Goal: Information Seeking & Learning: Learn about a topic

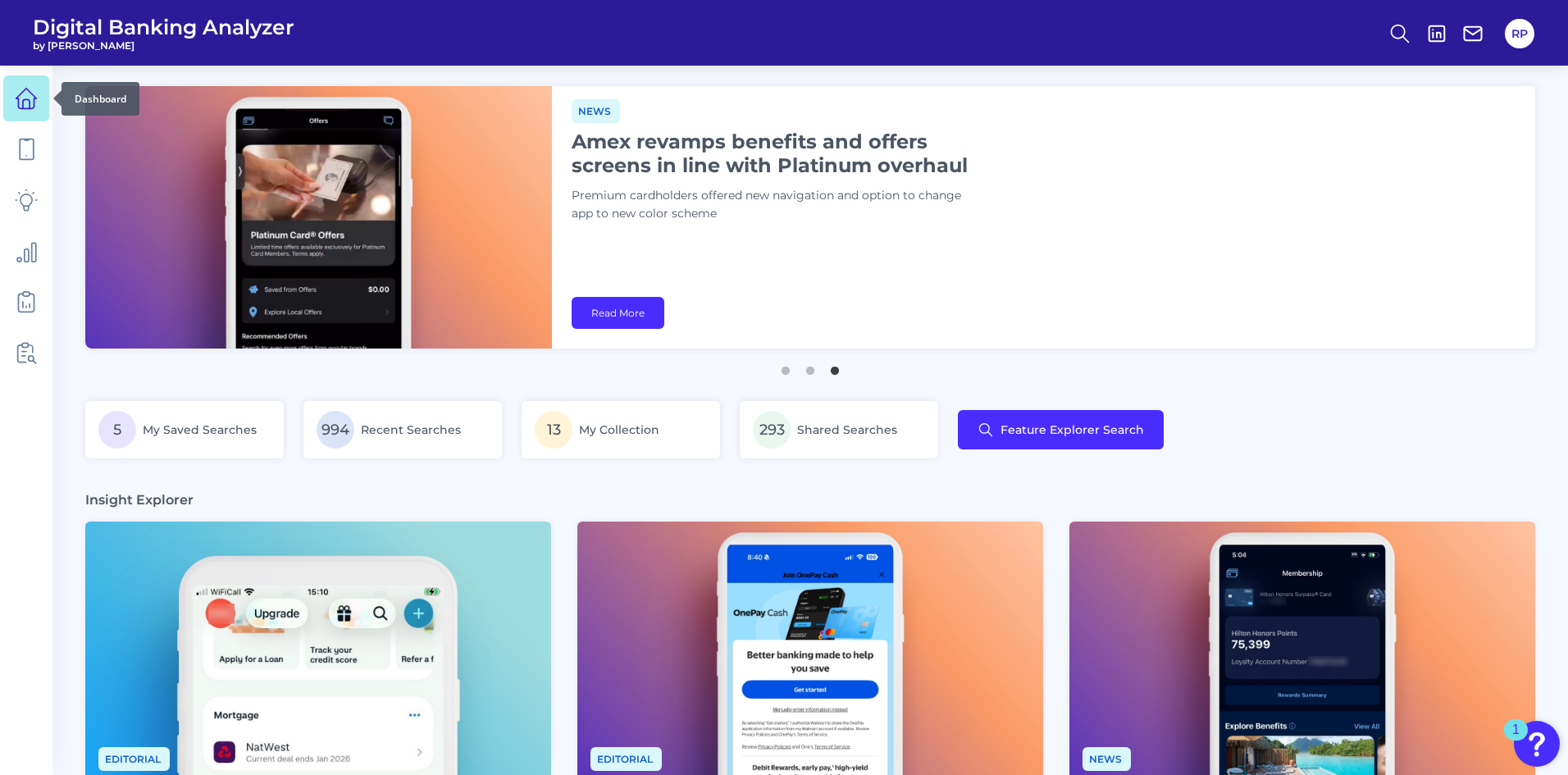
click at [8, 102] on link at bounding box center [26, 98] width 46 height 46
click at [20, 308] on icon at bounding box center [25, 302] width 23 height 23
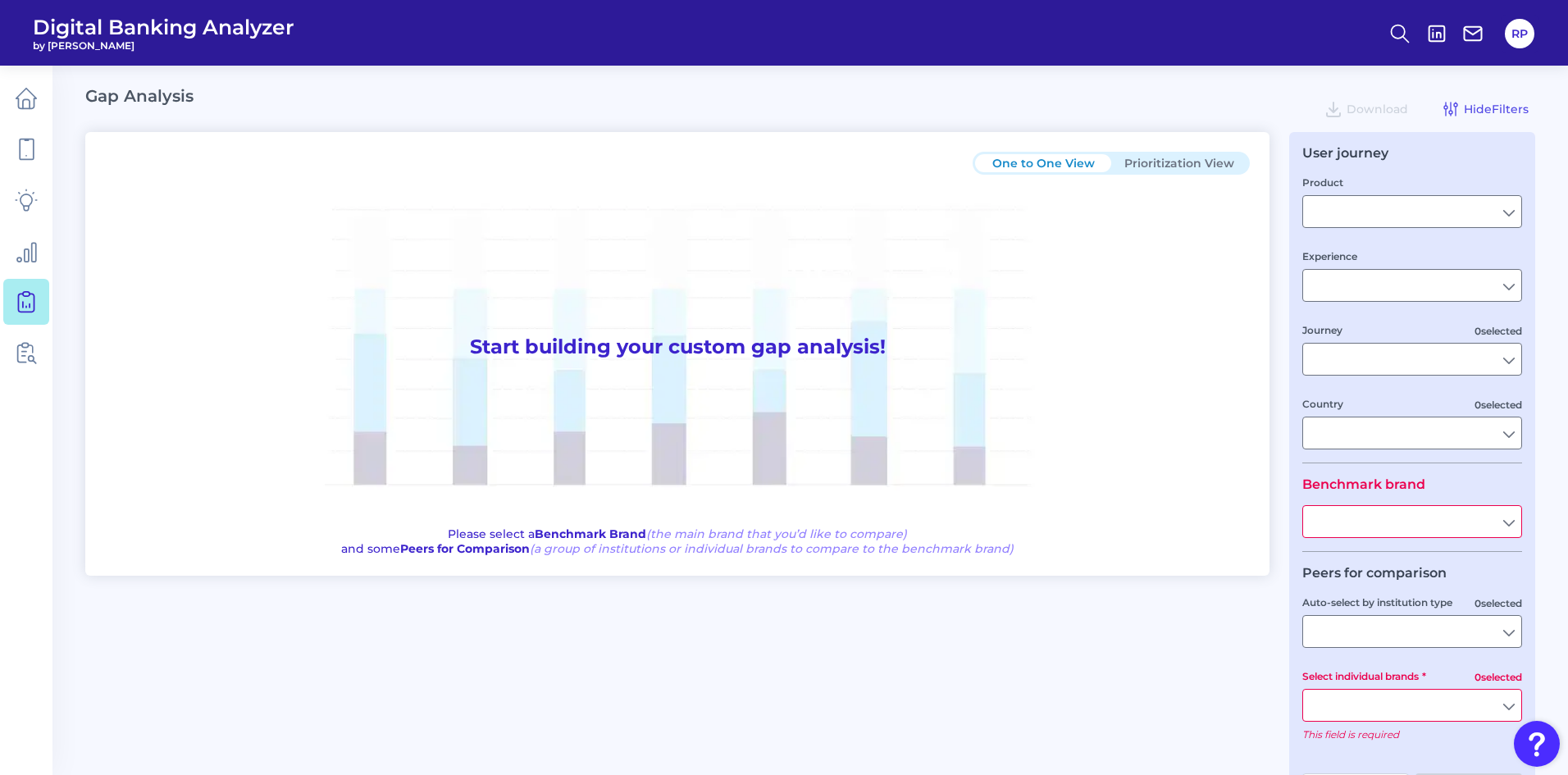
type input "Checking / Current Account"
type input "Mobile Servicing"
type input "Pre-Login Area, New Customer Onboarding, Login & Authentication, Accounts and t…"
type input "[GEOGRAPHIC_DATA]"
type input "All Select individual brands"
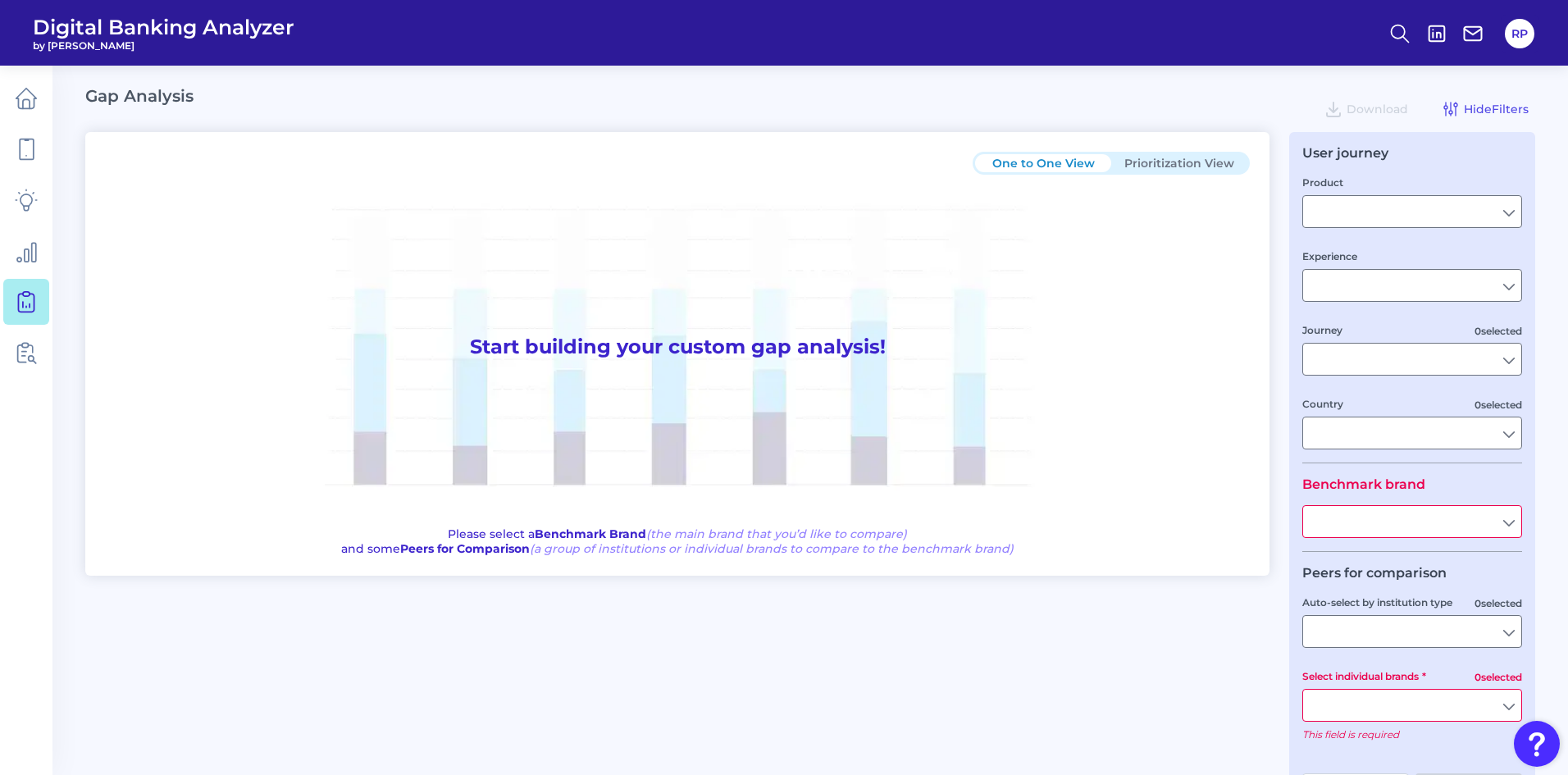
type input "All Journeys"
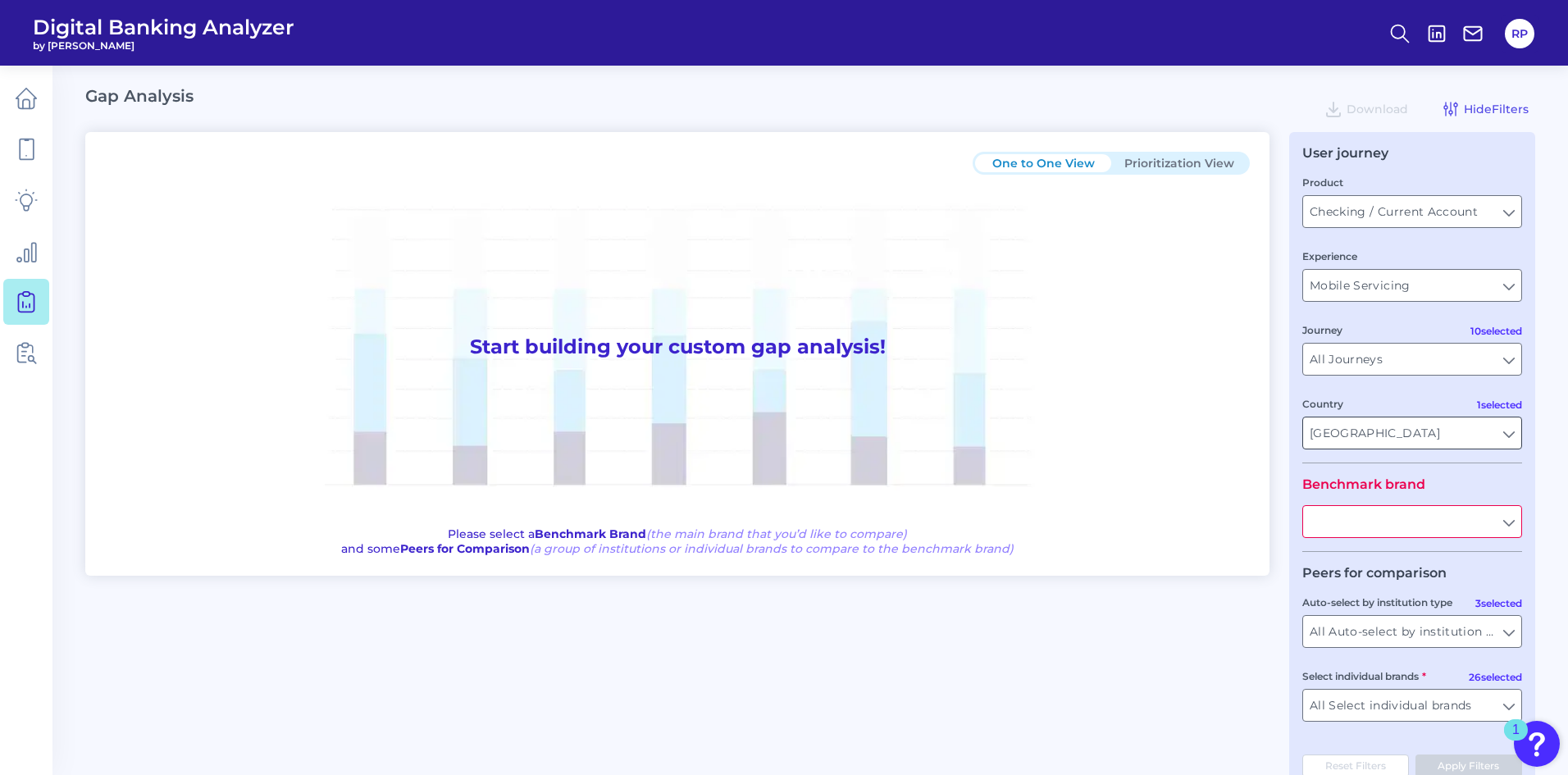
click at [1449, 423] on input "[GEOGRAPHIC_DATA]" at bounding box center [1411, 433] width 218 height 31
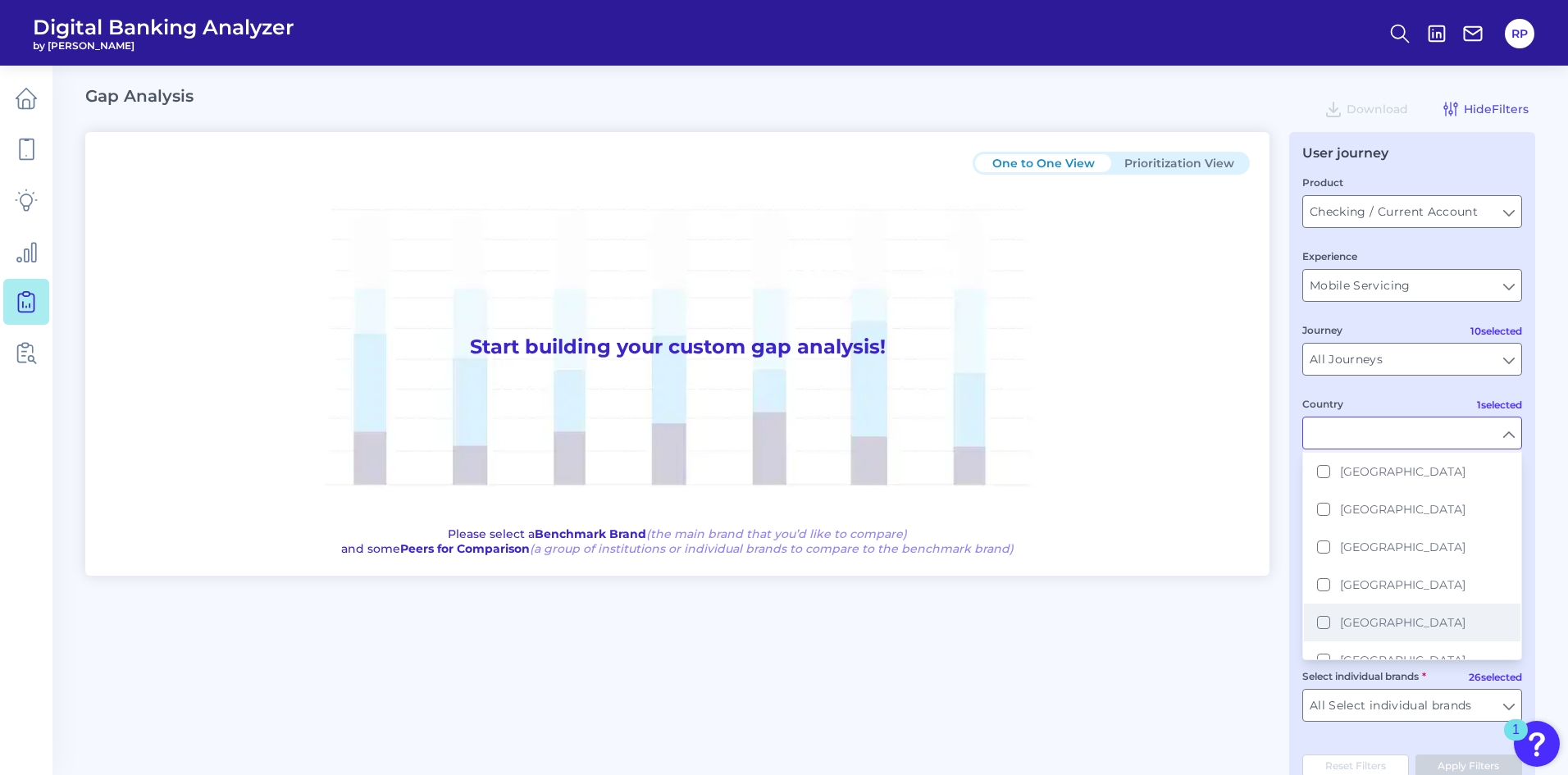
scroll to position [390, 0]
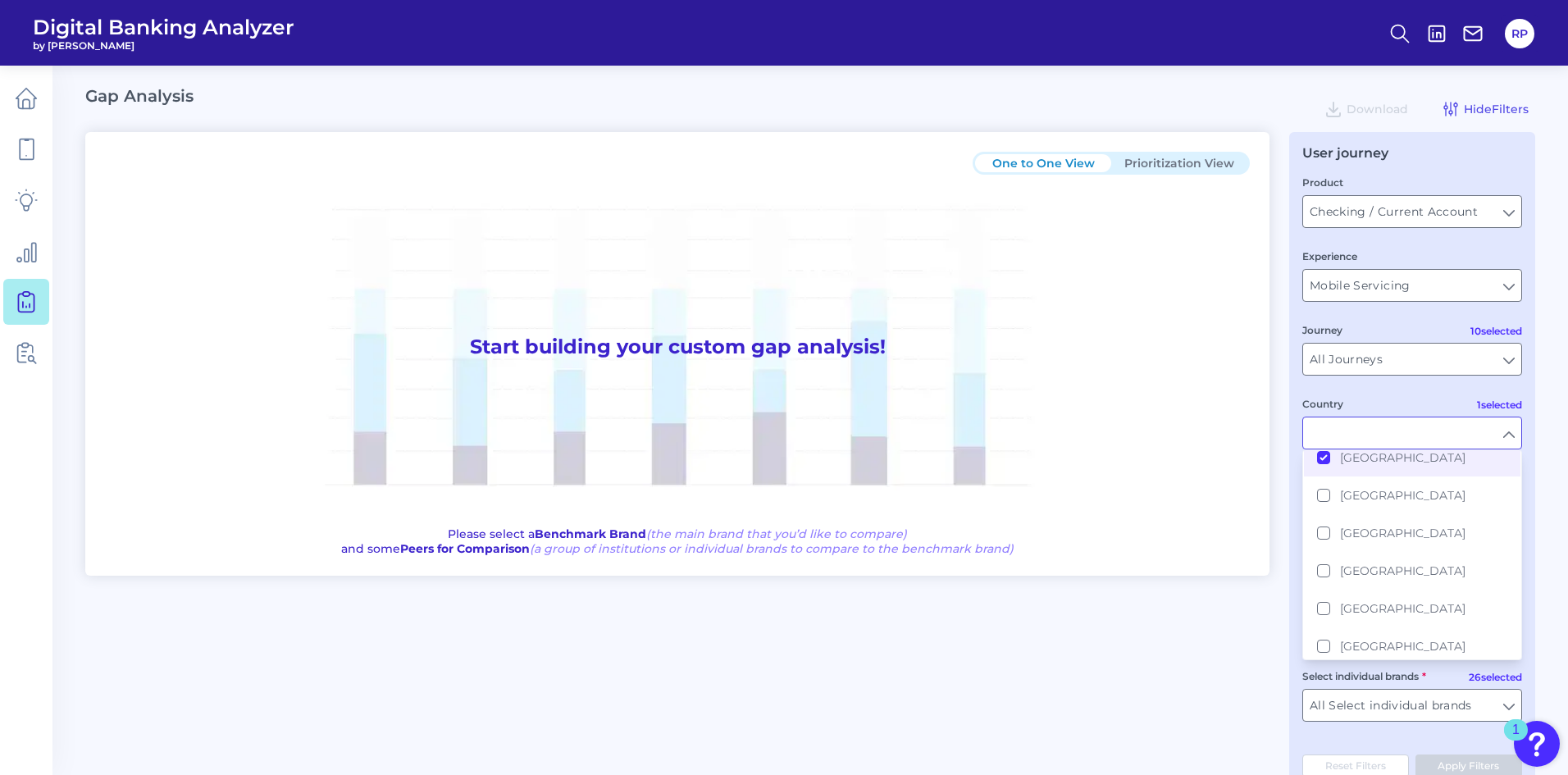
click at [1228, 662] on div "One to One View Prioritization View Start building your custom gap analysis! Pl…" at bounding box center [810, 461] width 1449 height 658
type input "[GEOGRAPHIC_DATA]"
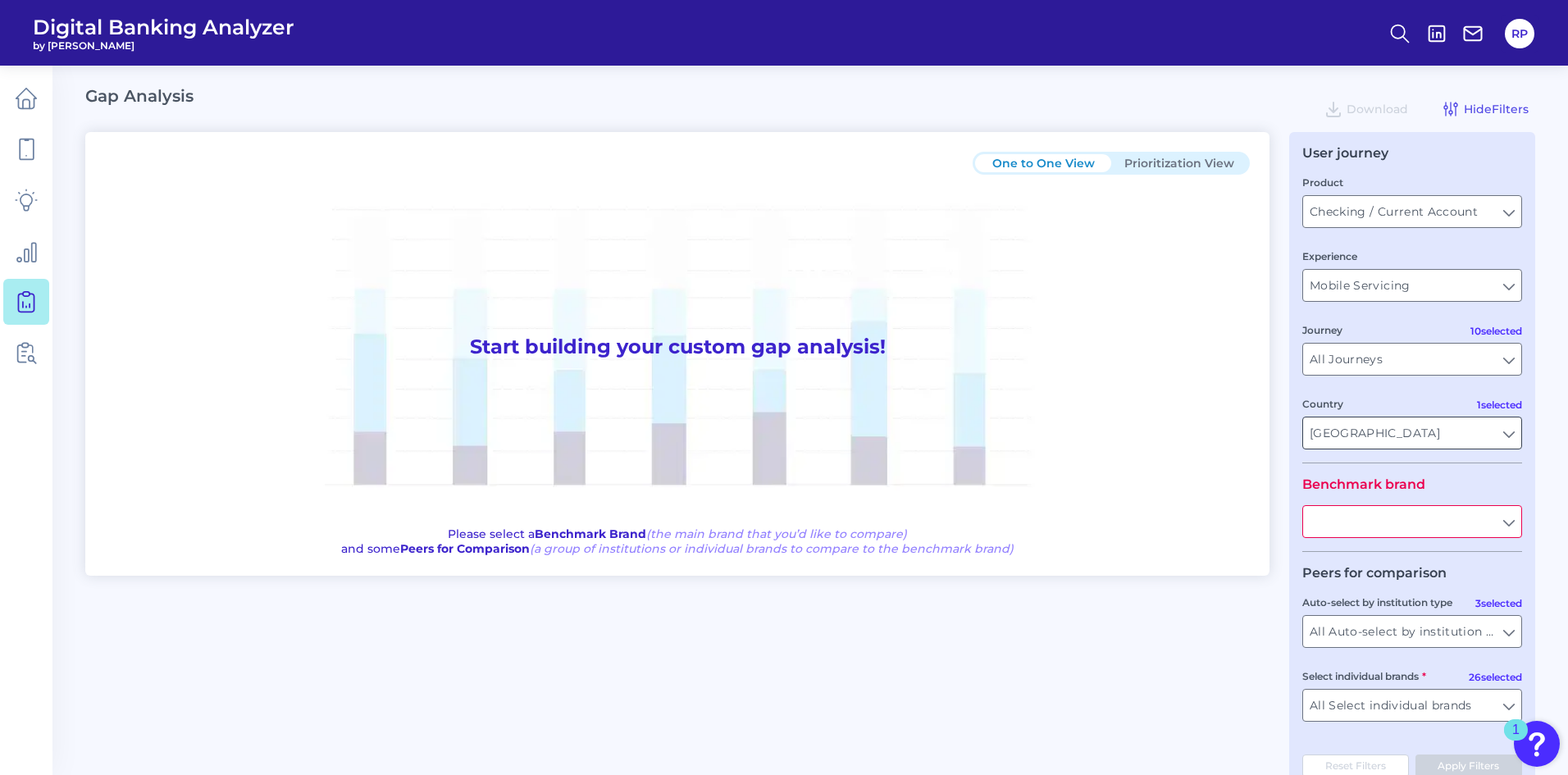
click at [1505, 441] on input "[GEOGRAPHIC_DATA]" at bounding box center [1411, 433] width 218 height 31
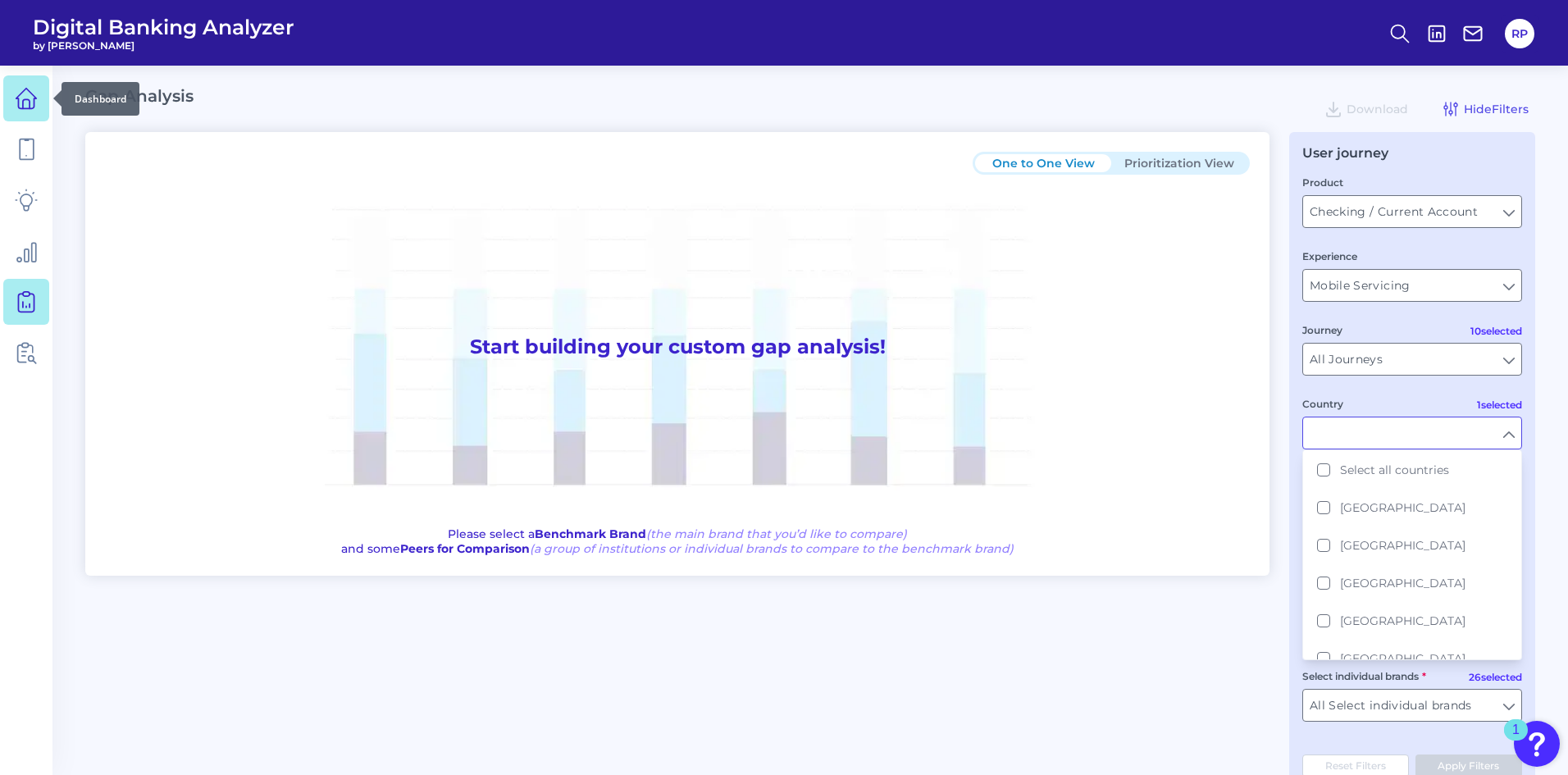
click at [36, 103] on icon at bounding box center [25, 98] width 23 height 23
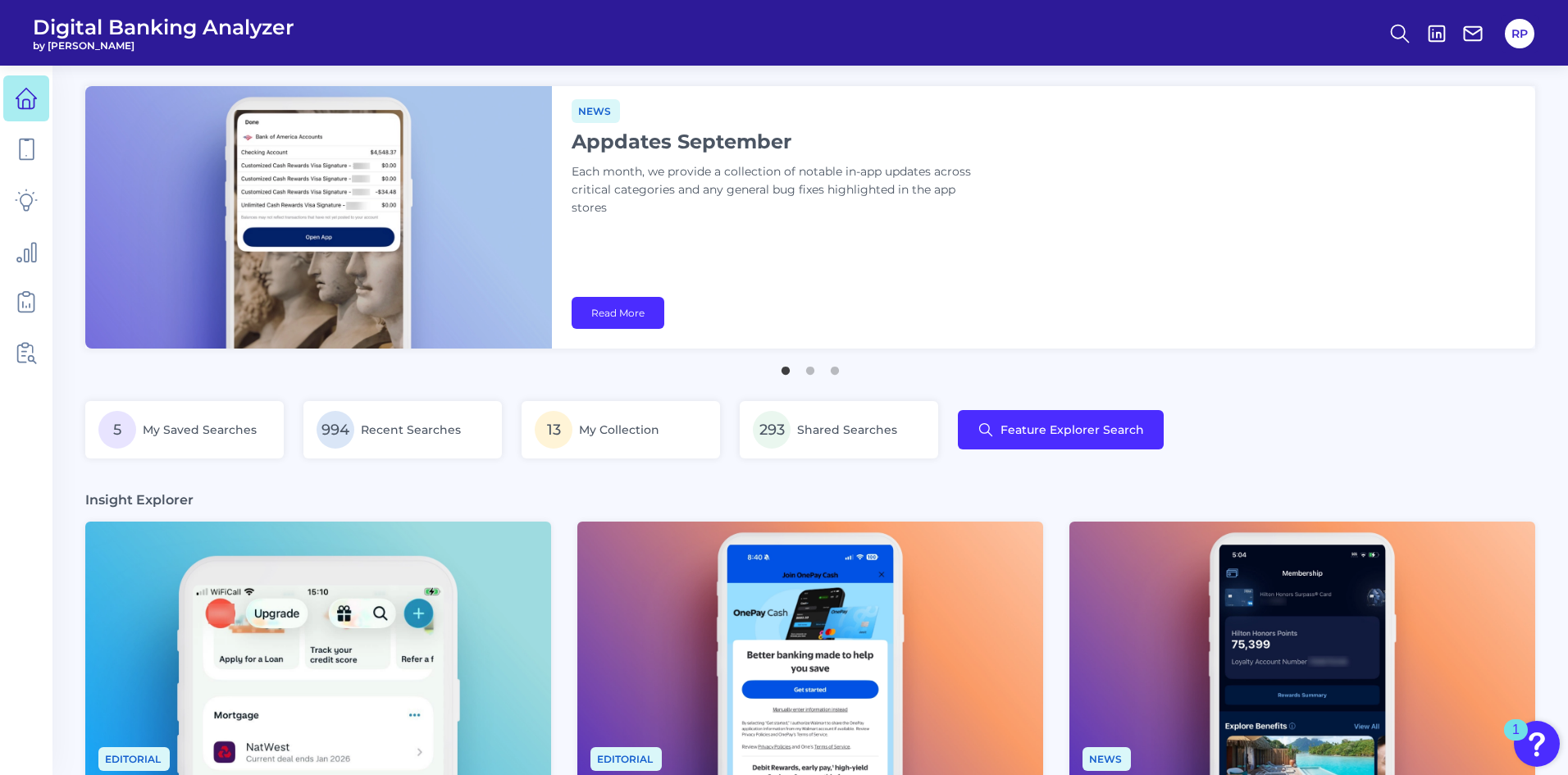
click at [1243, 246] on div "News Appdates September Each month, we provide a collection of notable in-app u…" at bounding box center [1043, 218] width 983 height 263
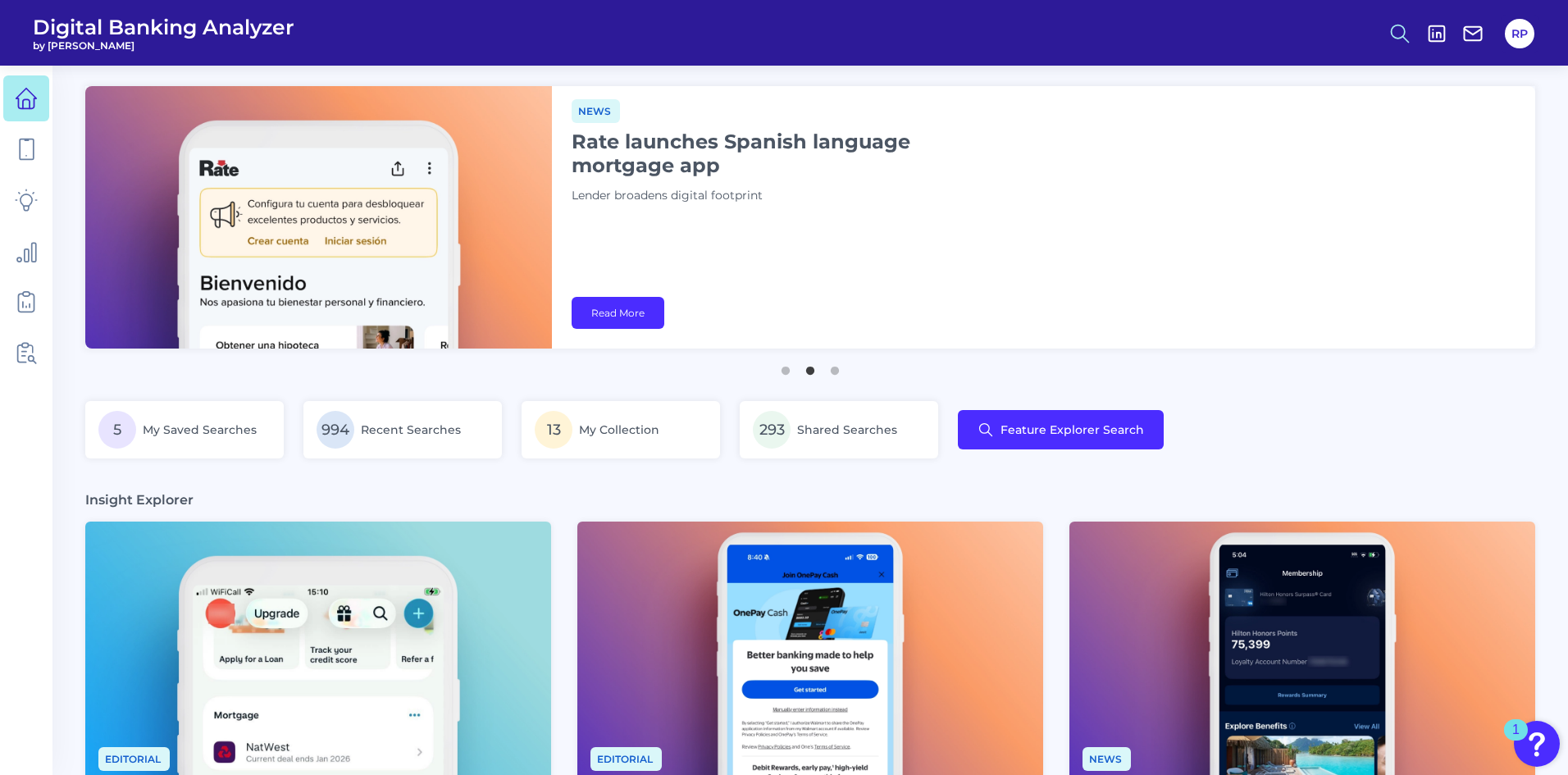
click at [1394, 38] on icon at bounding box center [1399, 33] width 23 height 23
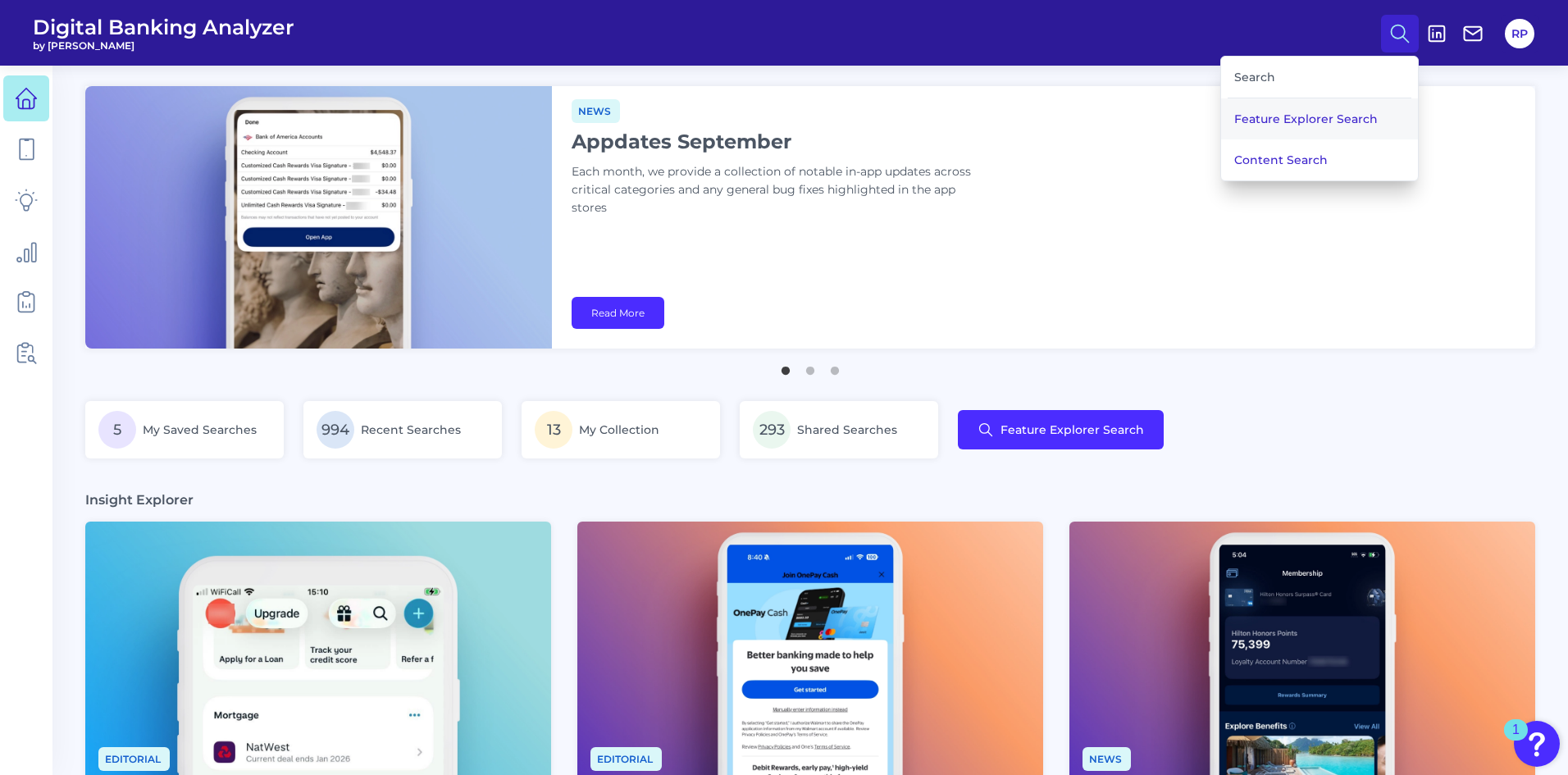
click at [1321, 115] on button "Feature Explorer Search" at bounding box center [1319, 119] width 197 height 41
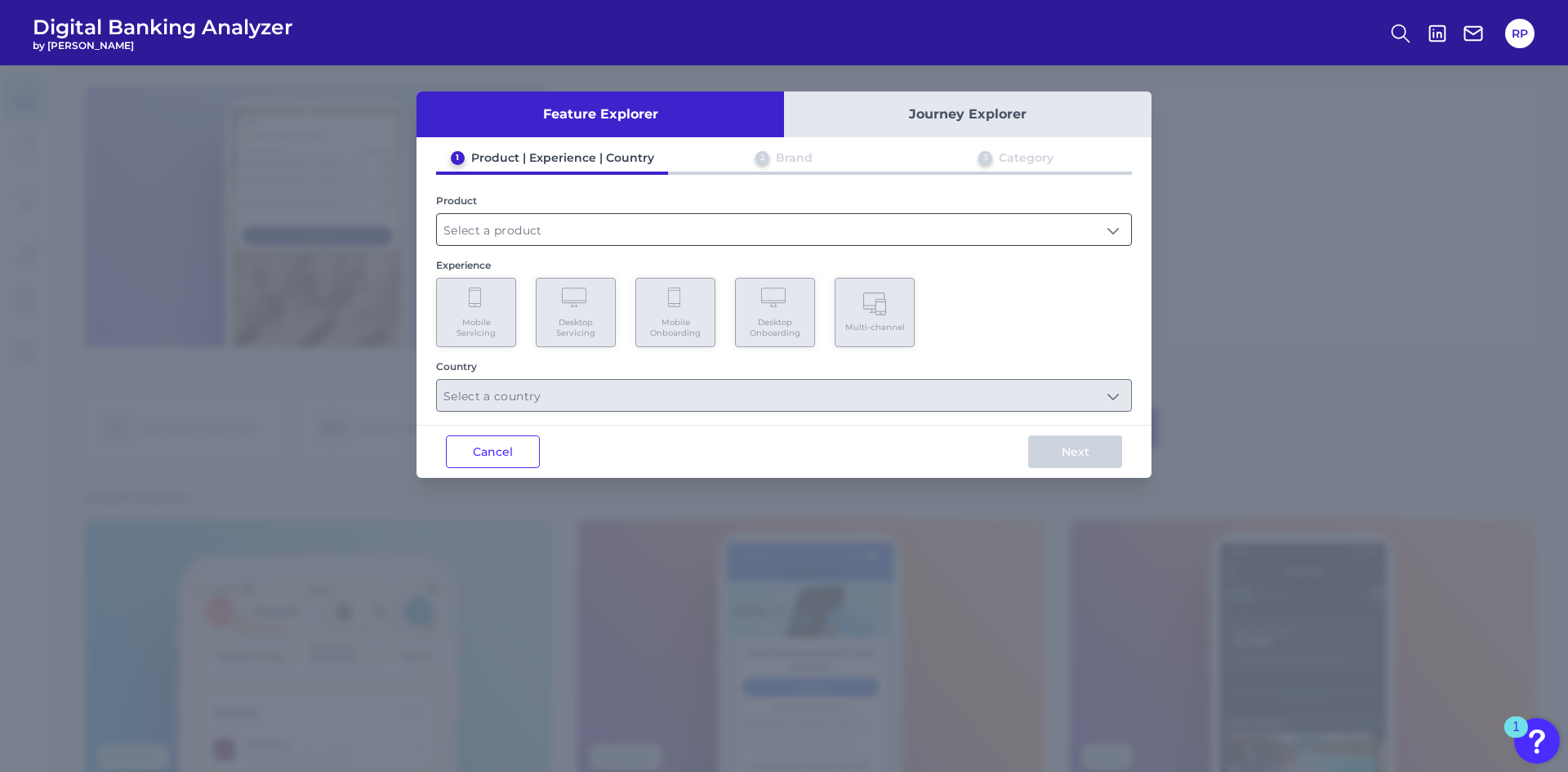
click at [837, 230] on input "text" at bounding box center [784, 229] width 695 height 31
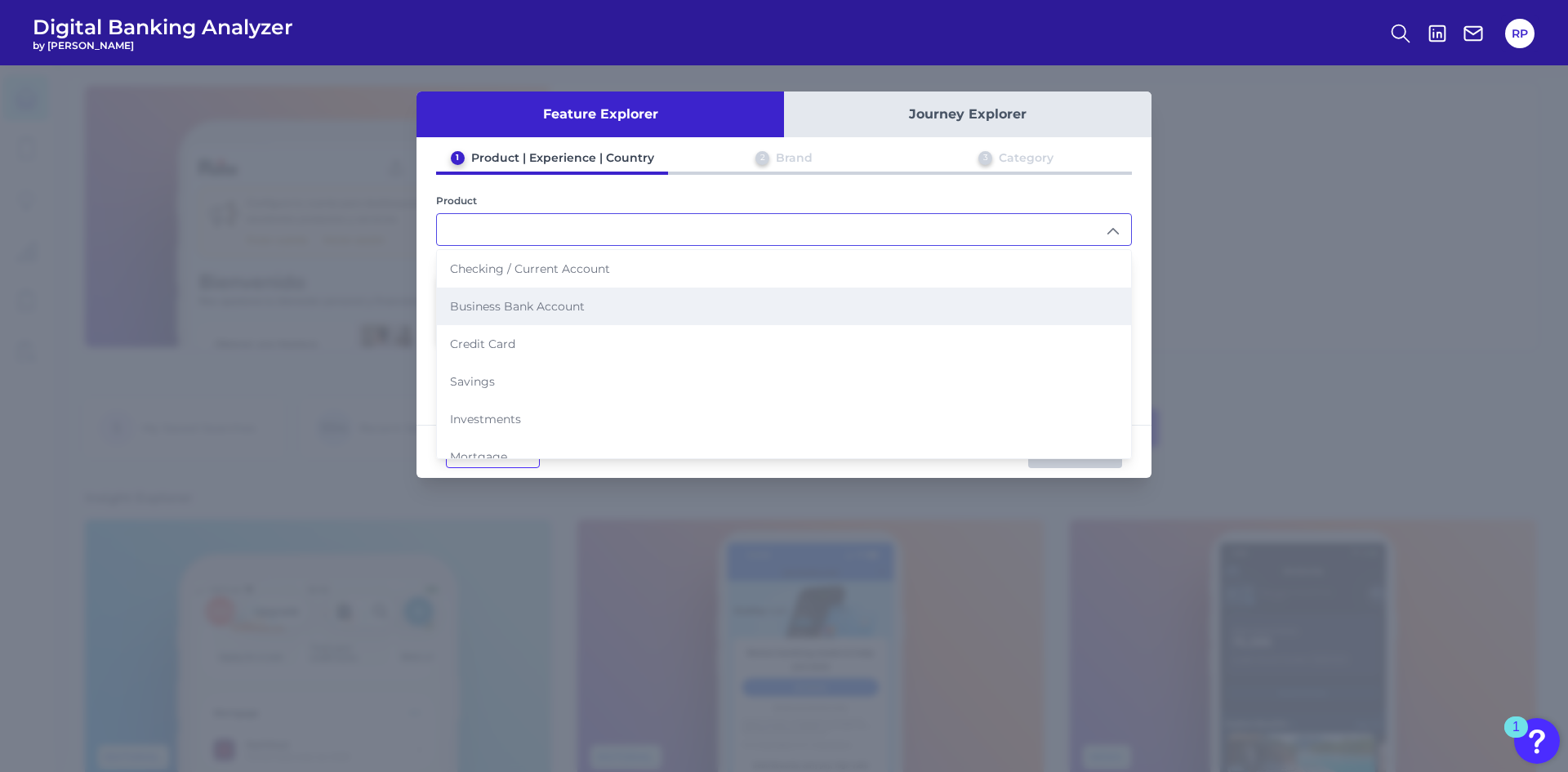
click at [607, 308] on li "Business Bank Account" at bounding box center [784, 306] width 695 height 38
type input "Business Bank Account"
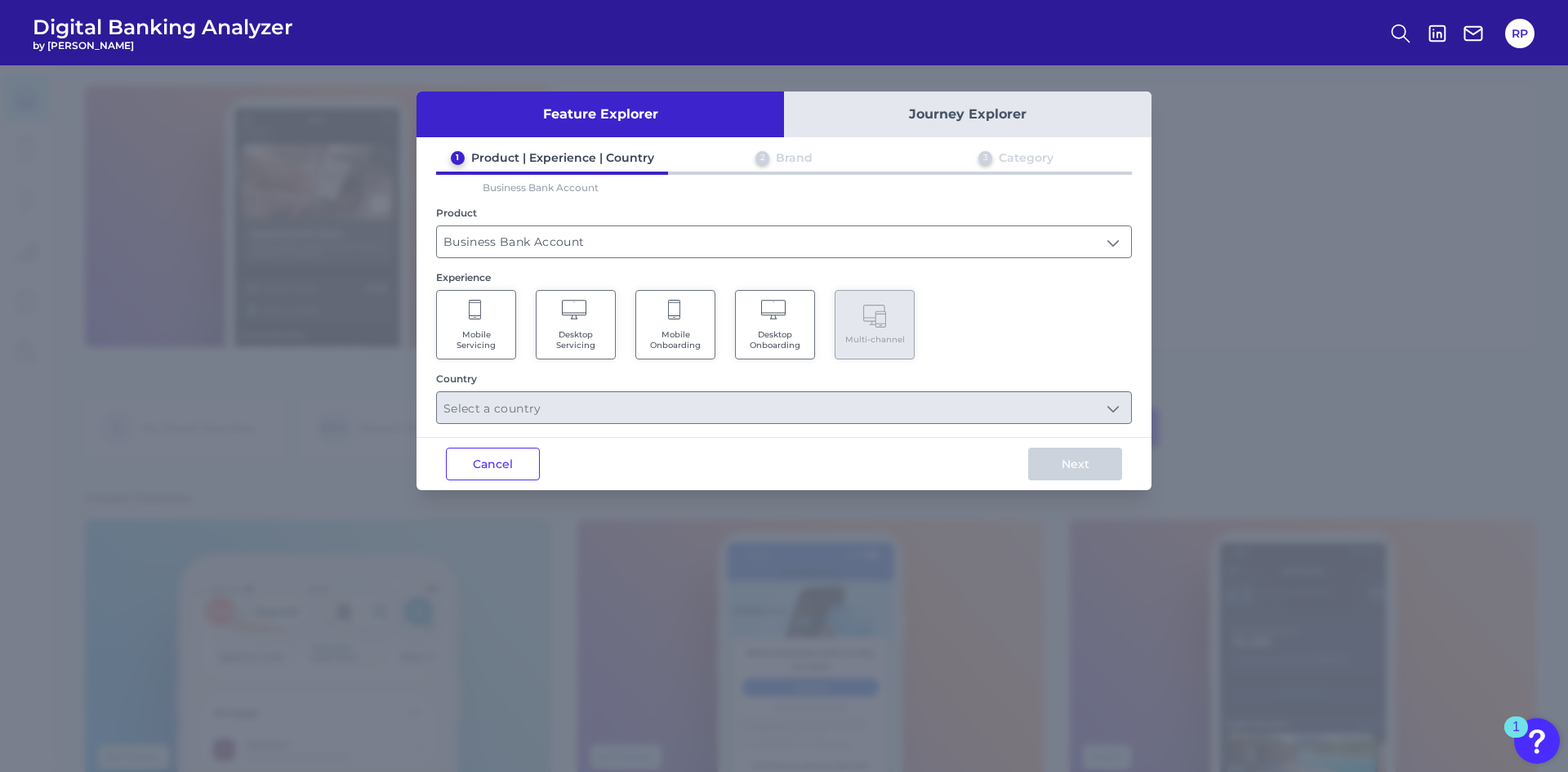
click at [511, 338] on Servicing "Mobile Servicing" at bounding box center [476, 325] width 80 height 69
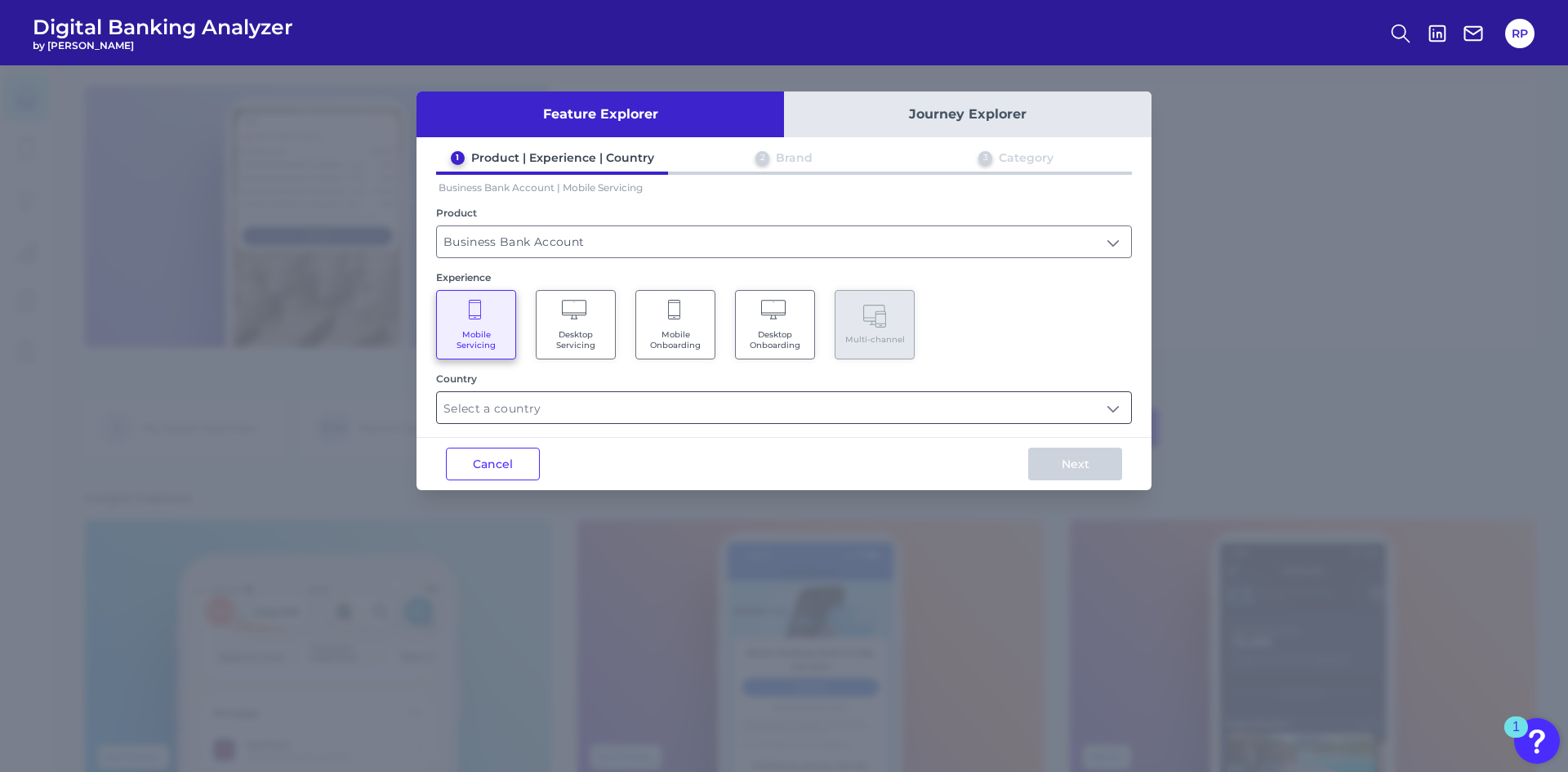
click at [1115, 408] on input "text" at bounding box center [784, 408] width 695 height 31
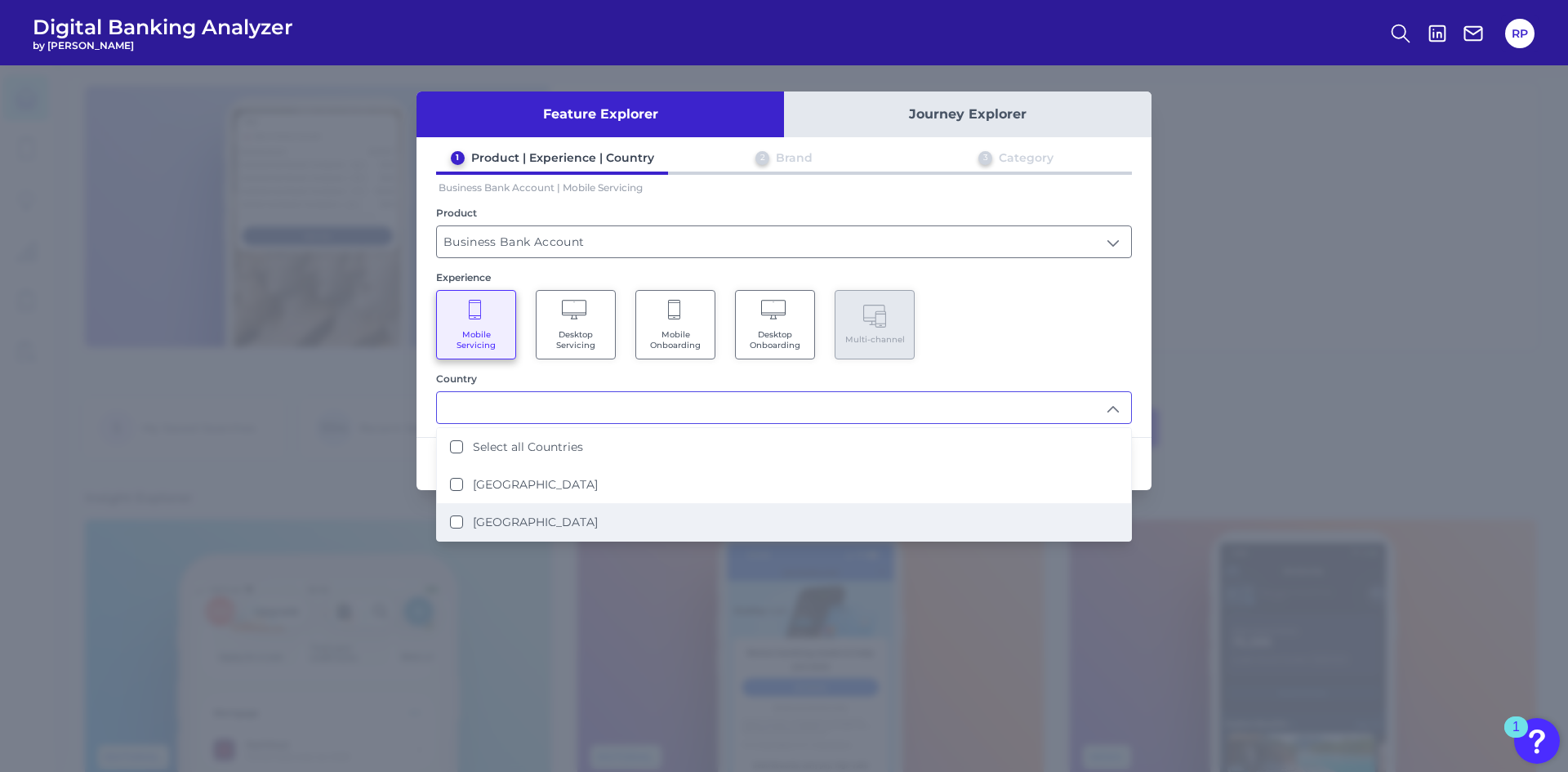
click at [539, 521] on label "[GEOGRAPHIC_DATA]" at bounding box center [535, 521] width 125 height 14
type input "[GEOGRAPHIC_DATA]"
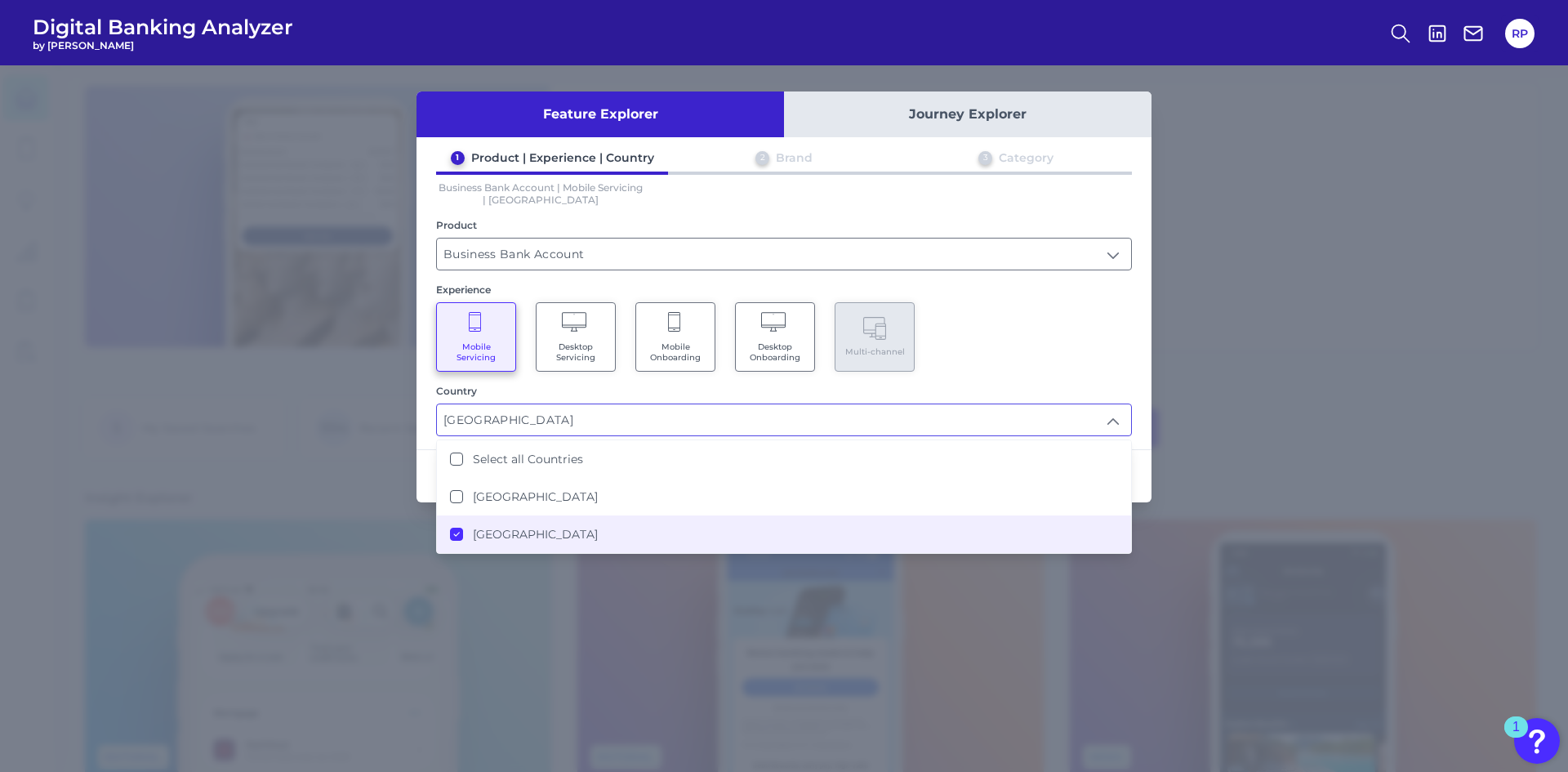
scroll to position [1, 0]
click at [1083, 322] on div "Mobile Servicing Desktop Servicing Mobile Onboarding Desktop Onboarding Multi-c…" at bounding box center [784, 337] width 696 height 69
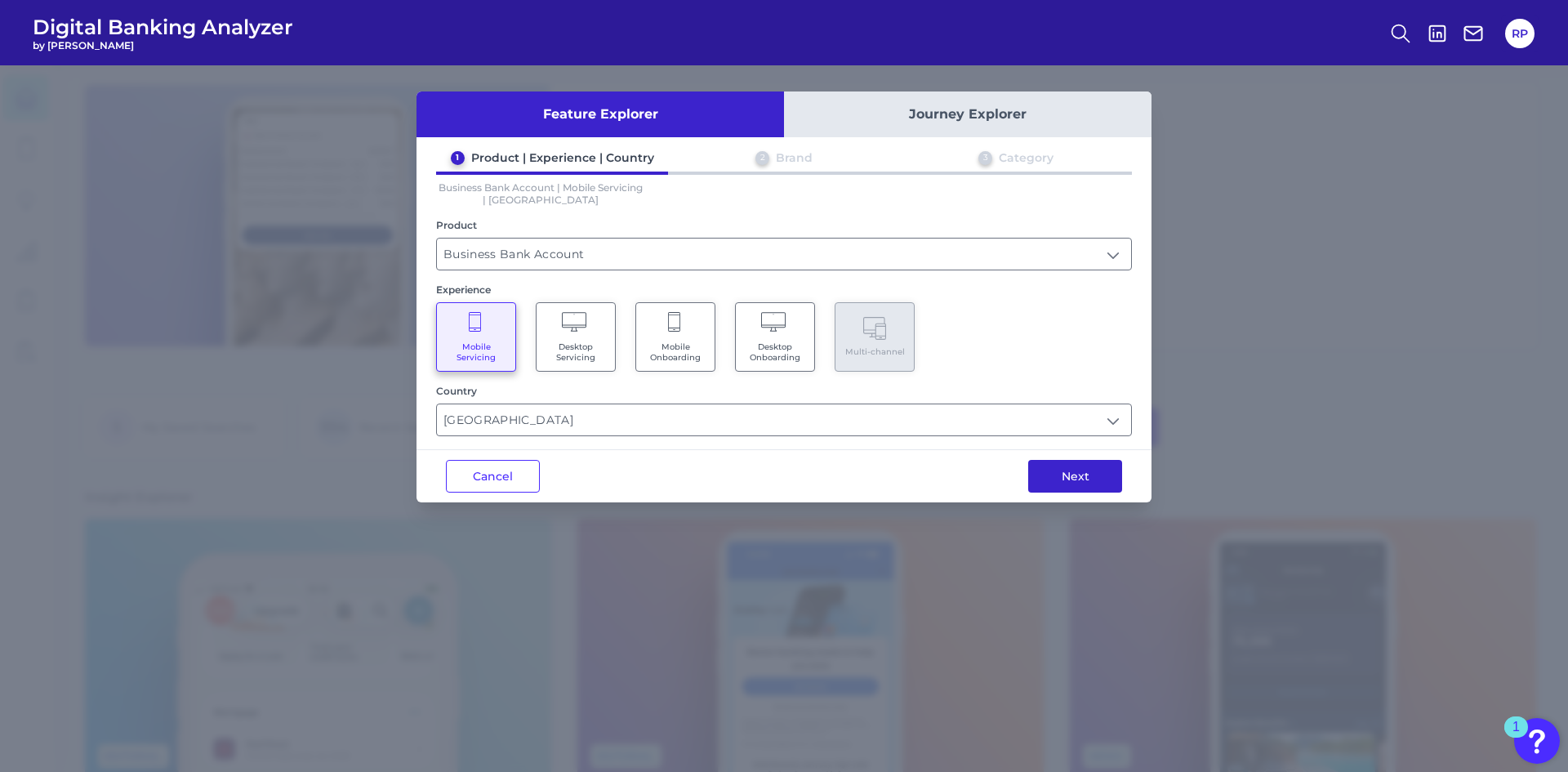
click at [1098, 472] on button "Next" at bounding box center [1075, 476] width 94 height 33
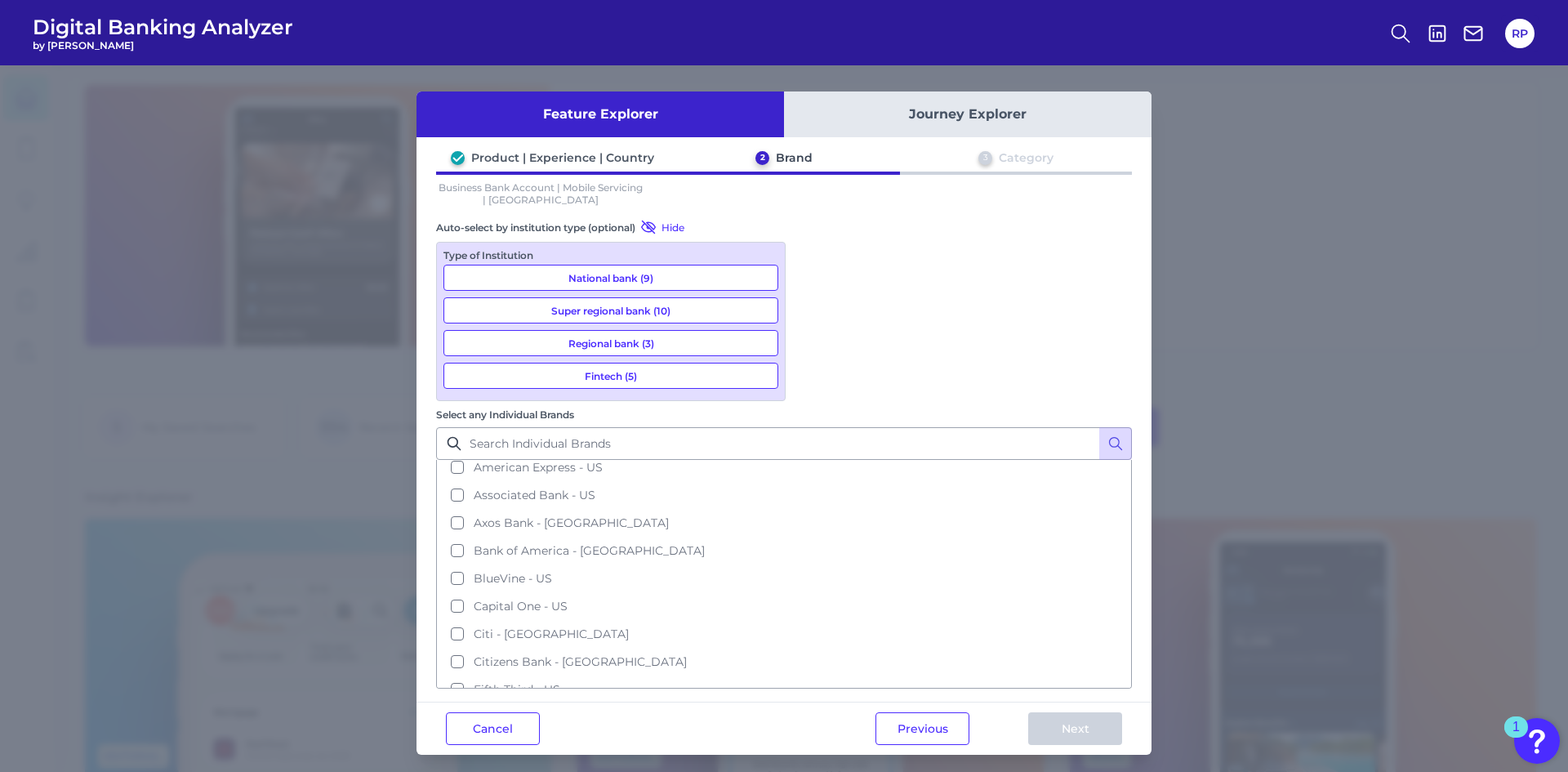
scroll to position [0, 0]
click at [888, 461] on button "Select all brands" at bounding box center [784, 474] width 693 height 28
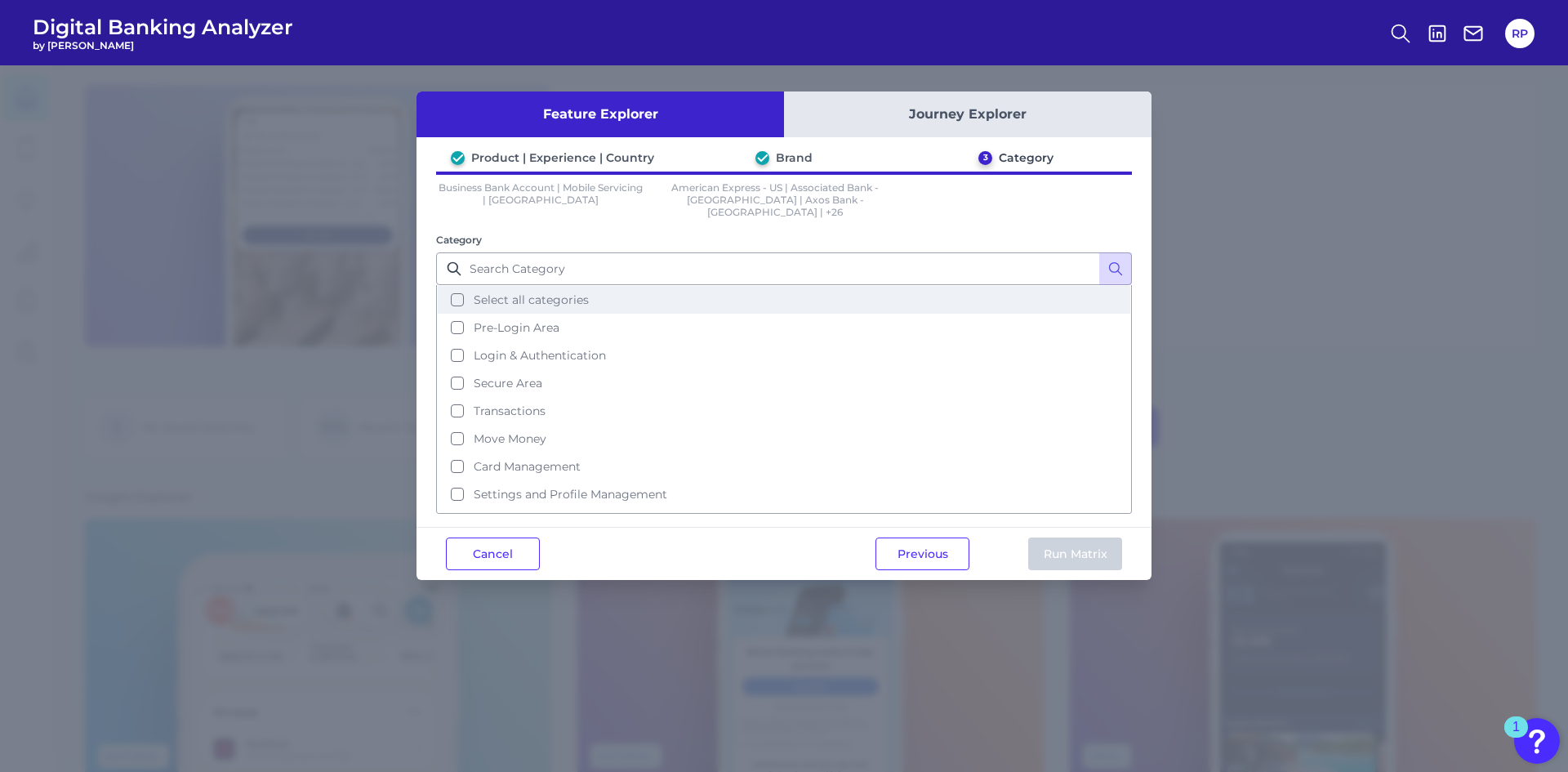
click at [551, 292] on span "Select all categories" at bounding box center [531, 299] width 115 height 14
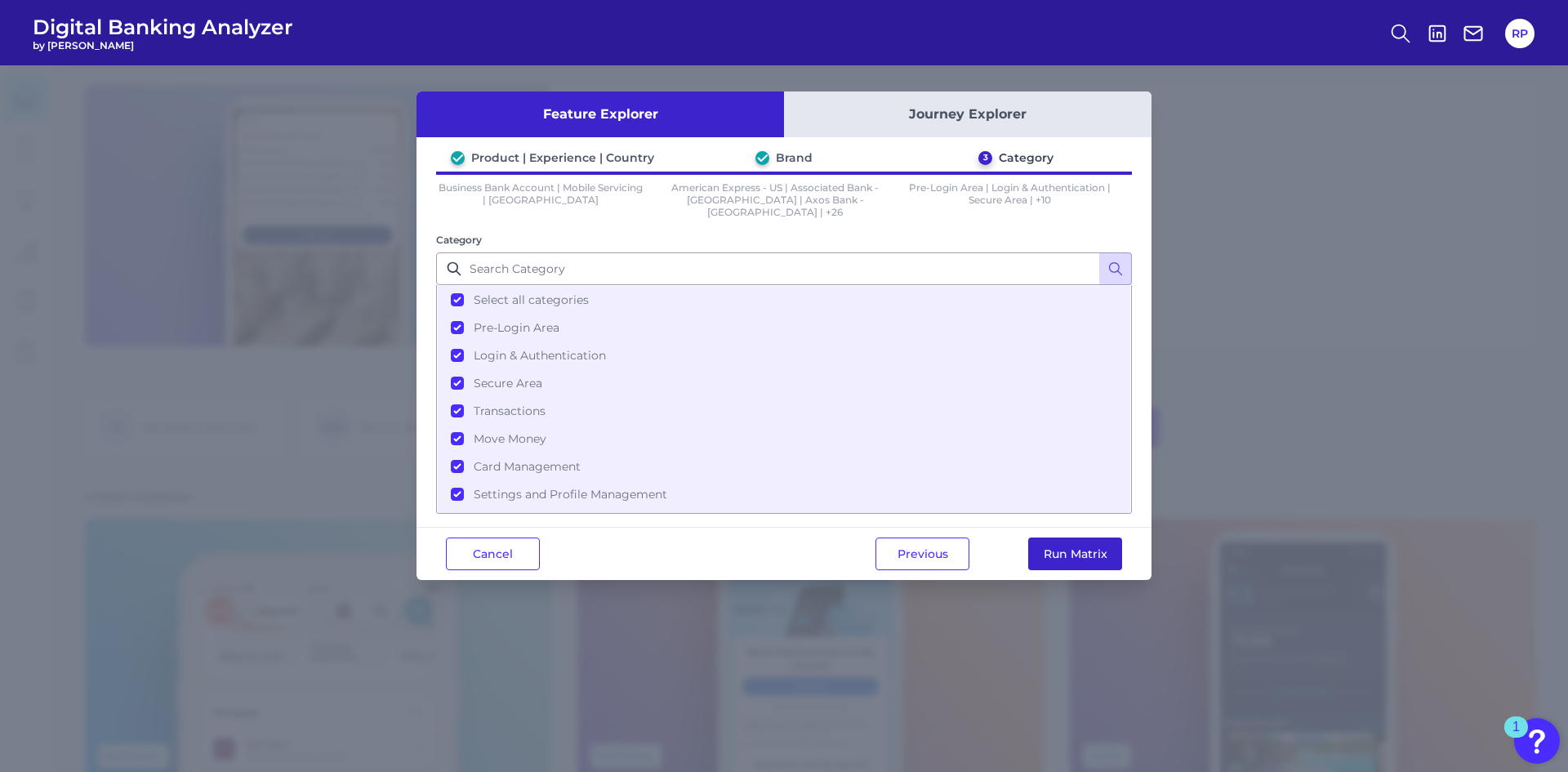
click at [1072, 550] on button "Run Matrix" at bounding box center [1075, 553] width 94 height 33
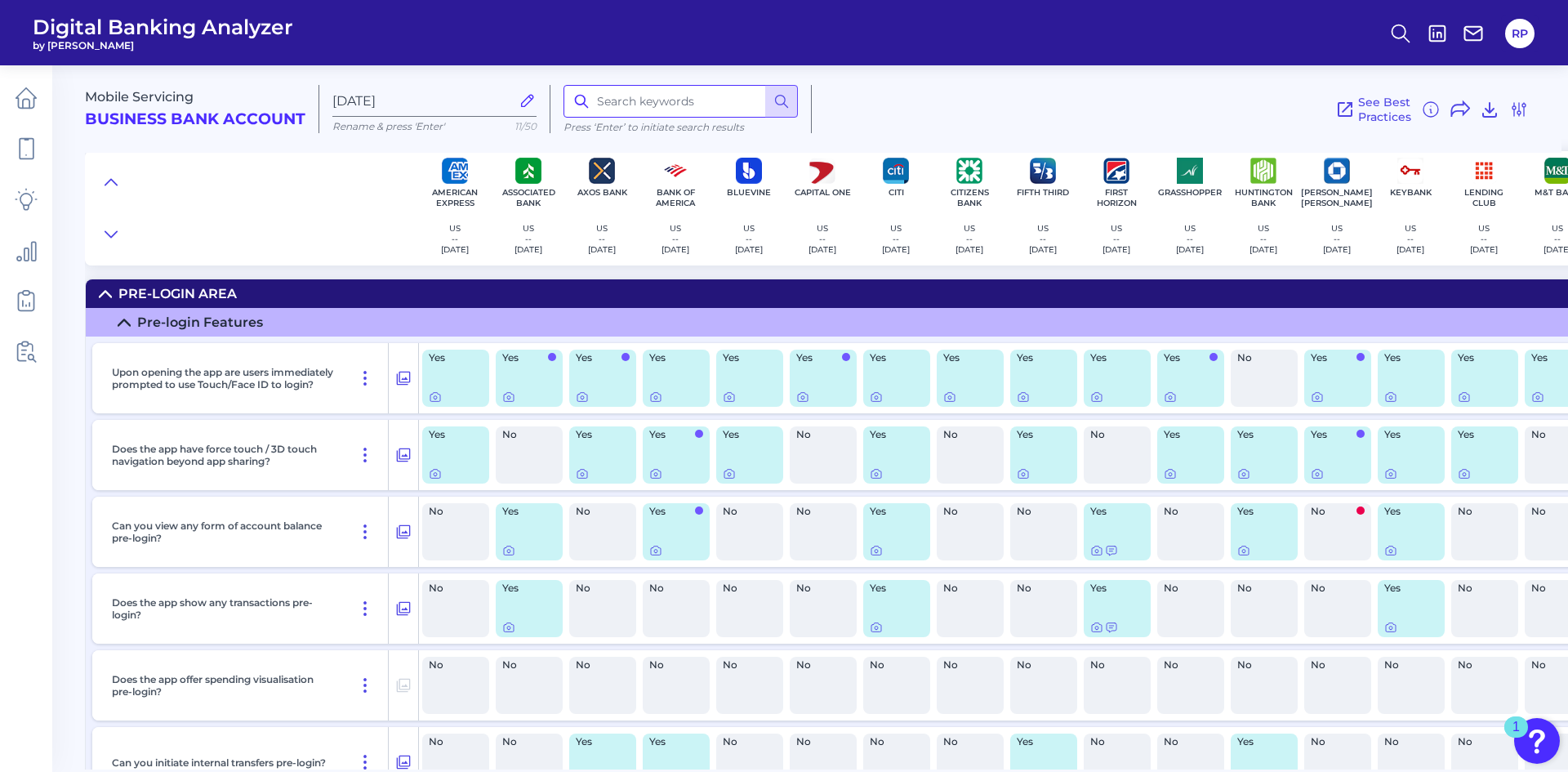
click at [652, 116] on input at bounding box center [681, 101] width 235 height 33
type input "ACH"
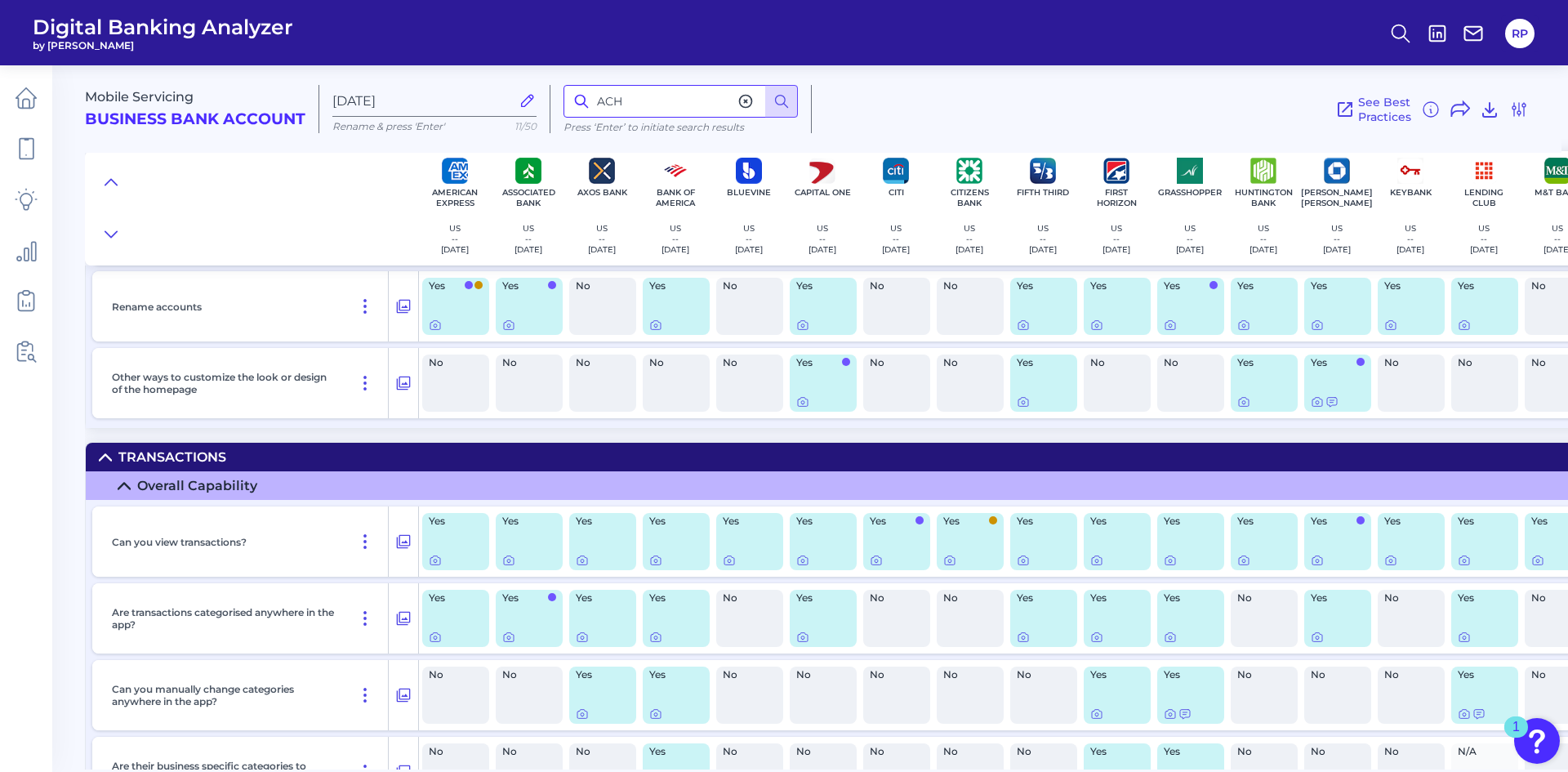
scroll to position [3695, 0]
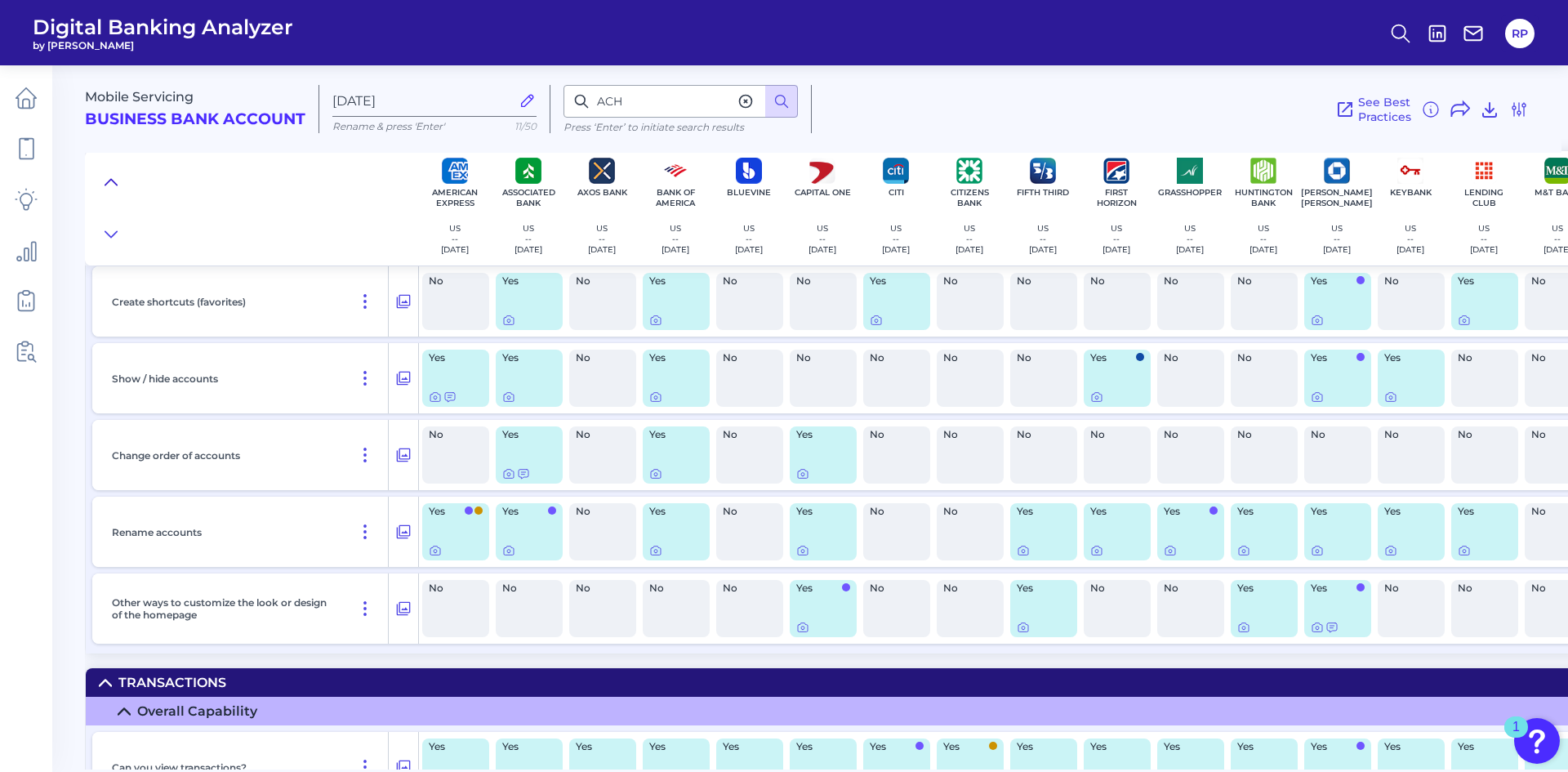
click at [115, 186] on icon at bounding box center [111, 181] width 13 height 16
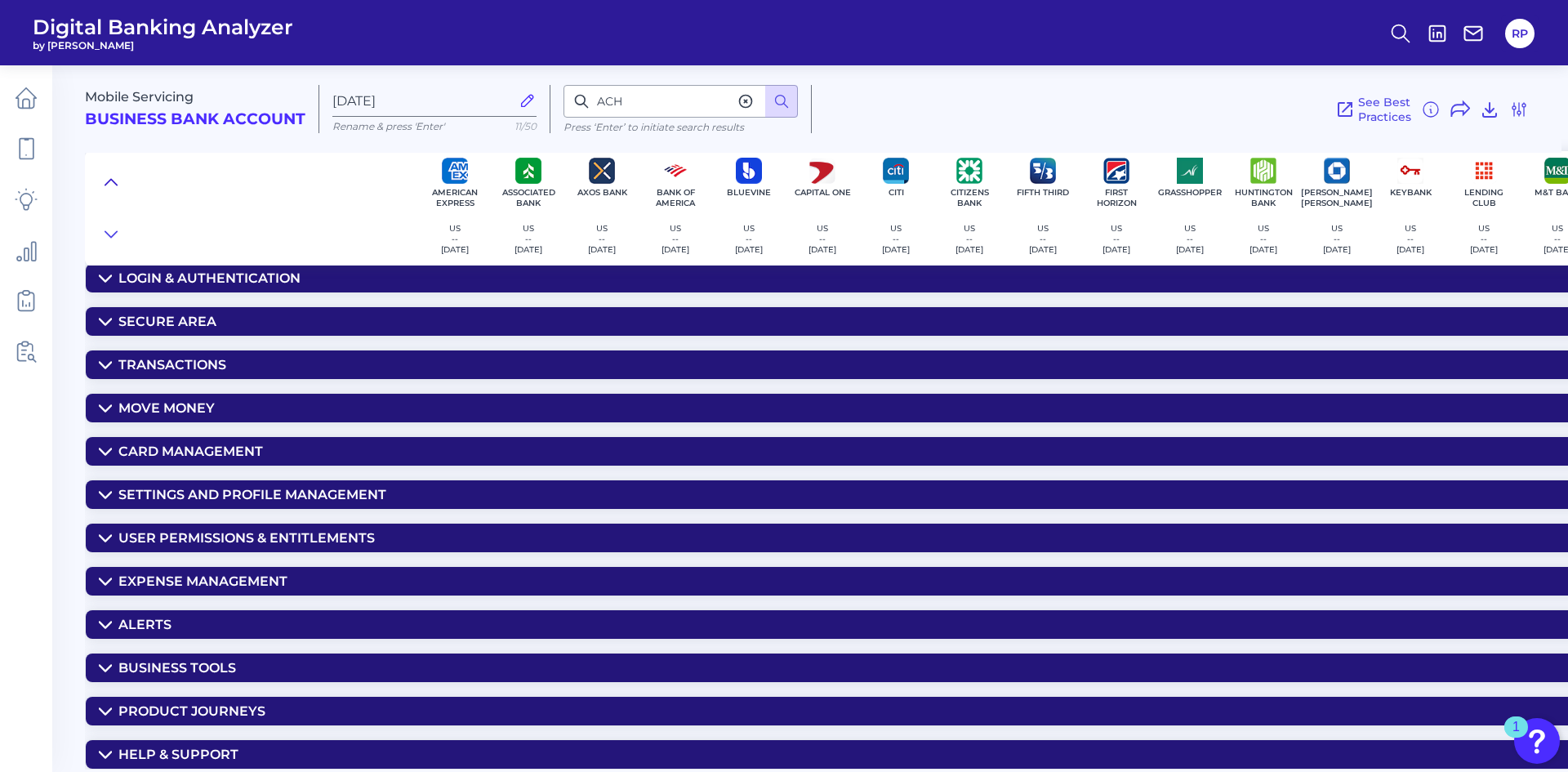
scroll to position [65, 0]
click at [218, 394] on summary "Move Money" at bounding box center [1318, 408] width 2465 height 29
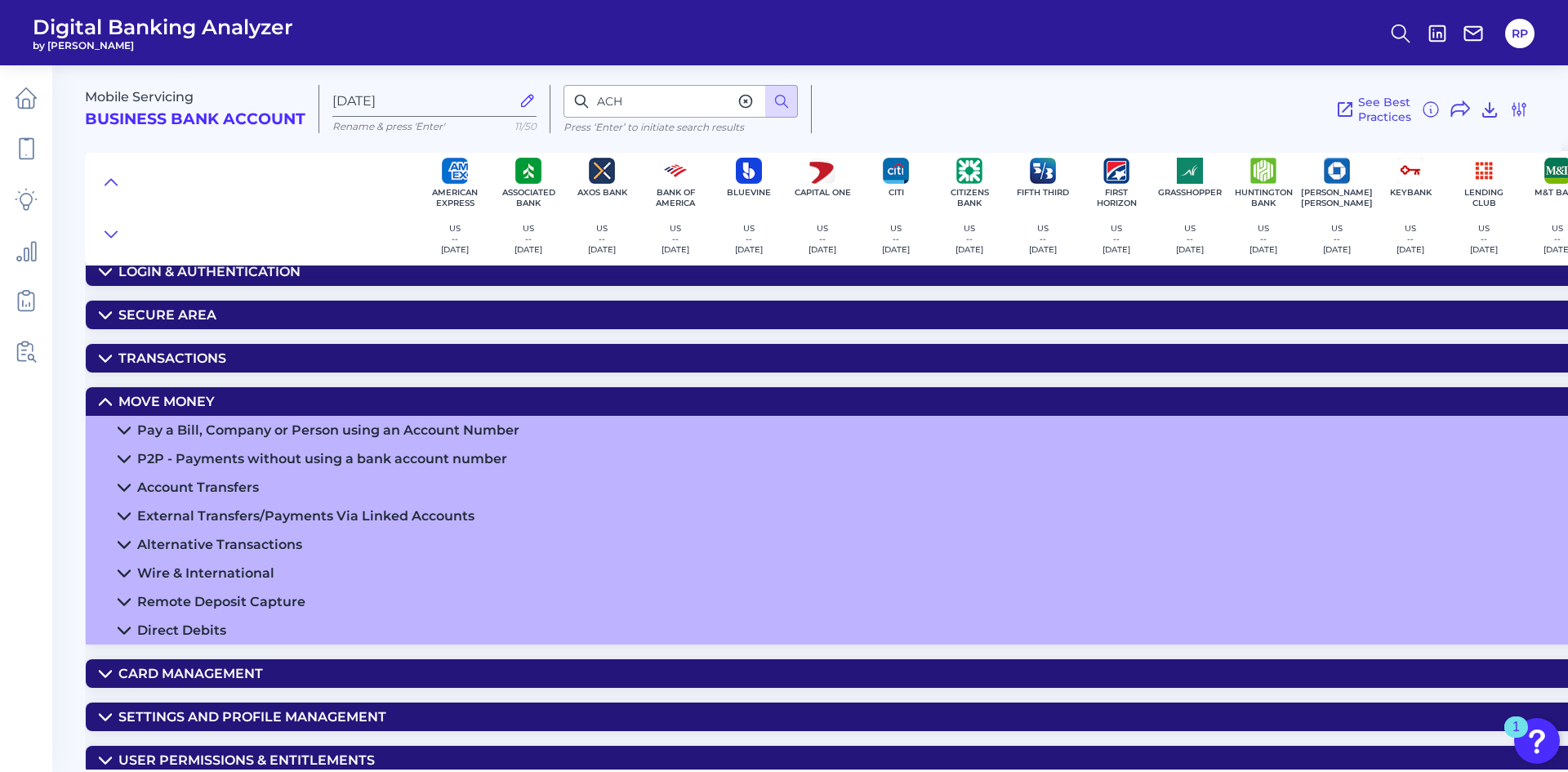
click at [257, 539] on div "Alternative Transactions" at bounding box center [220, 544] width 165 height 15
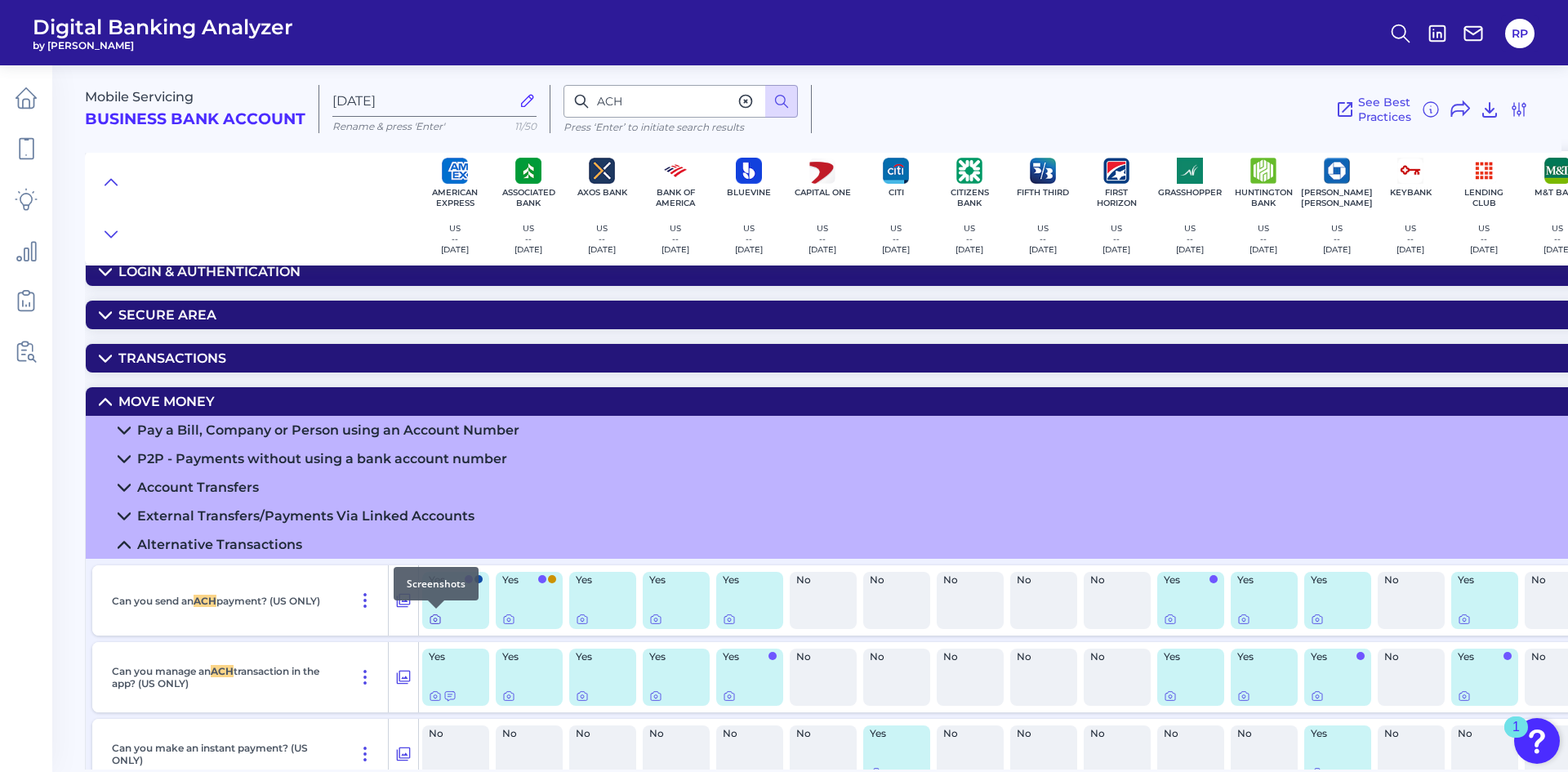
click at [439, 622] on icon at bounding box center [435, 618] width 13 height 13
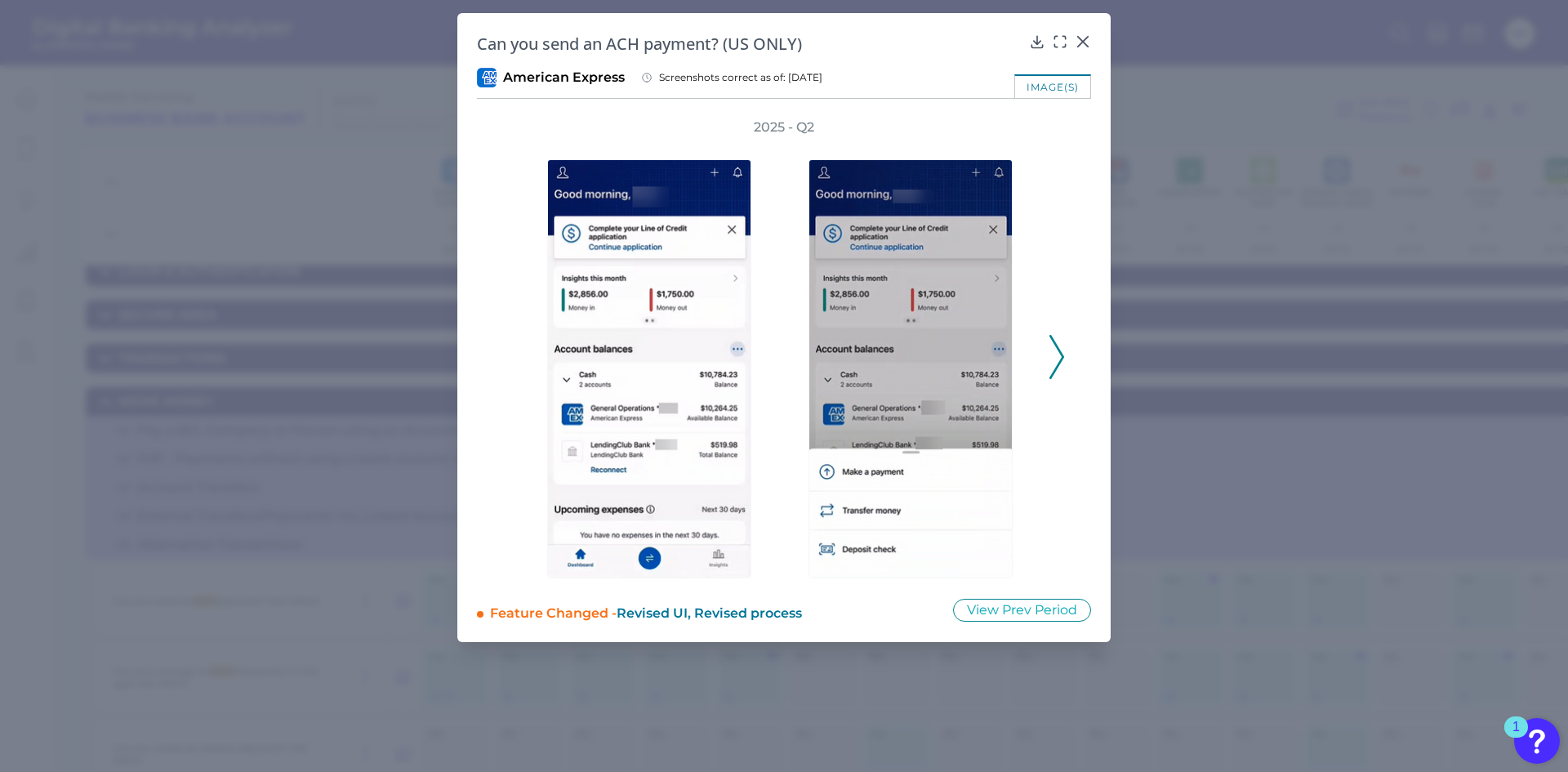
click at [1059, 357] on icon at bounding box center [1057, 357] width 14 height 44
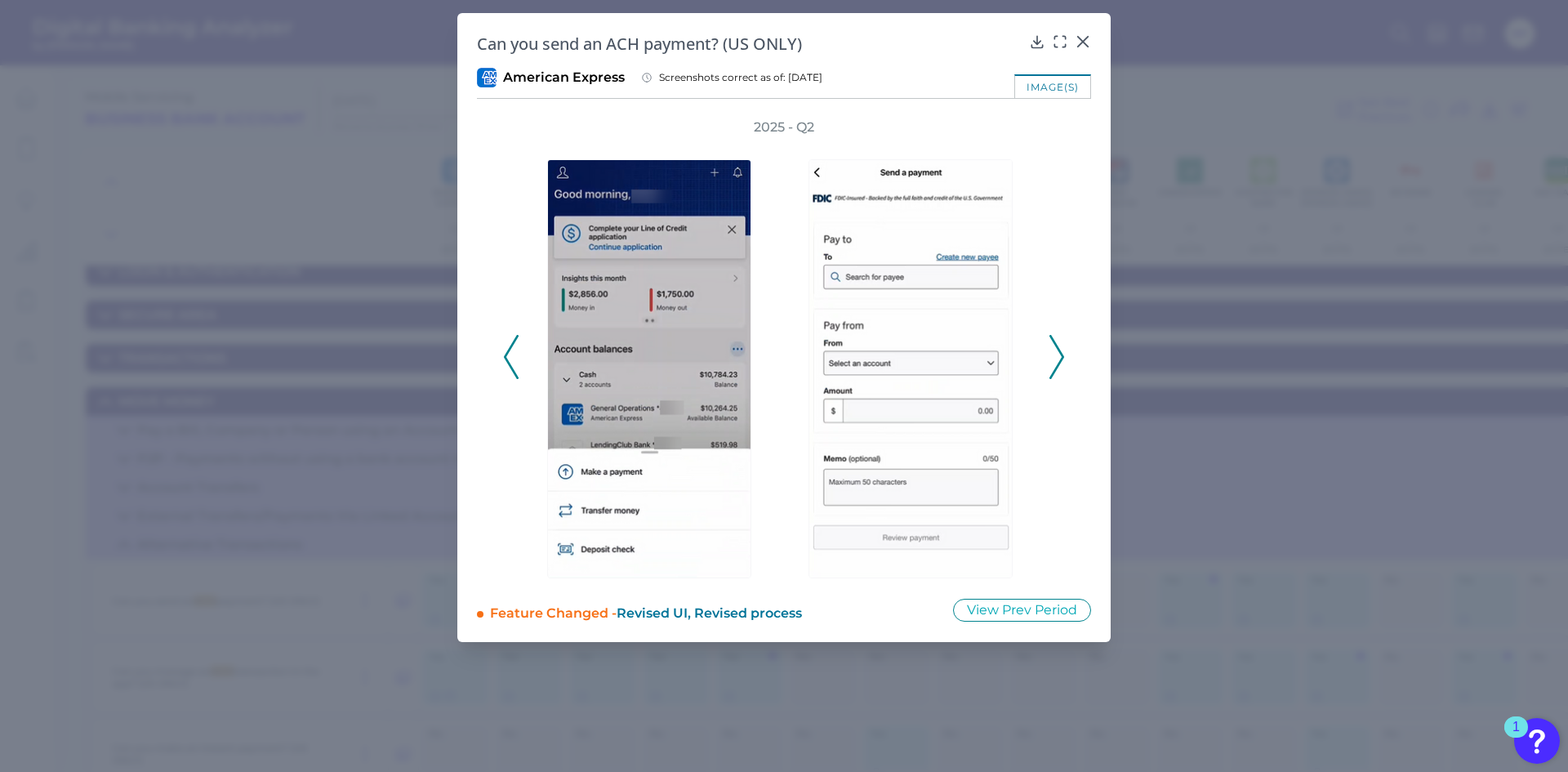
click at [1059, 357] on icon at bounding box center [1057, 357] width 14 height 44
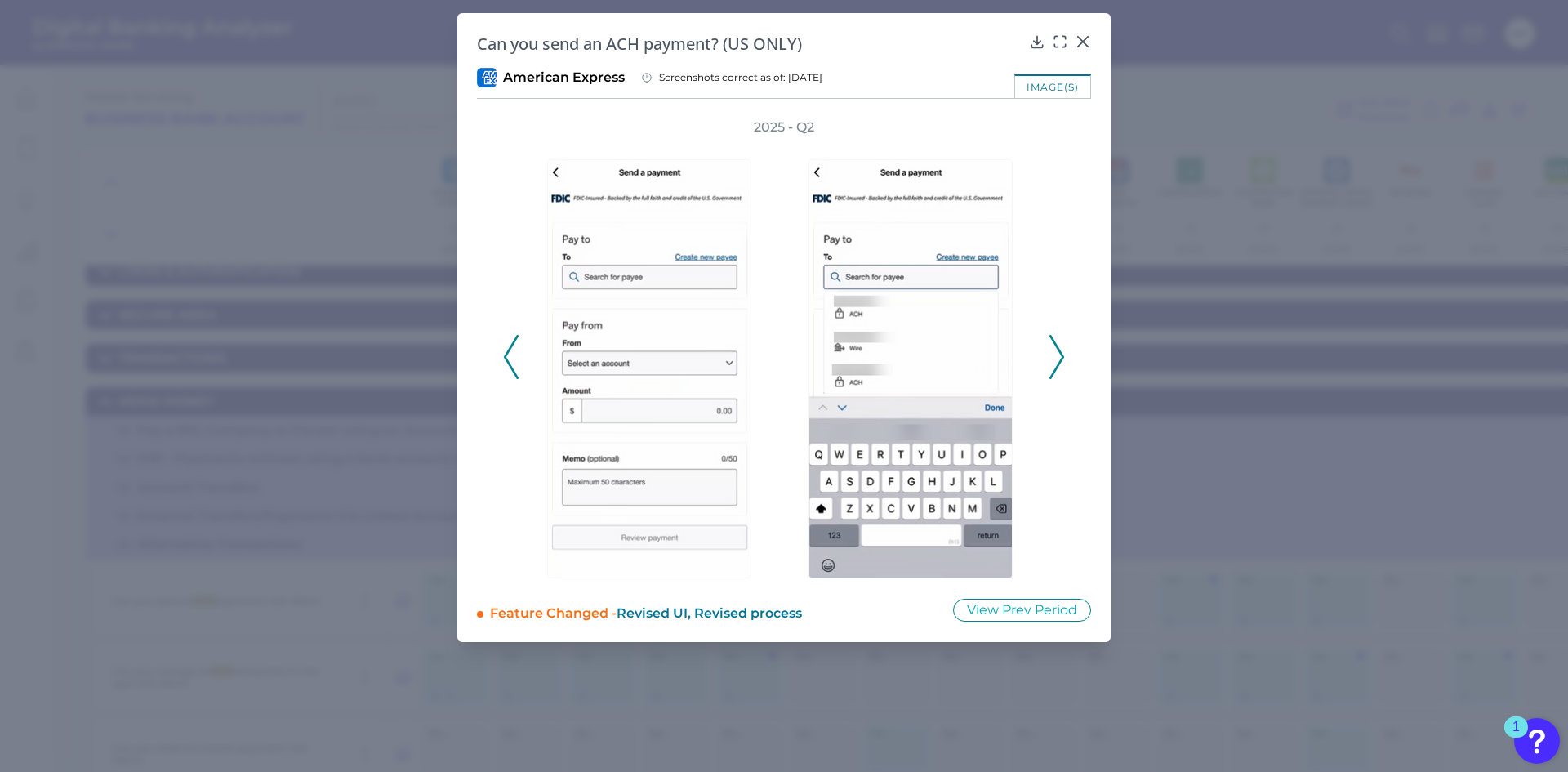
click at [1059, 357] on icon at bounding box center [1057, 357] width 14 height 44
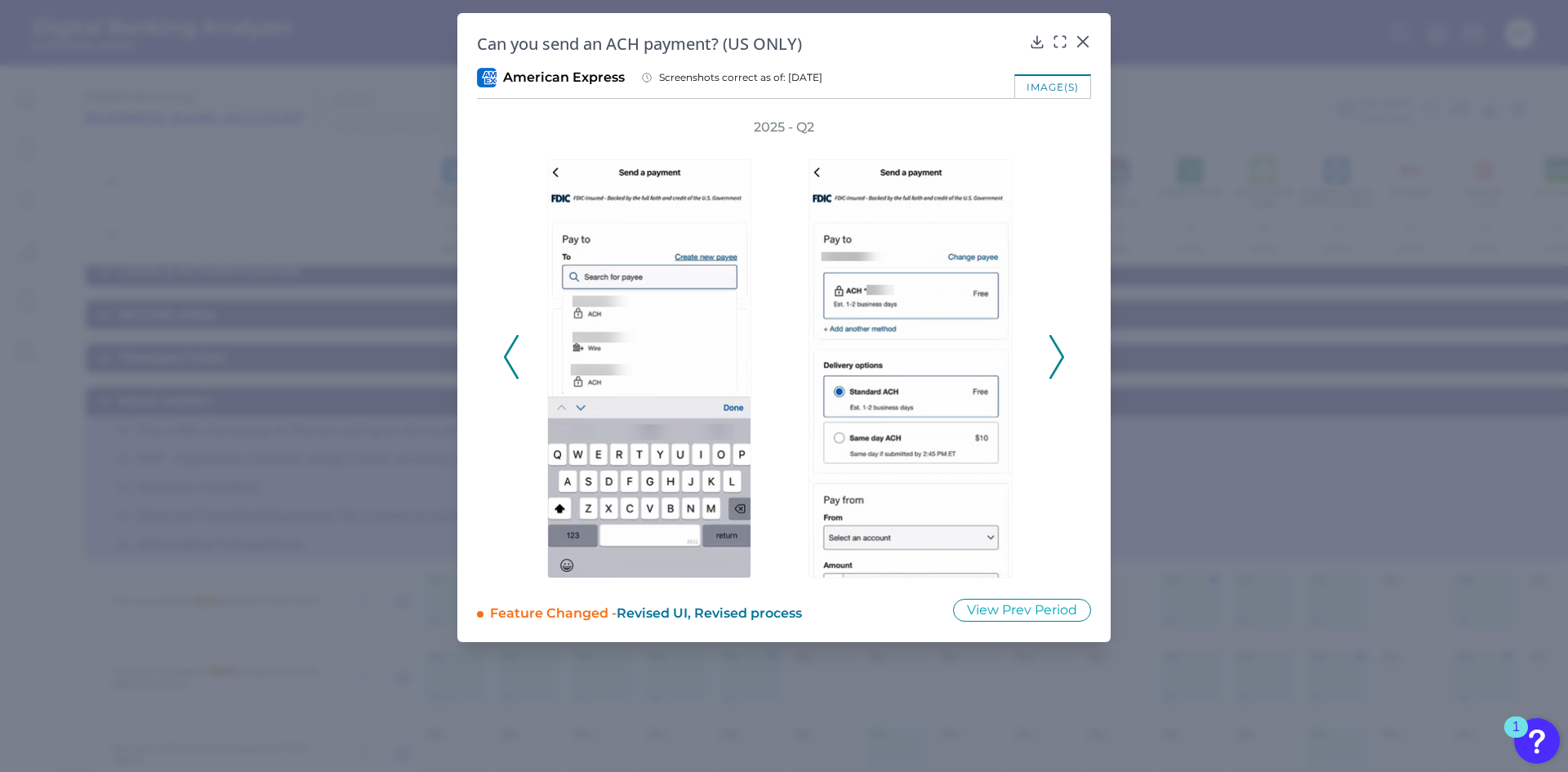
click at [1055, 360] on icon at bounding box center [1057, 357] width 14 height 44
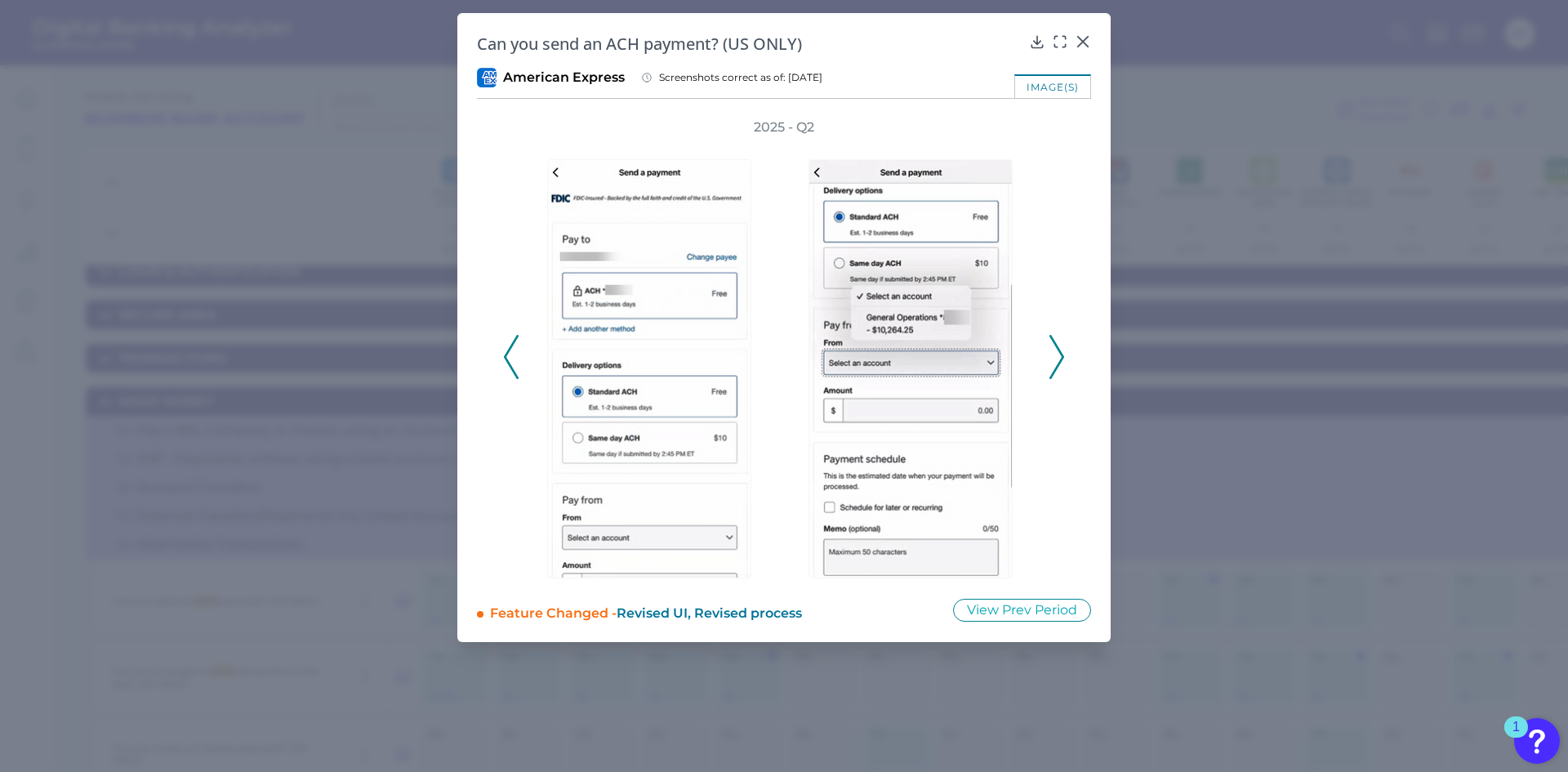
click at [1055, 360] on icon at bounding box center [1057, 357] width 14 height 44
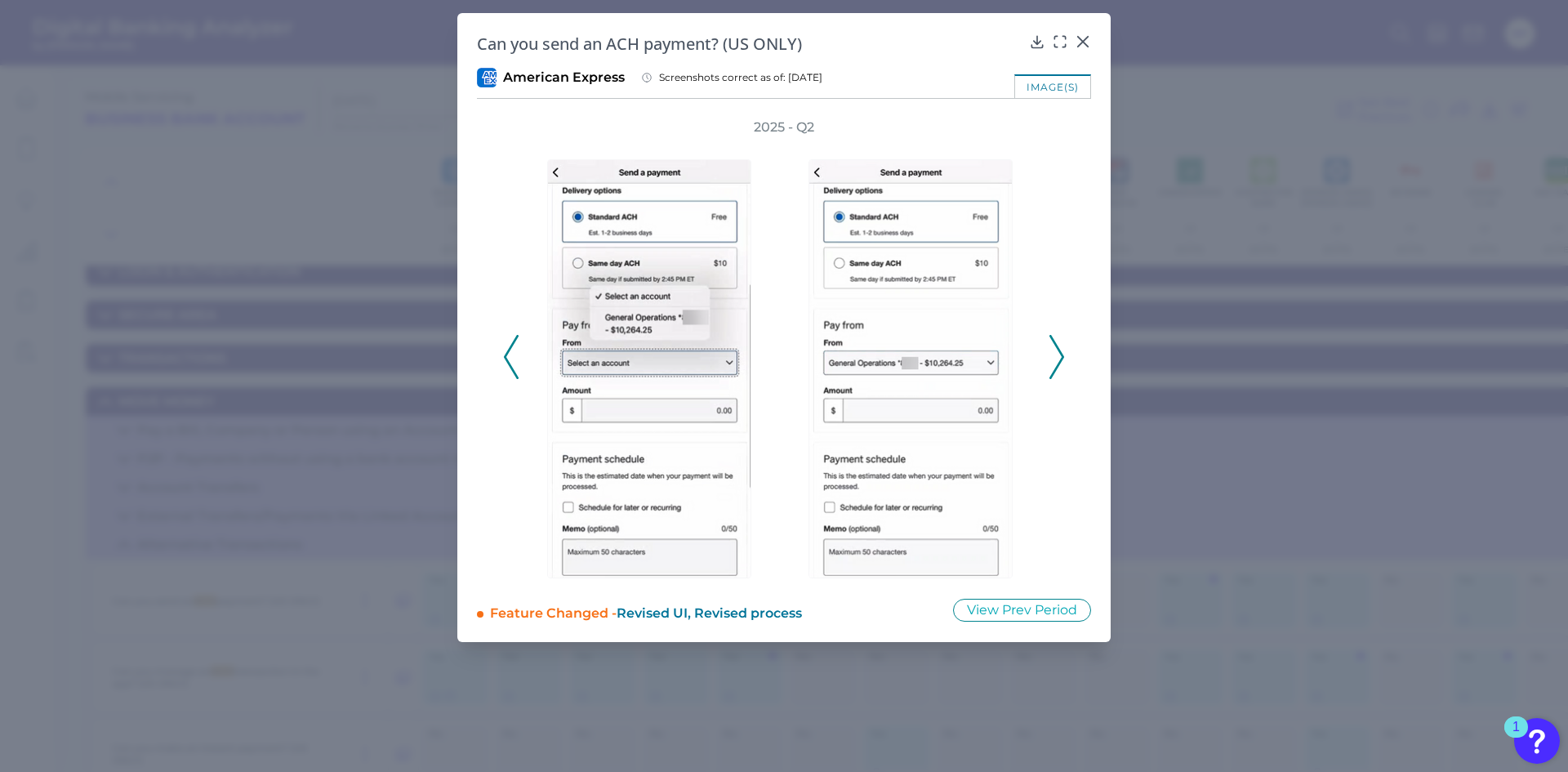
click at [1055, 360] on icon at bounding box center [1057, 357] width 14 height 44
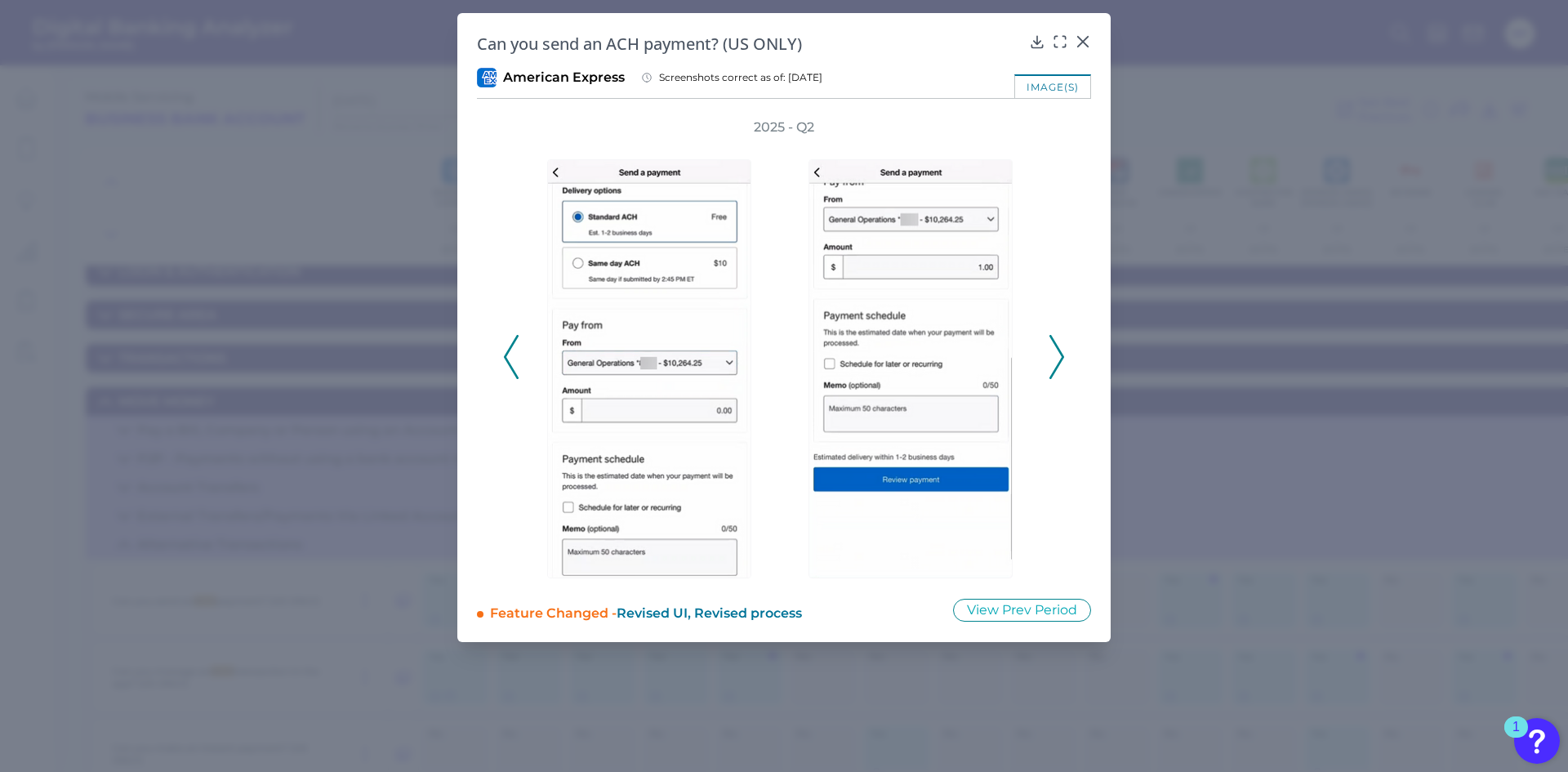
click at [1055, 360] on icon at bounding box center [1057, 357] width 14 height 44
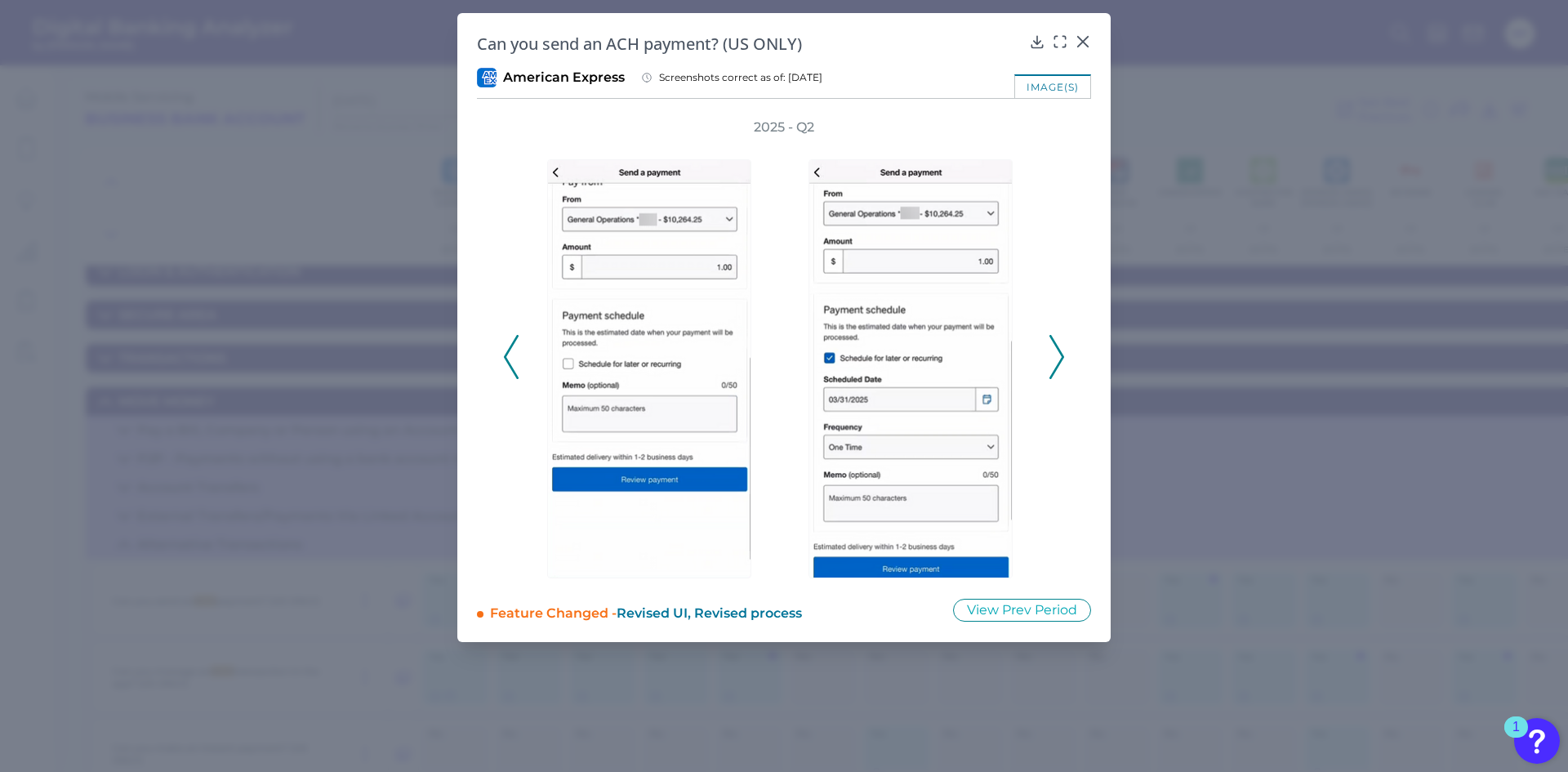
click at [1055, 360] on icon at bounding box center [1057, 357] width 14 height 44
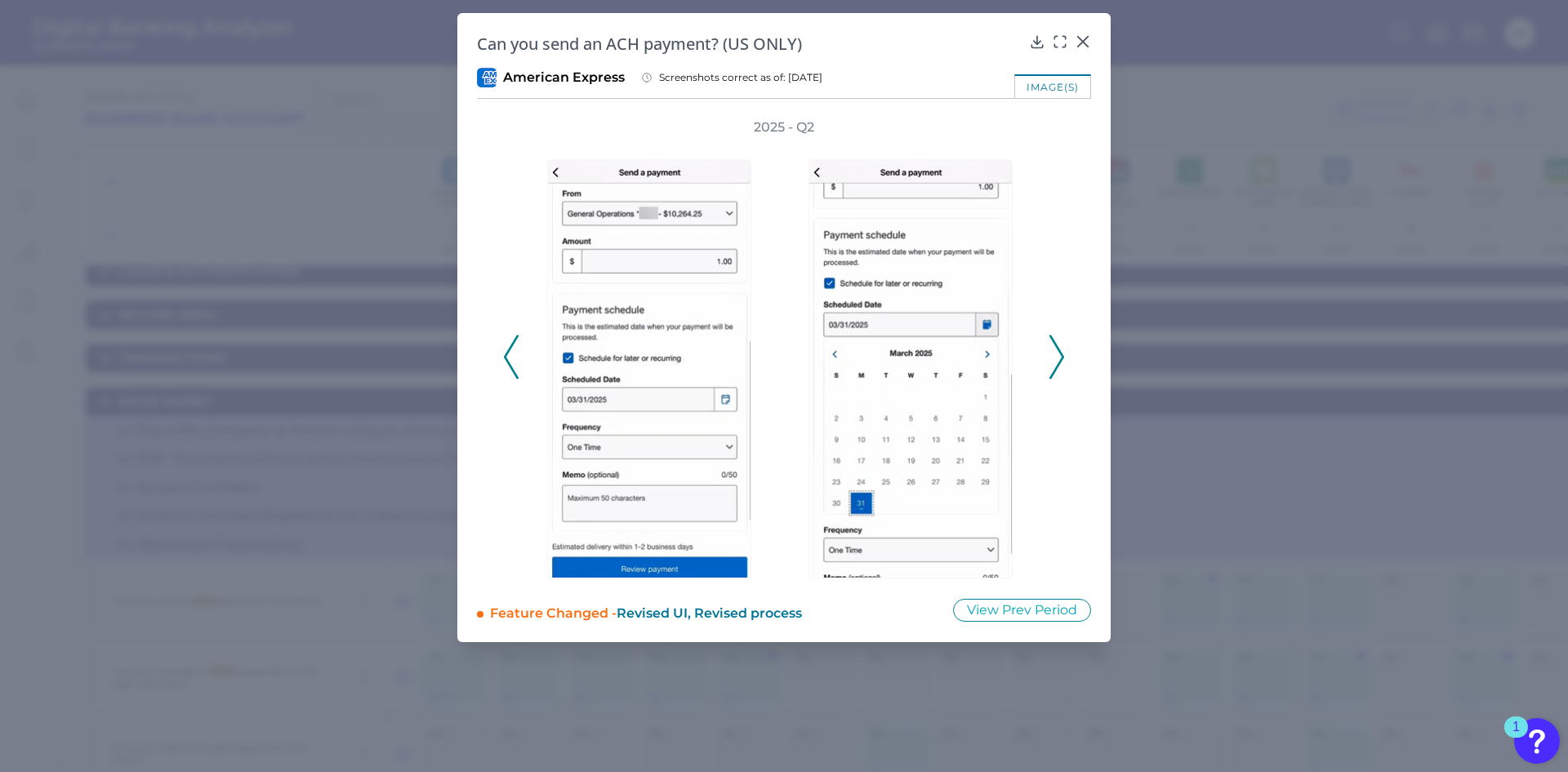
click at [1055, 360] on icon at bounding box center [1057, 357] width 14 height 44
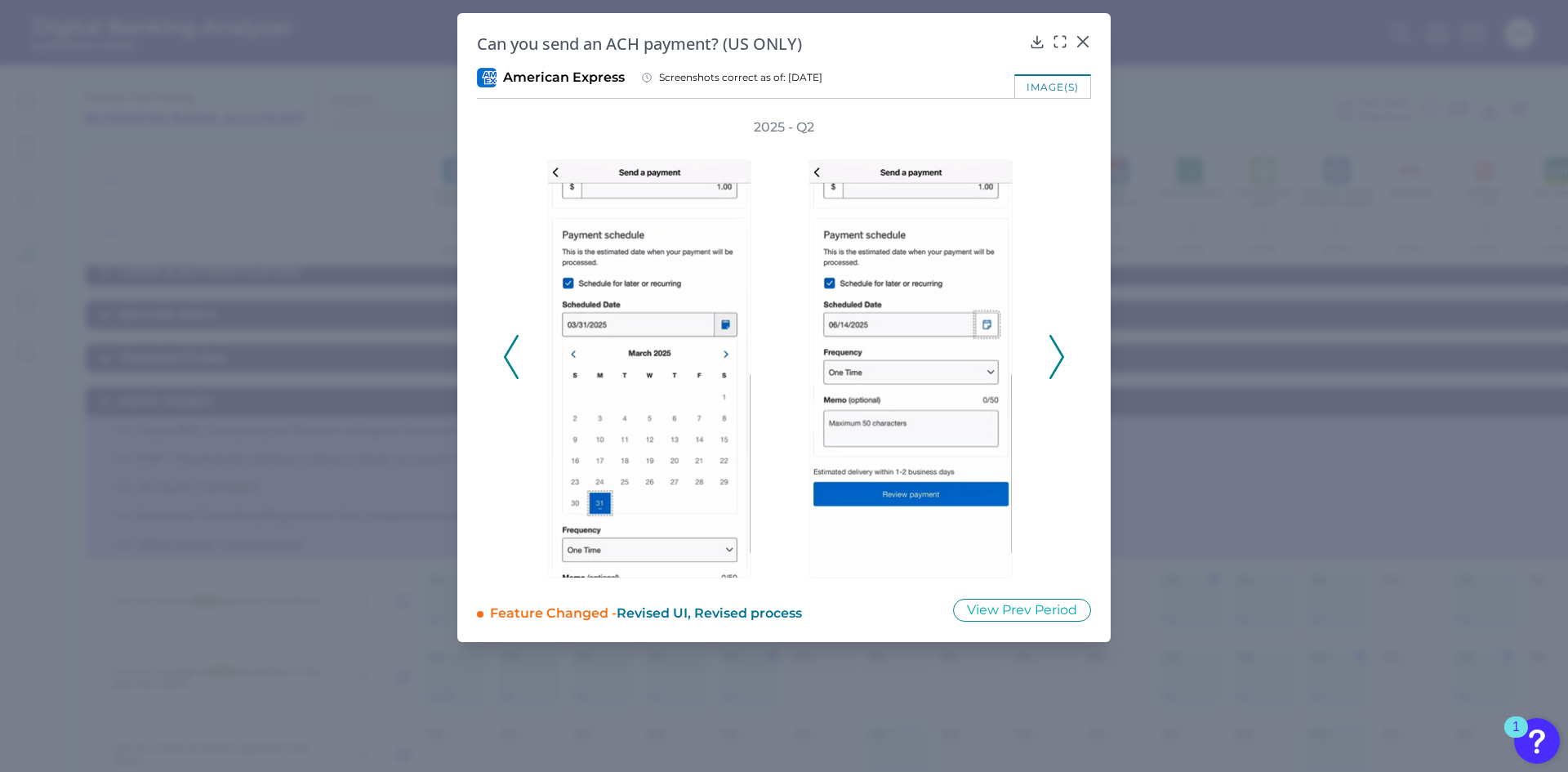
click at [1055, 360] on icon at bounding box center [1057, 357] width 14 height 44
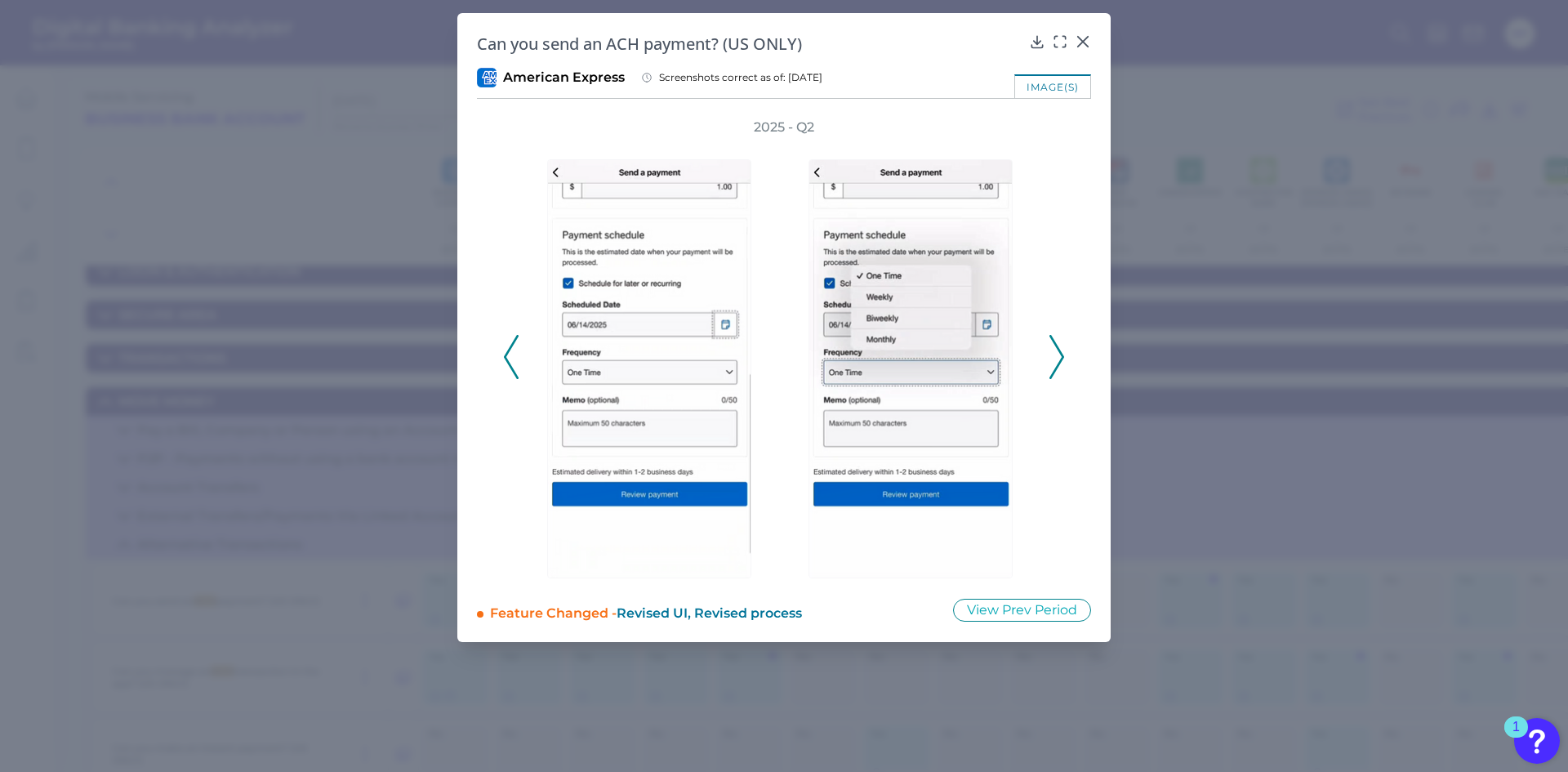
click at [1055, 360] on icon at bounding box center [1057, 357] width 14 height 44
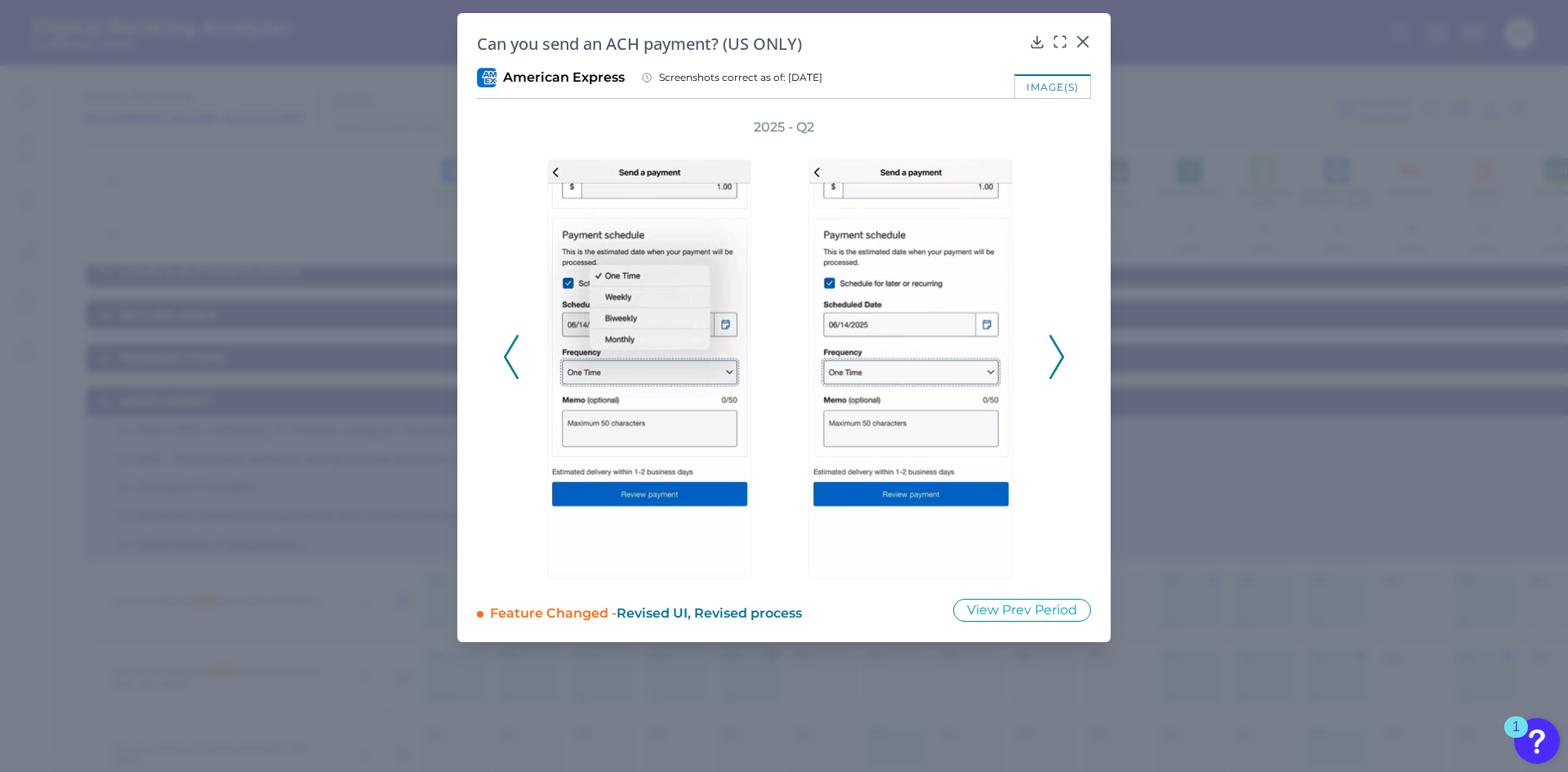
click at [1055, 360] on icon at bounding box center [1057, 357] width 14 height 44
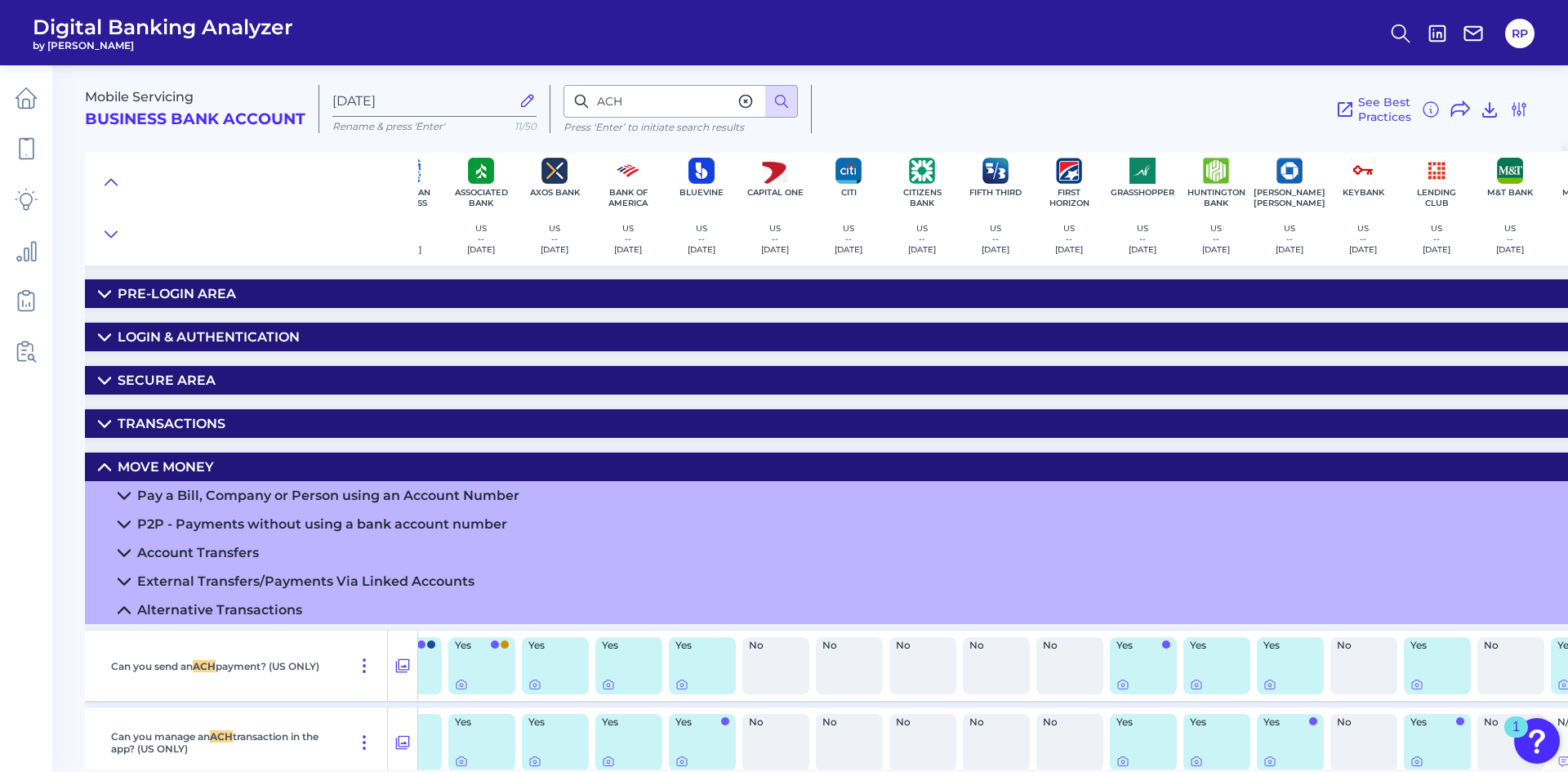
scroll to position [0, 37]
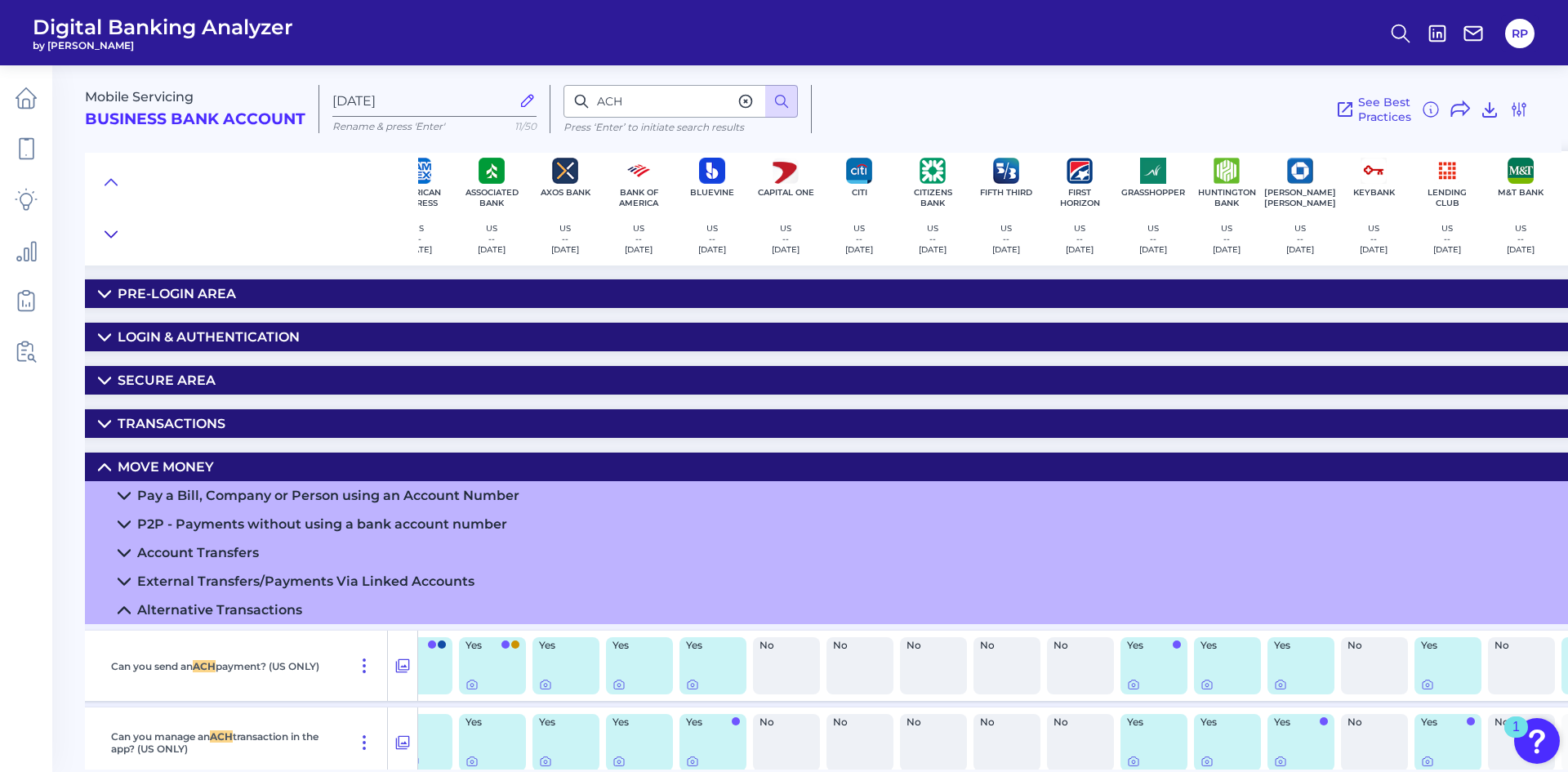
click at [118, 234] on button at bounding box center [111, 234] width 26 height 23
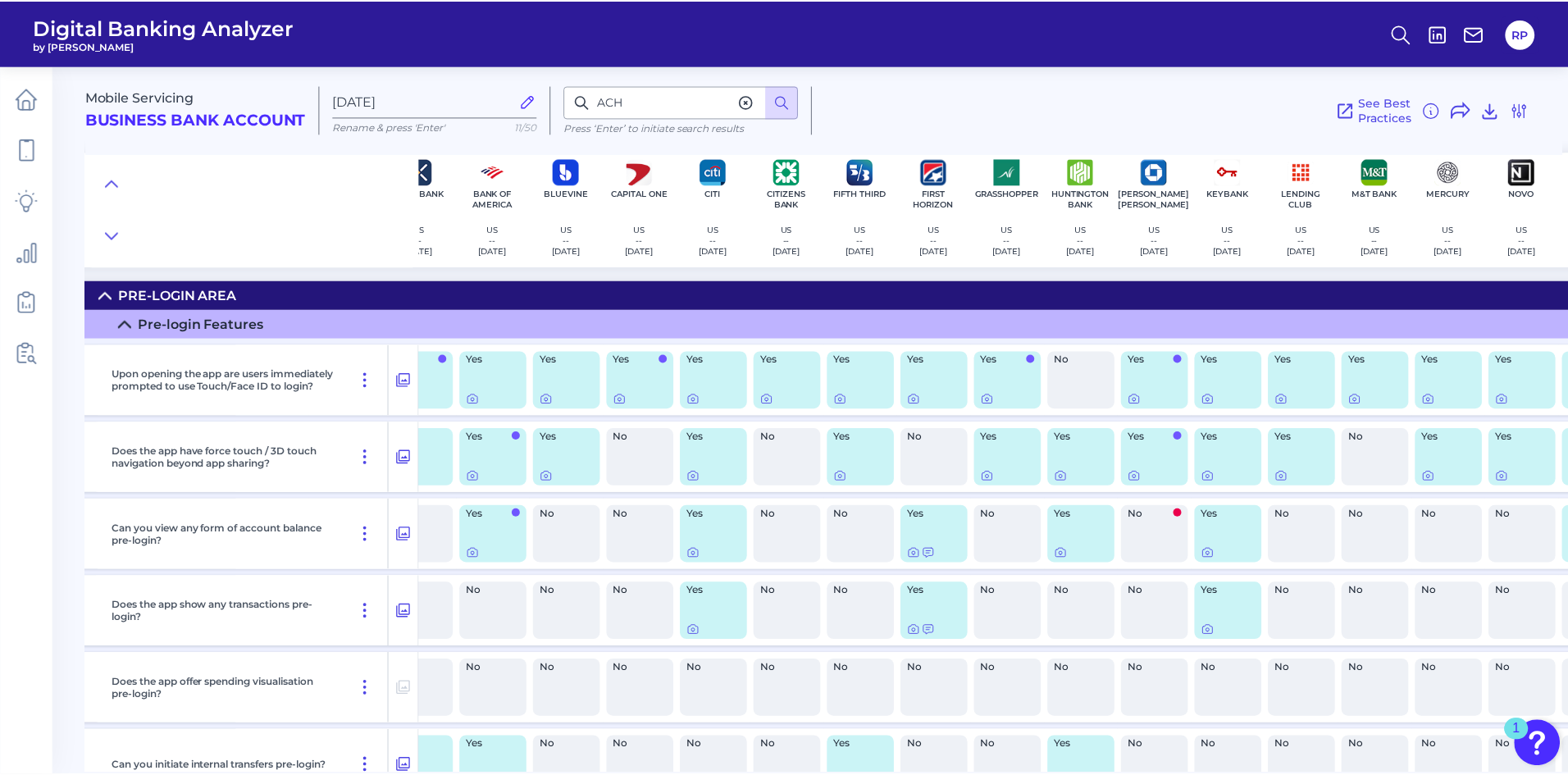
scroll to position [0, 90]
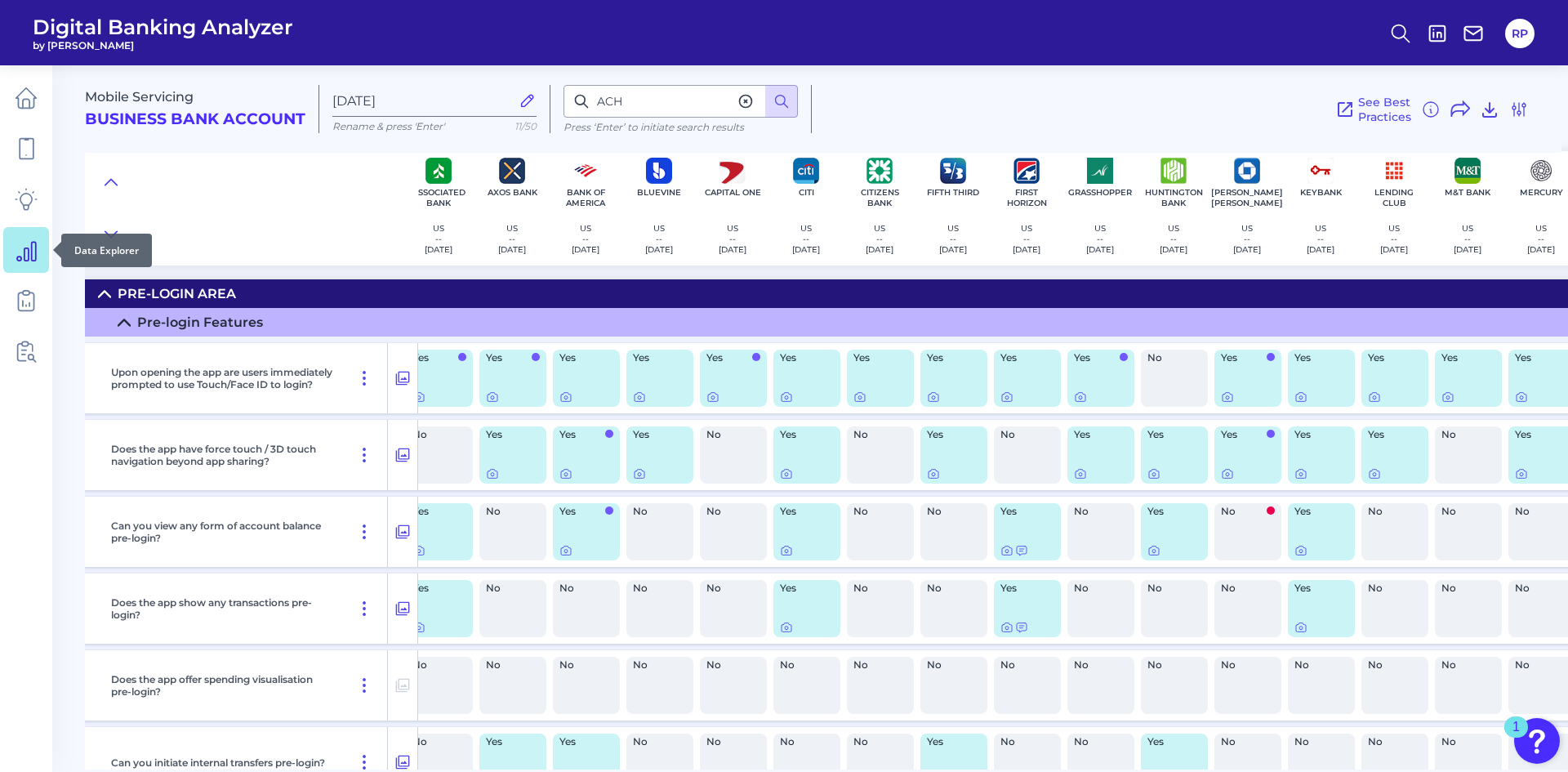
click at [21, 251] on icon at bounding box center [25, 250] width 23 height 23
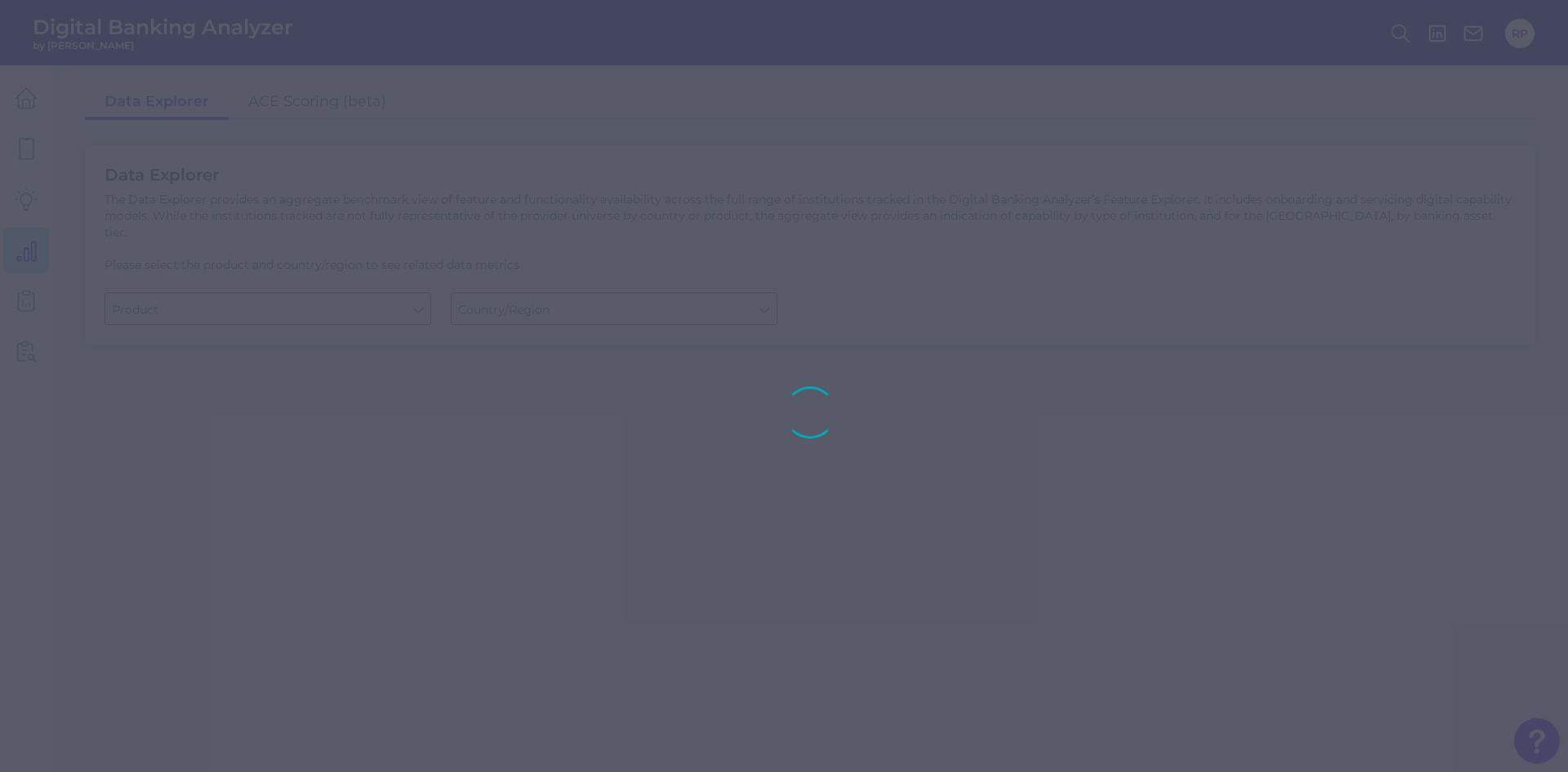
type input "Business Bank Account"
type input "[GEOGRAPHIC_DATA]"
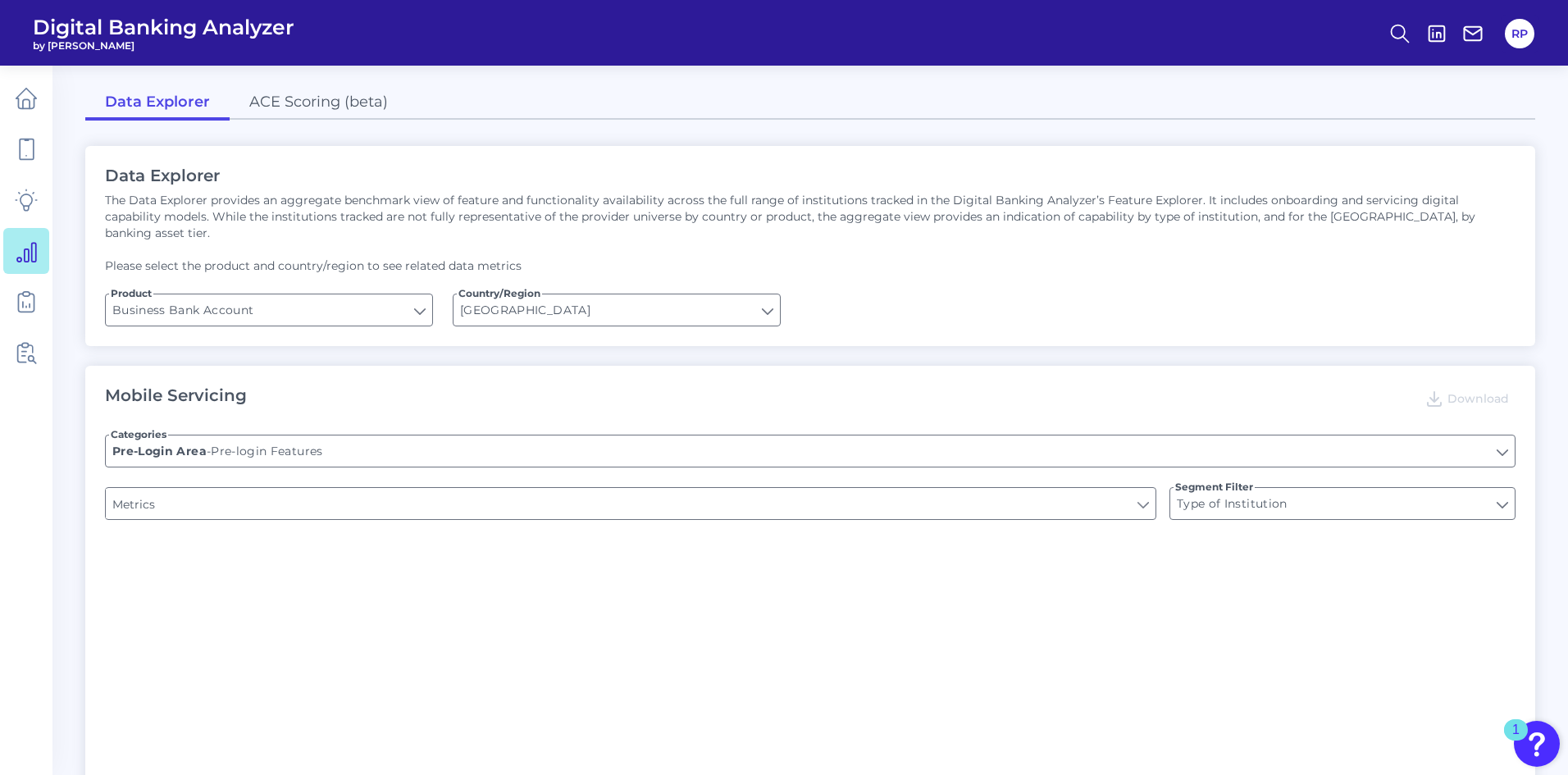
type input "Upon opening the app are users immediately prompted to use Touch/Face ID to log…"
type input "Does it offer third-party single sign on?"
type input "Can you apply for the PRODUCT as a new to brand customer on ANY digital channel?"
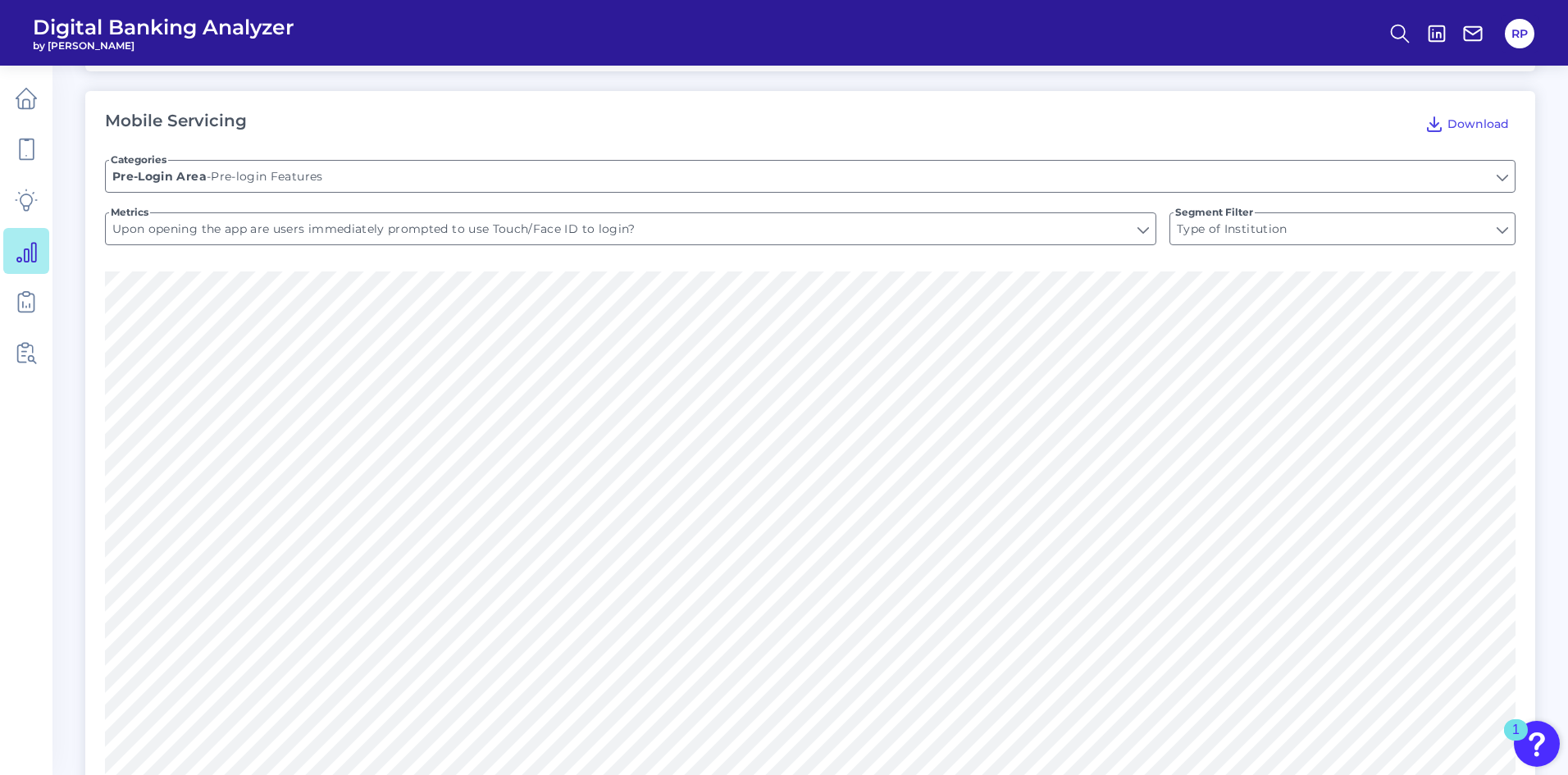
scroll to position [246, 0]
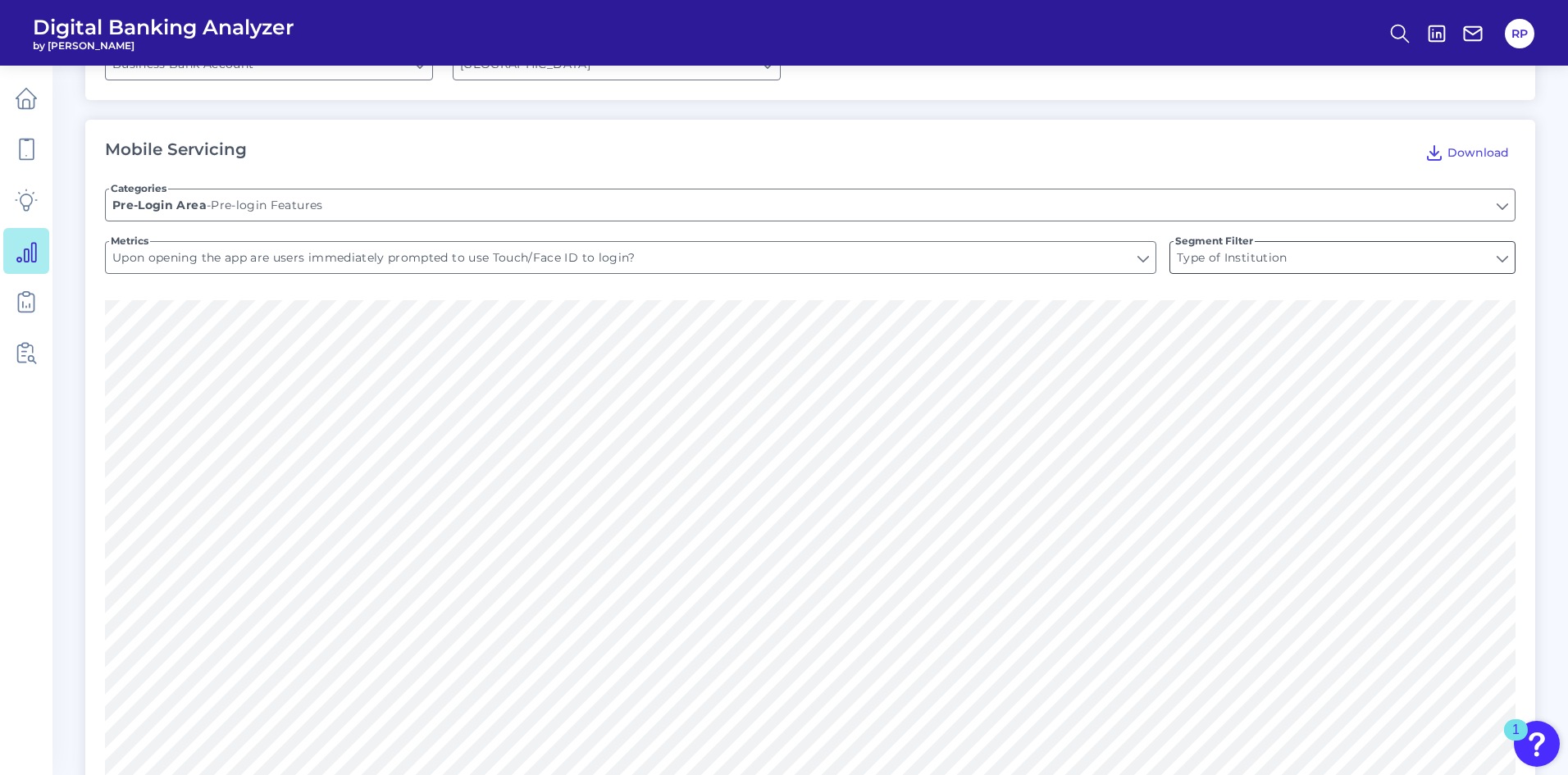
click at [1503, 248] on input "Type of Institution" at bounding box center [1342, 257] width 345 height 31
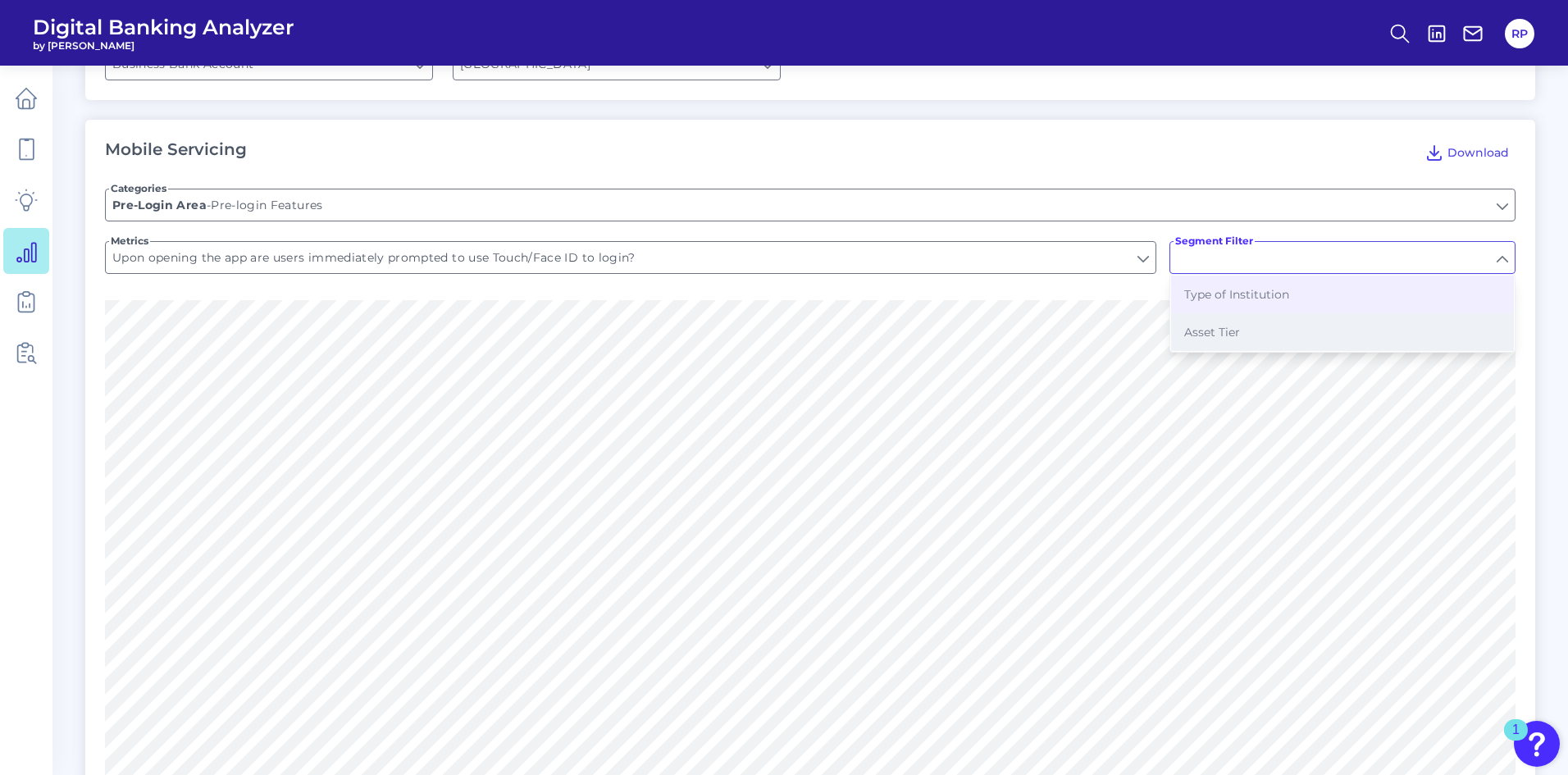
click at [1309, 318] on button "Asset Tier" at bounding box center [1342, 332] width 343 height 38
type input "Asset Tier"
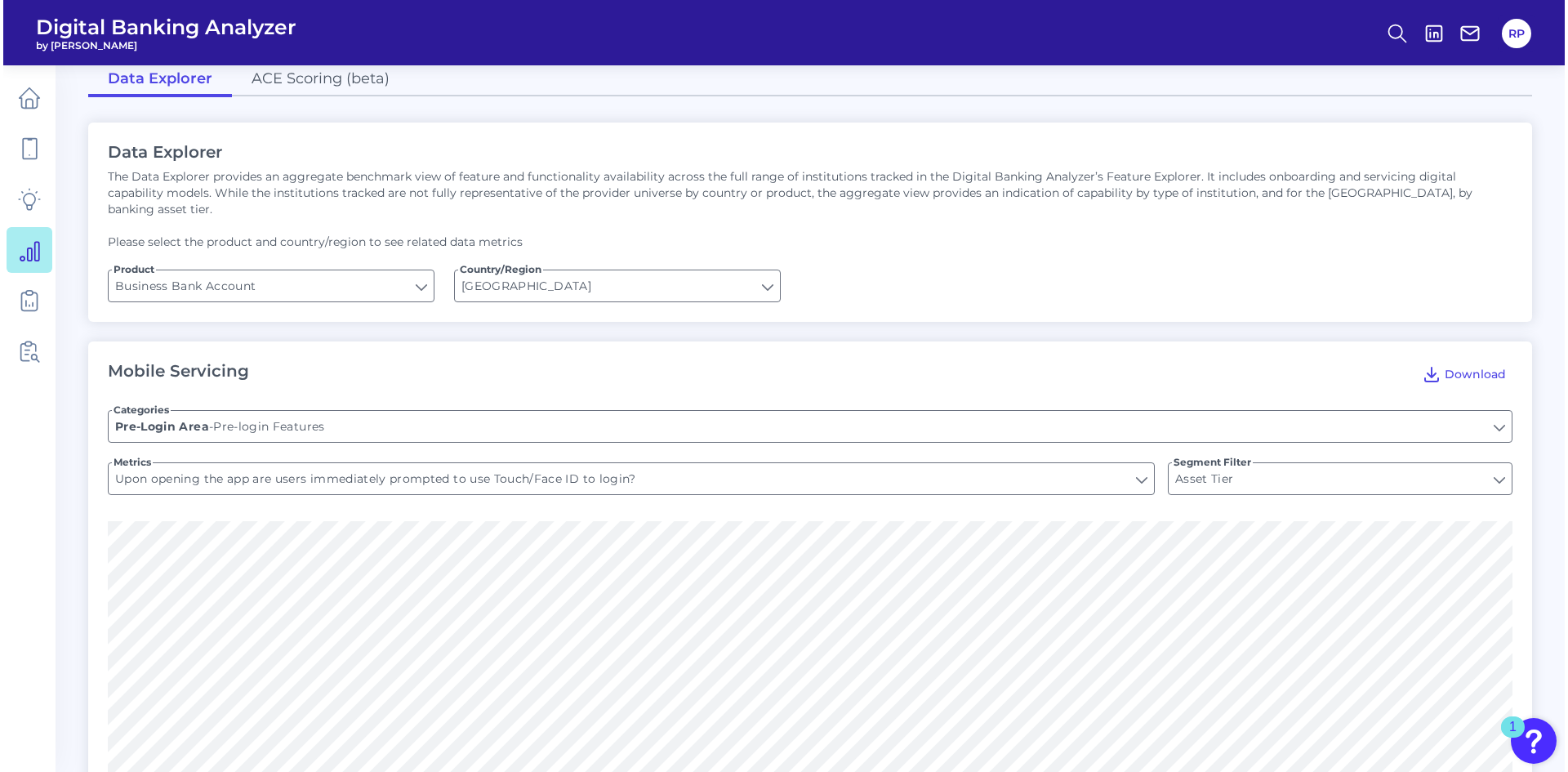
scroll to position [0, 0]
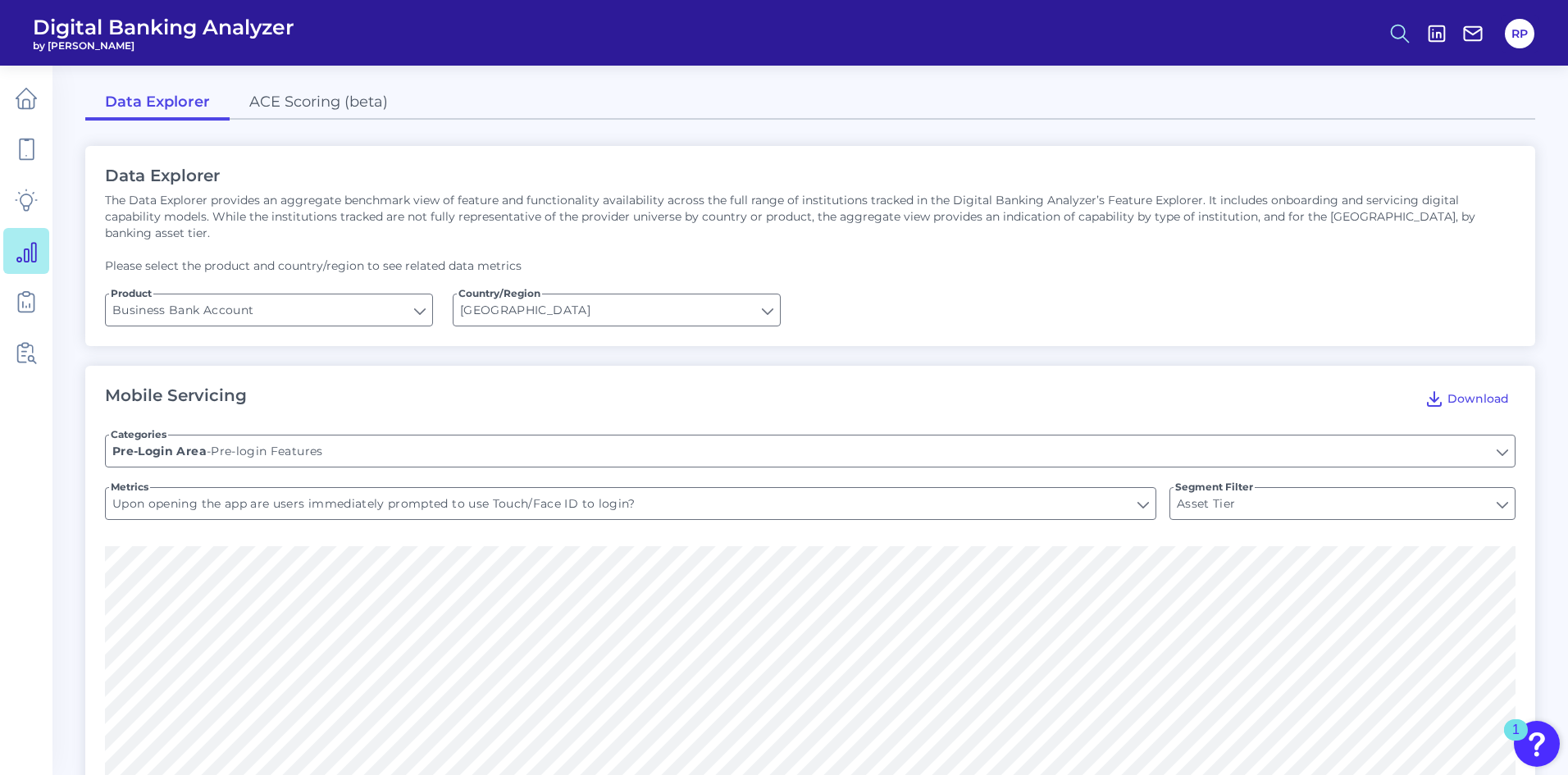
click at [1391, 31] on circle at bounding box center [1397, 30] width 13 height 13
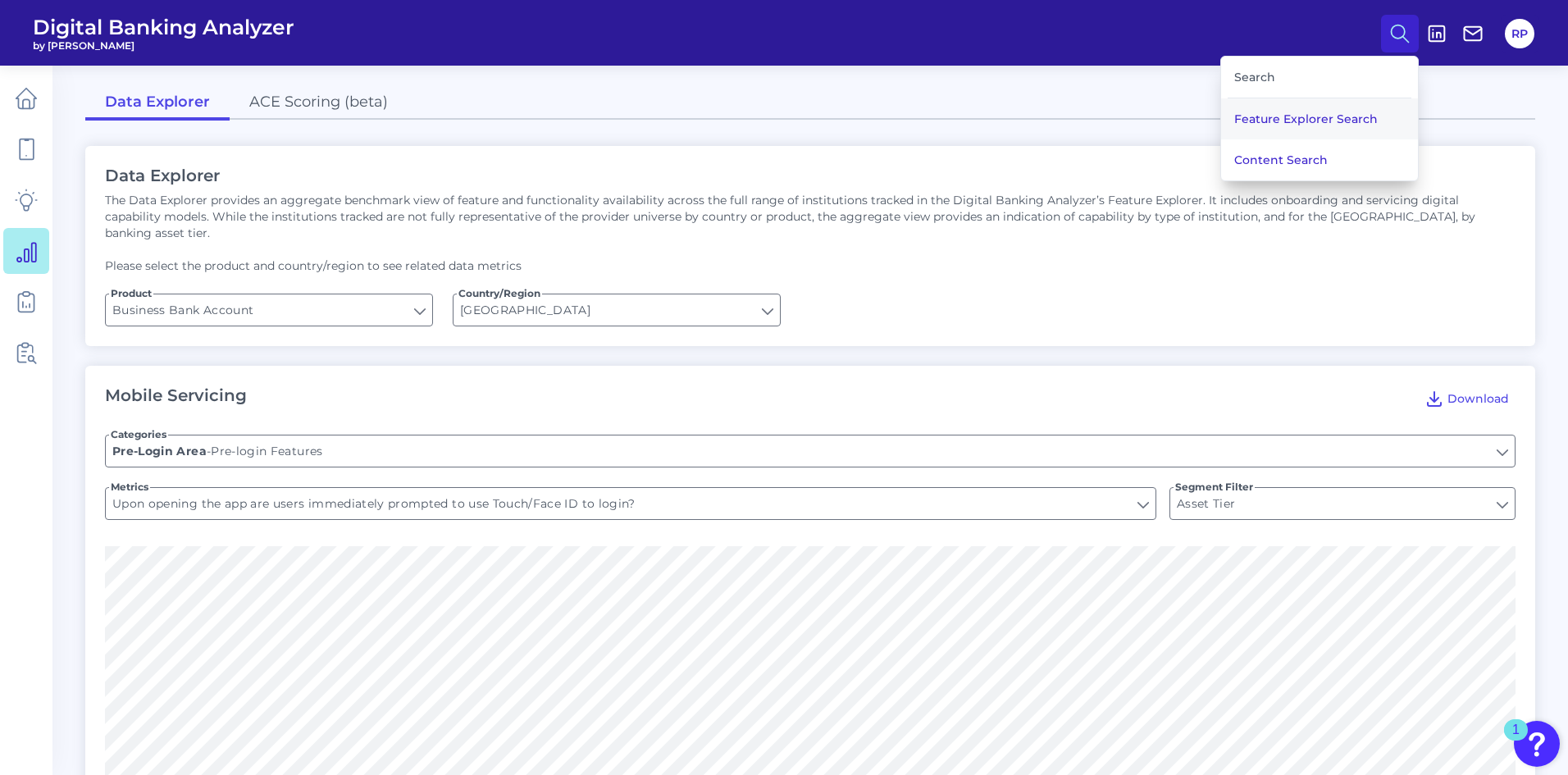
click at [1289, 118] on button "Feature Explorer Search" at bounding box center [1319, 119] width 197 height 41
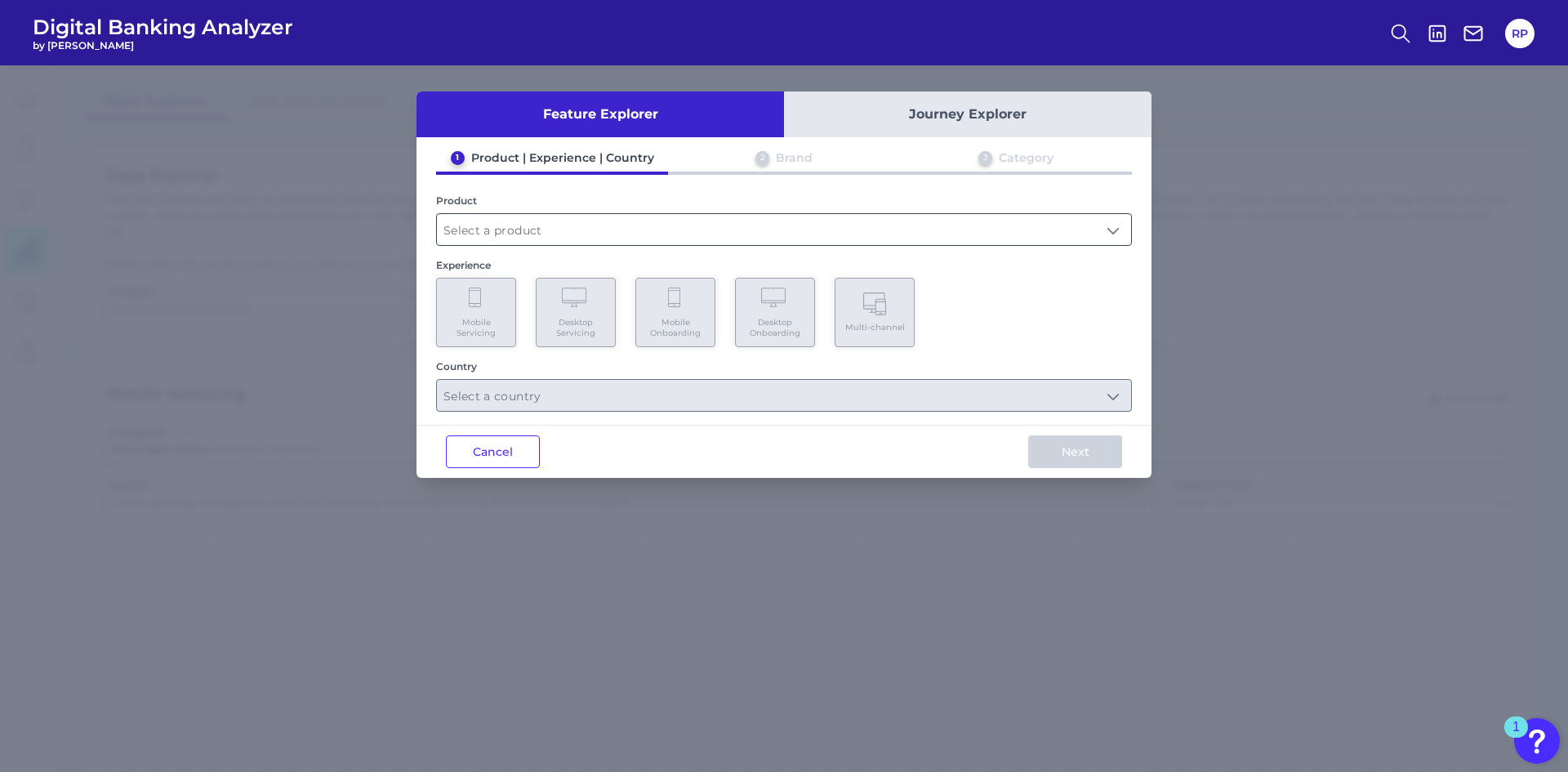
click at [584, 240] on input "text" at bounding box center [784, 229] width 695 height 31
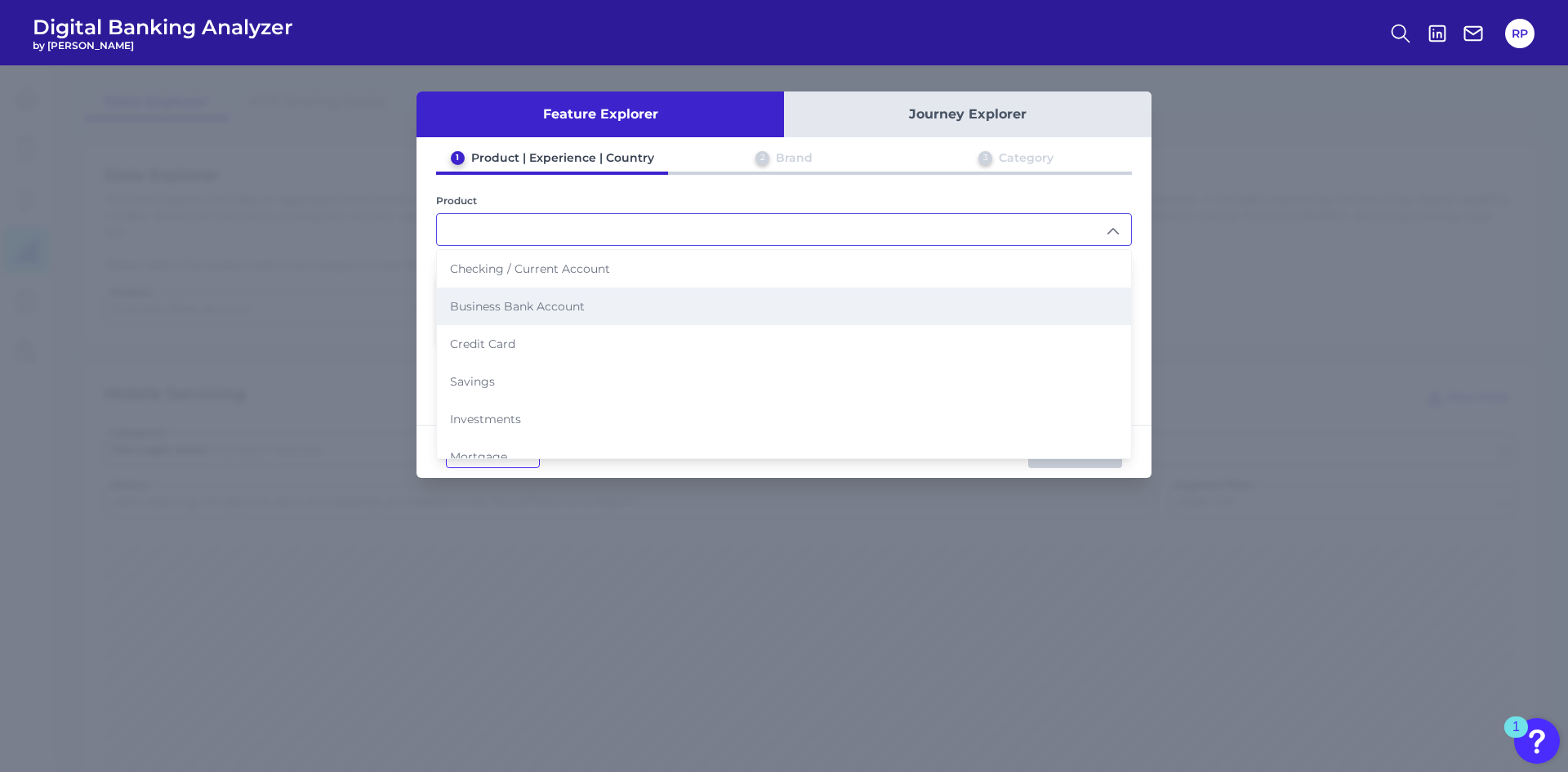
click at [562, 310] on span "Business Bank Account" at bounding box center [517, 305] width 135 height 14
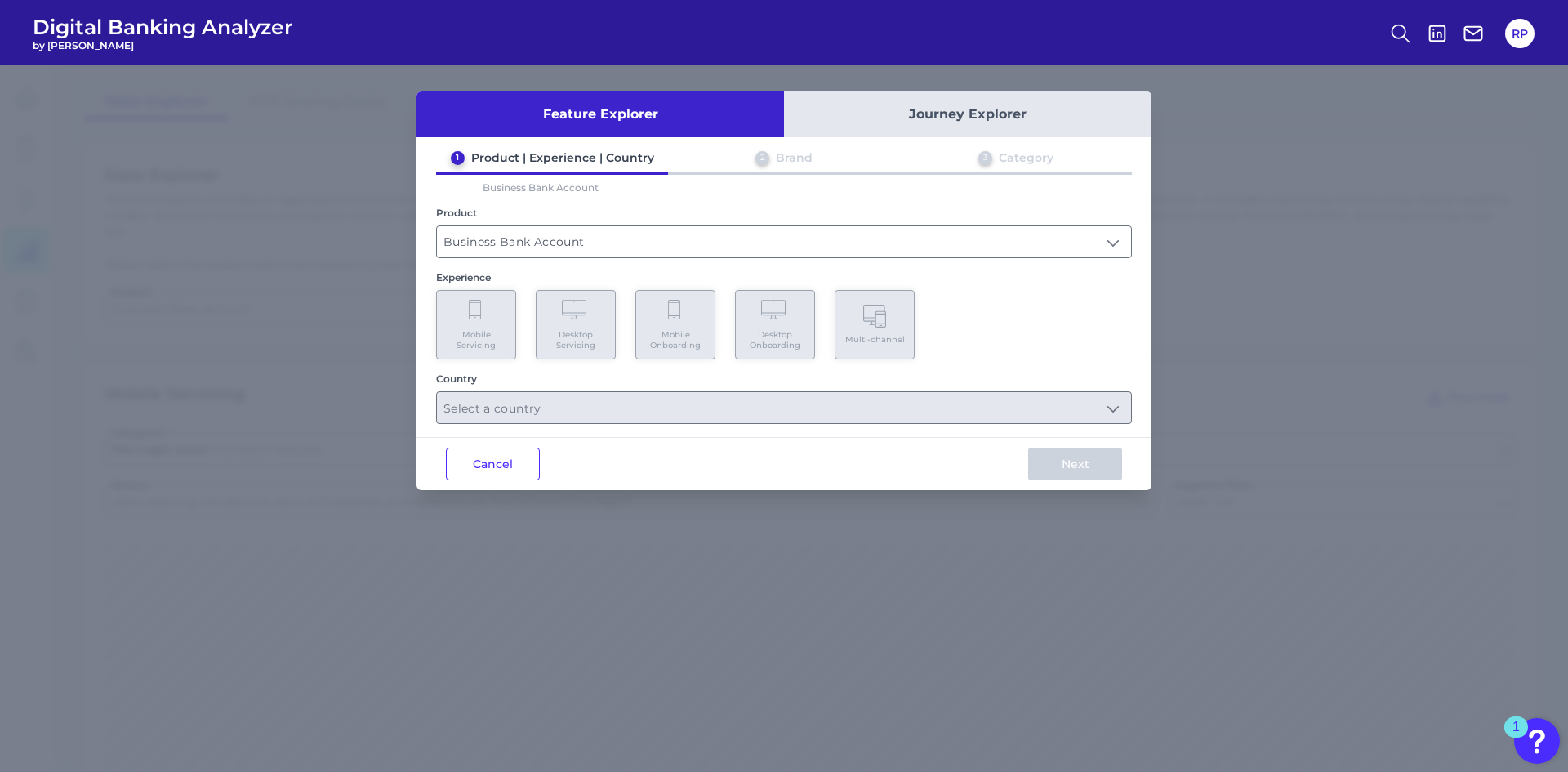
type input "Business Bank Account"
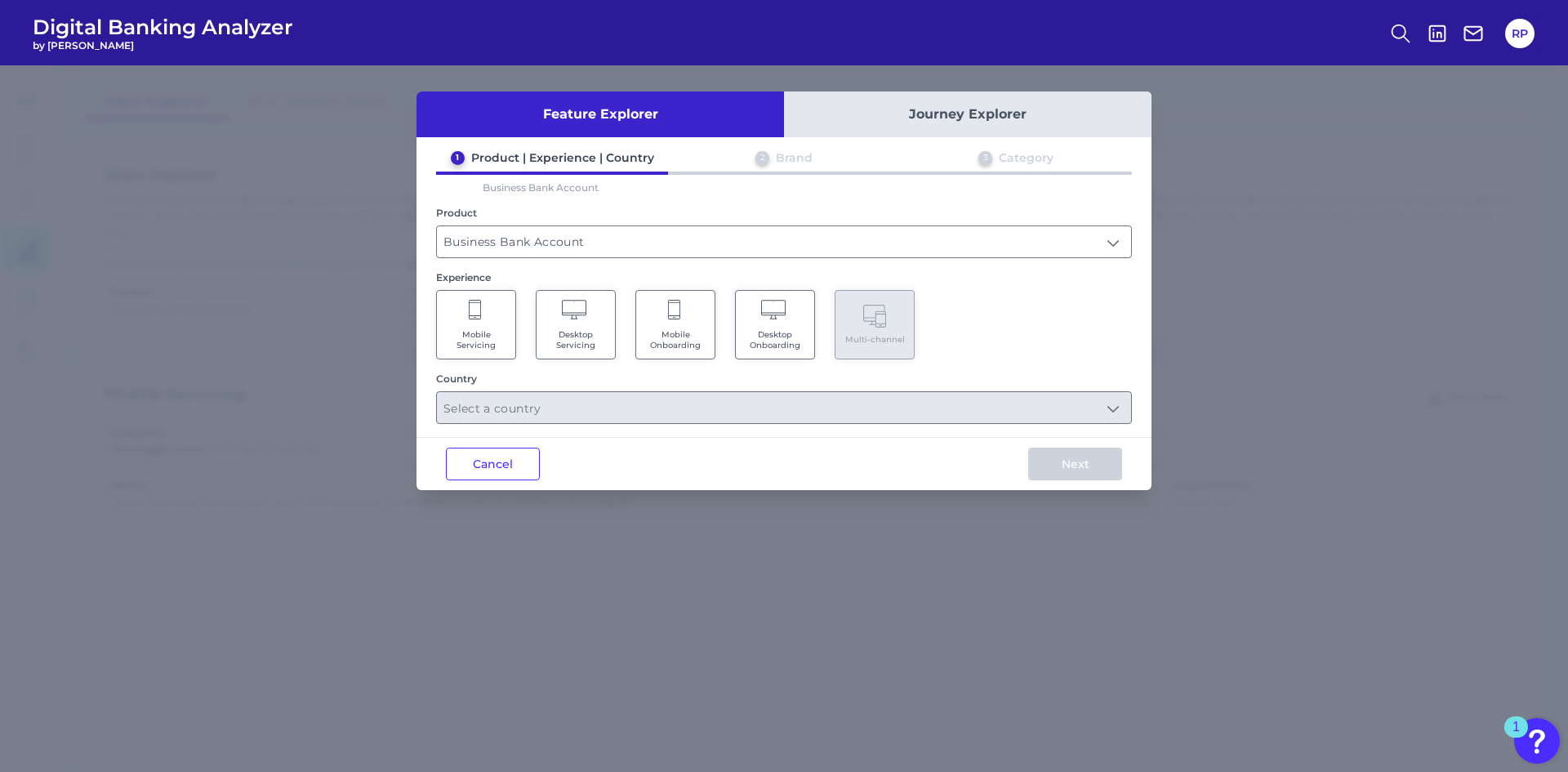
click at [490, 331] on span "Mobile Servicing" at bounding box center [476, 339] width 62 height 21
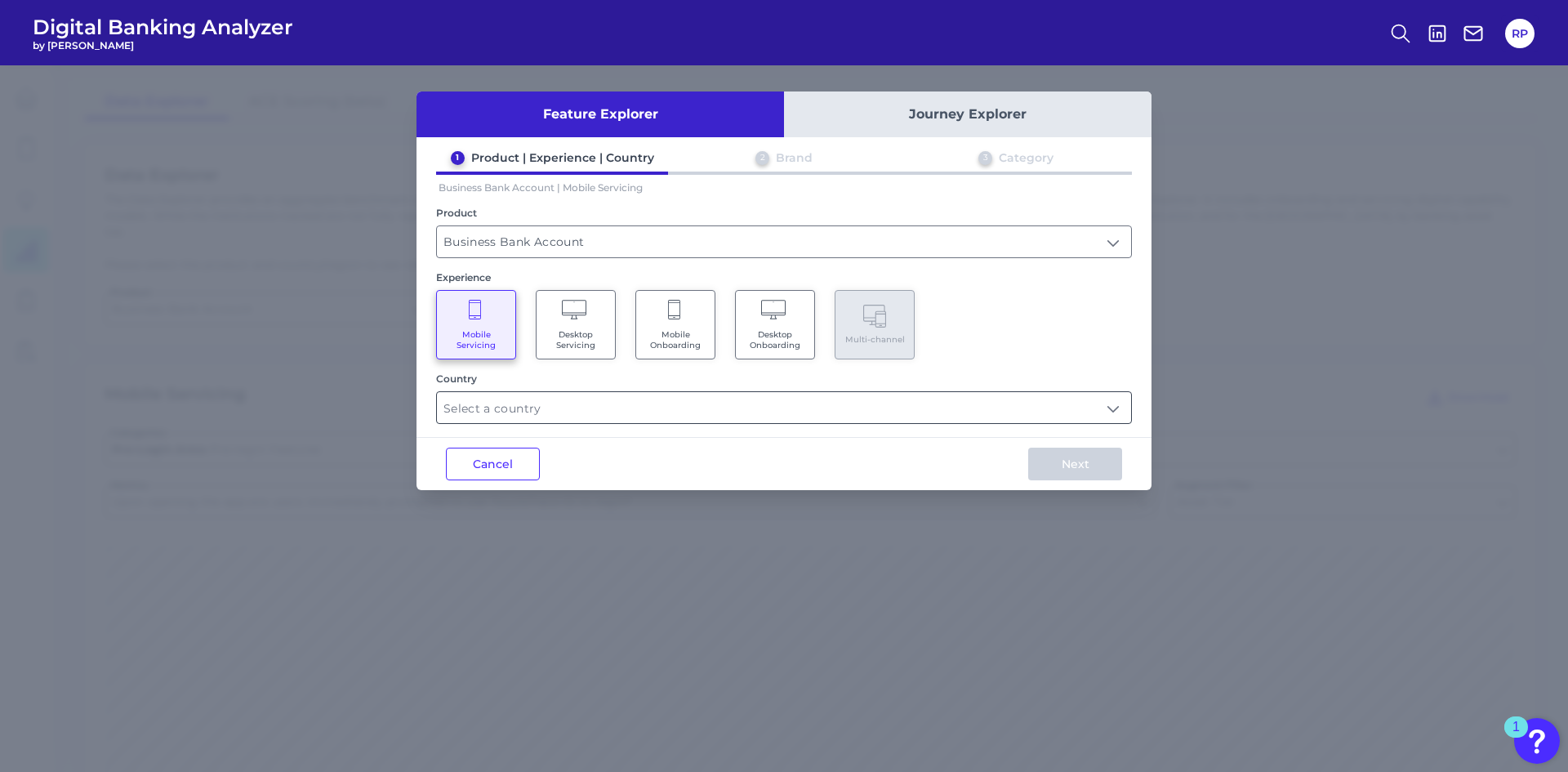
click at [716, 419] on input "text" at bounding box center [784, 408] width 695 height 31
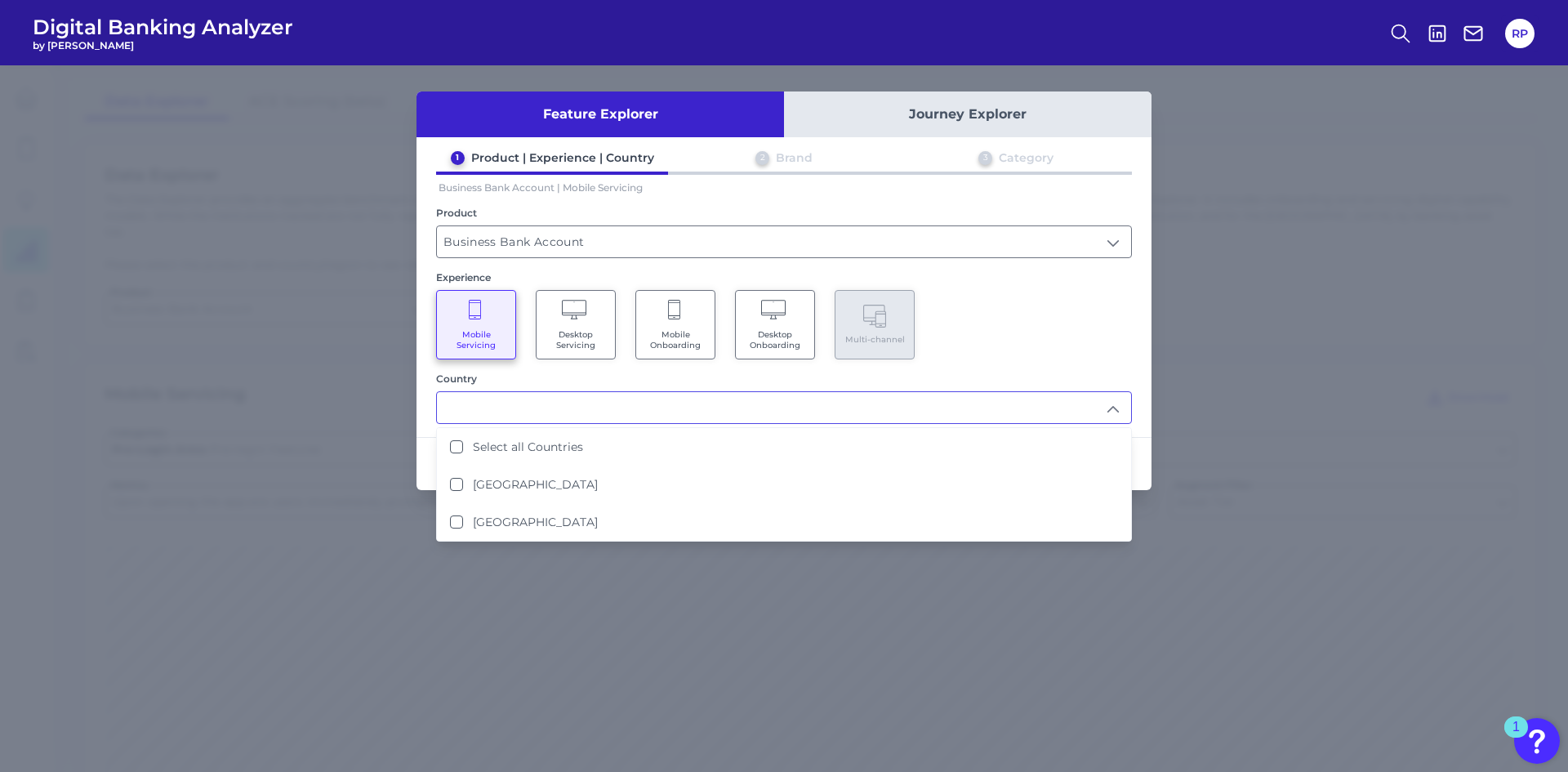
click at [554, 535] on li "[GEOGRAPHIC_DATA]" at bounding box center [784, 521] width 695 height 38
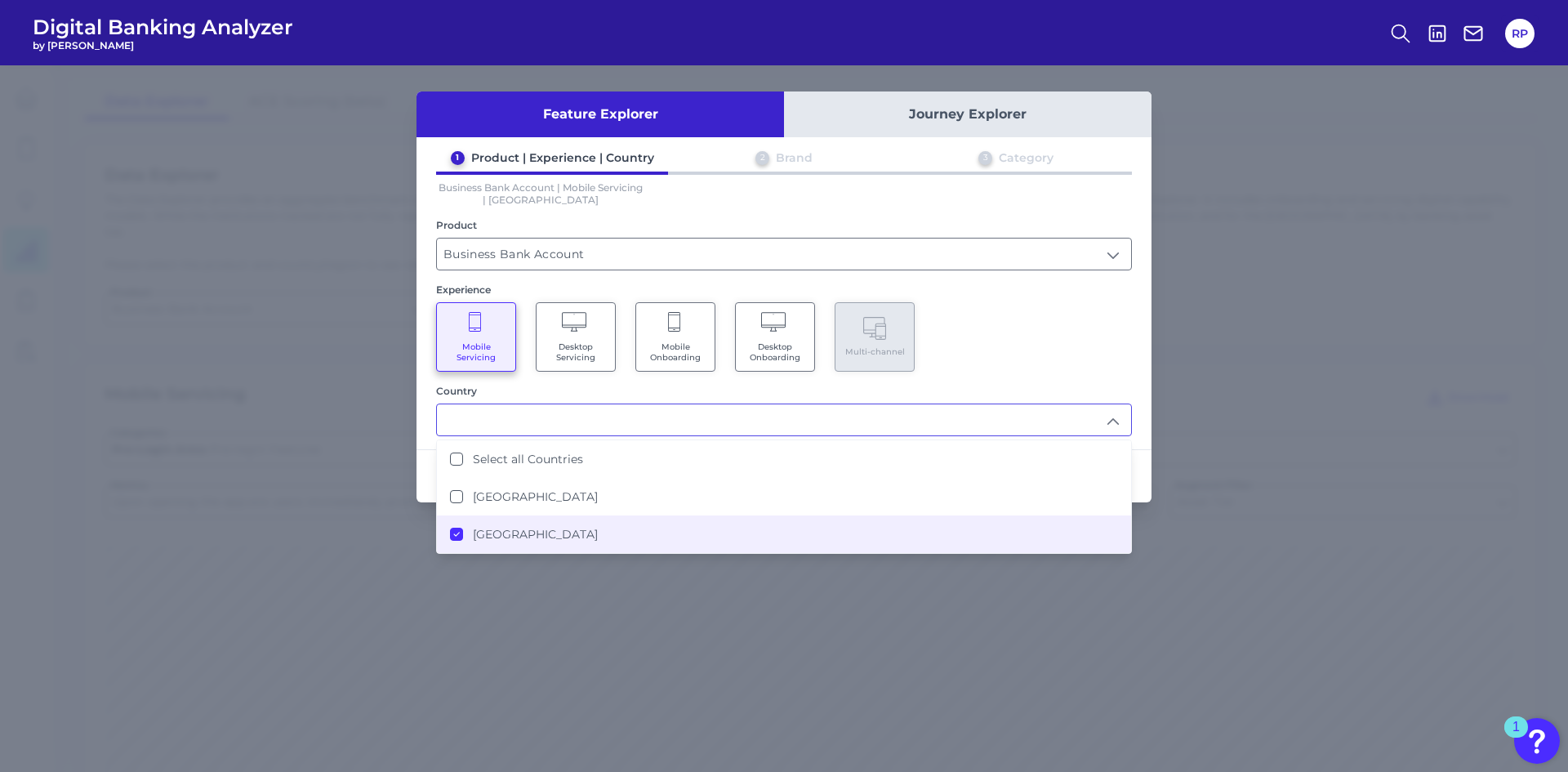
type input "[GEOGRAPHIC_DATA]"
click at [1004, 327] on div "Mobile Servicing Desktop Servicing Mobile Onboarding Desktop Onboarding Multi-c…" at bounding box center [784, 337] width 696 height 69
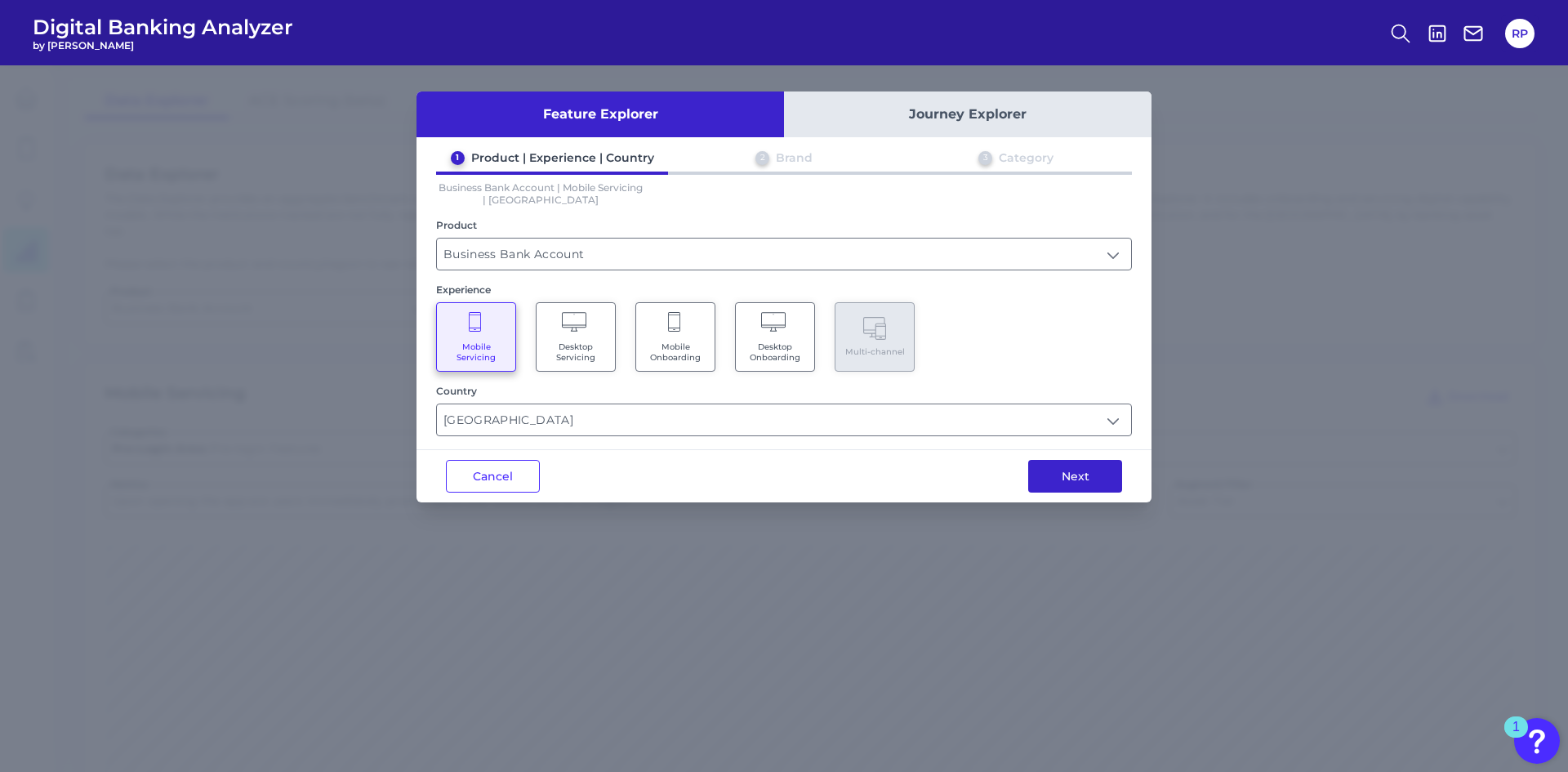
click at [1097, 483] on button "Next" at bounding box center [1075, 476] width 94 height 33
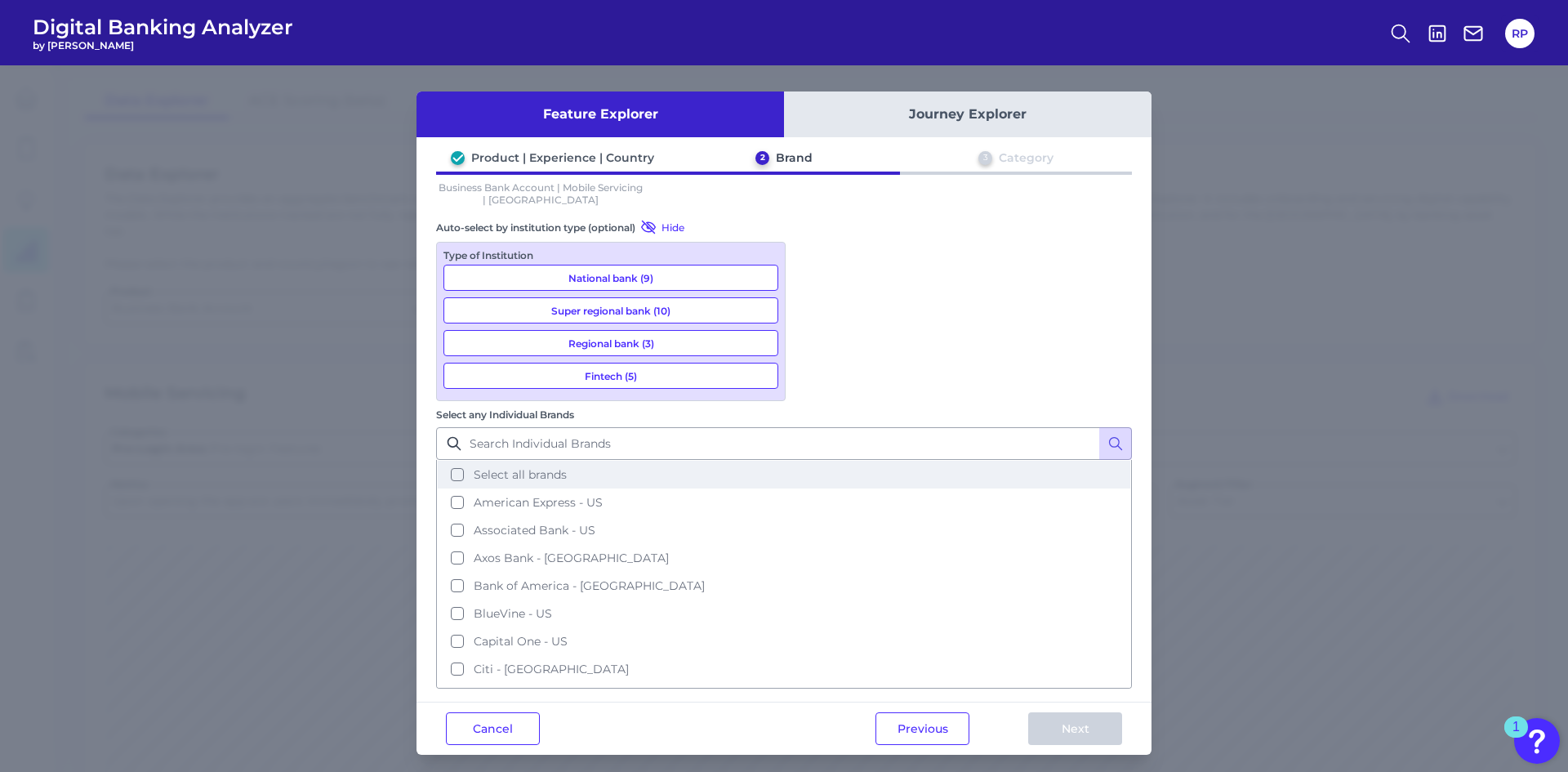
click at [567, 467] on span "Select all brands" at bounding box center [520, 474] width 93 height 14
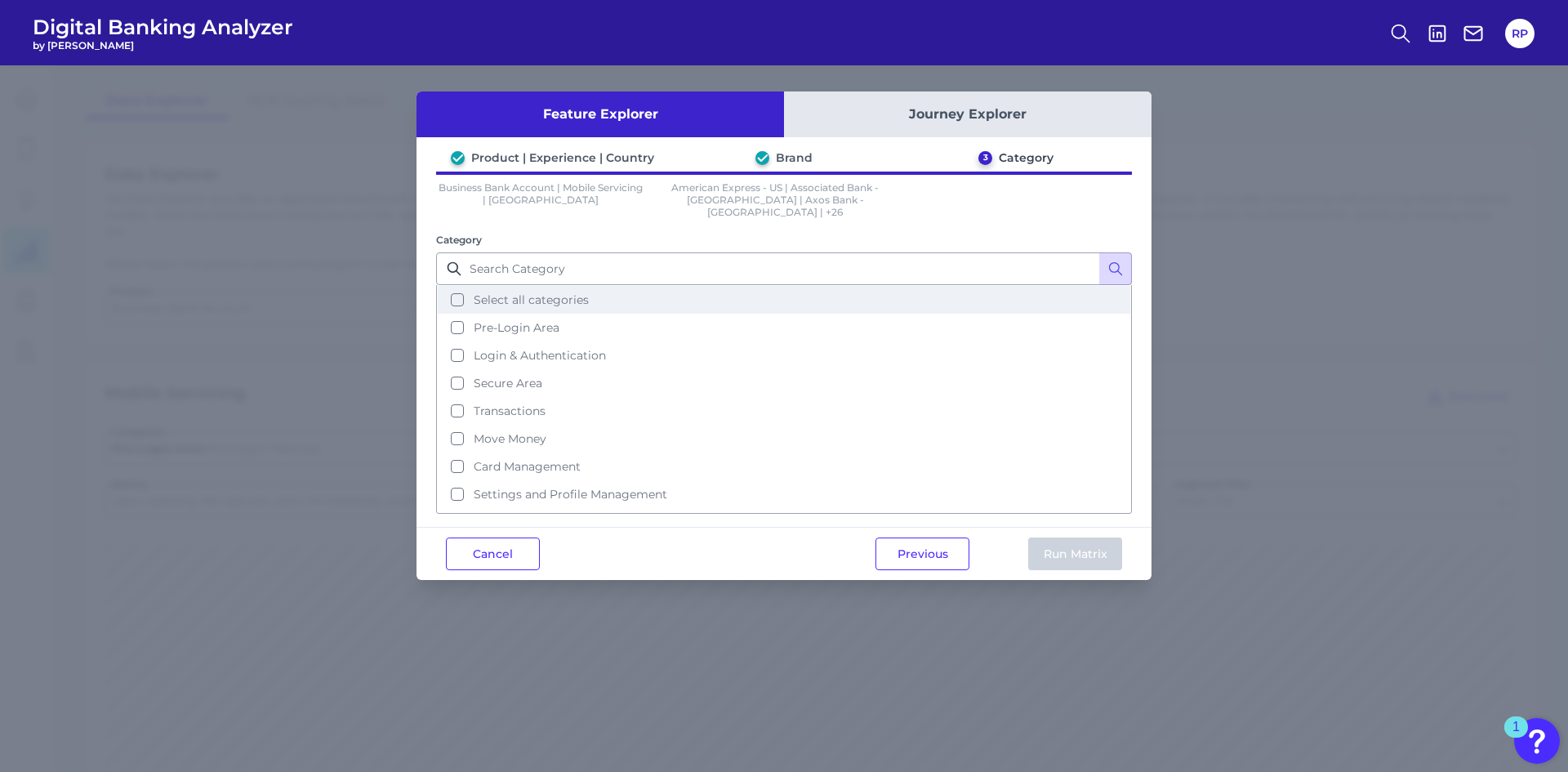
click at [527, 292] on span "Select all categories" at bounding box center [531, 299] width 115 height 14
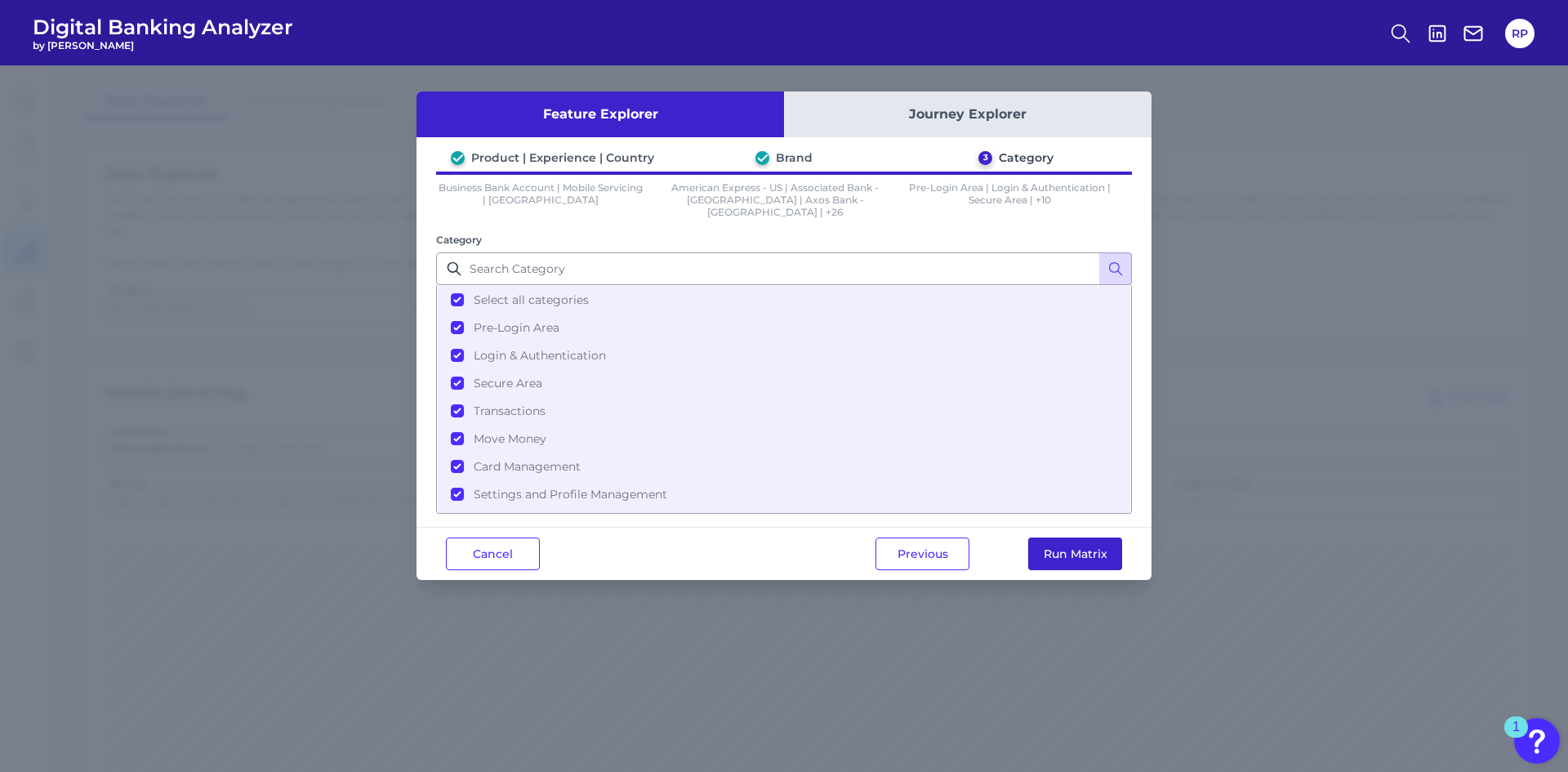
click at [1076, 547] on button "Run Matrix" at bounding box center [1075, 553] width 94 height 33
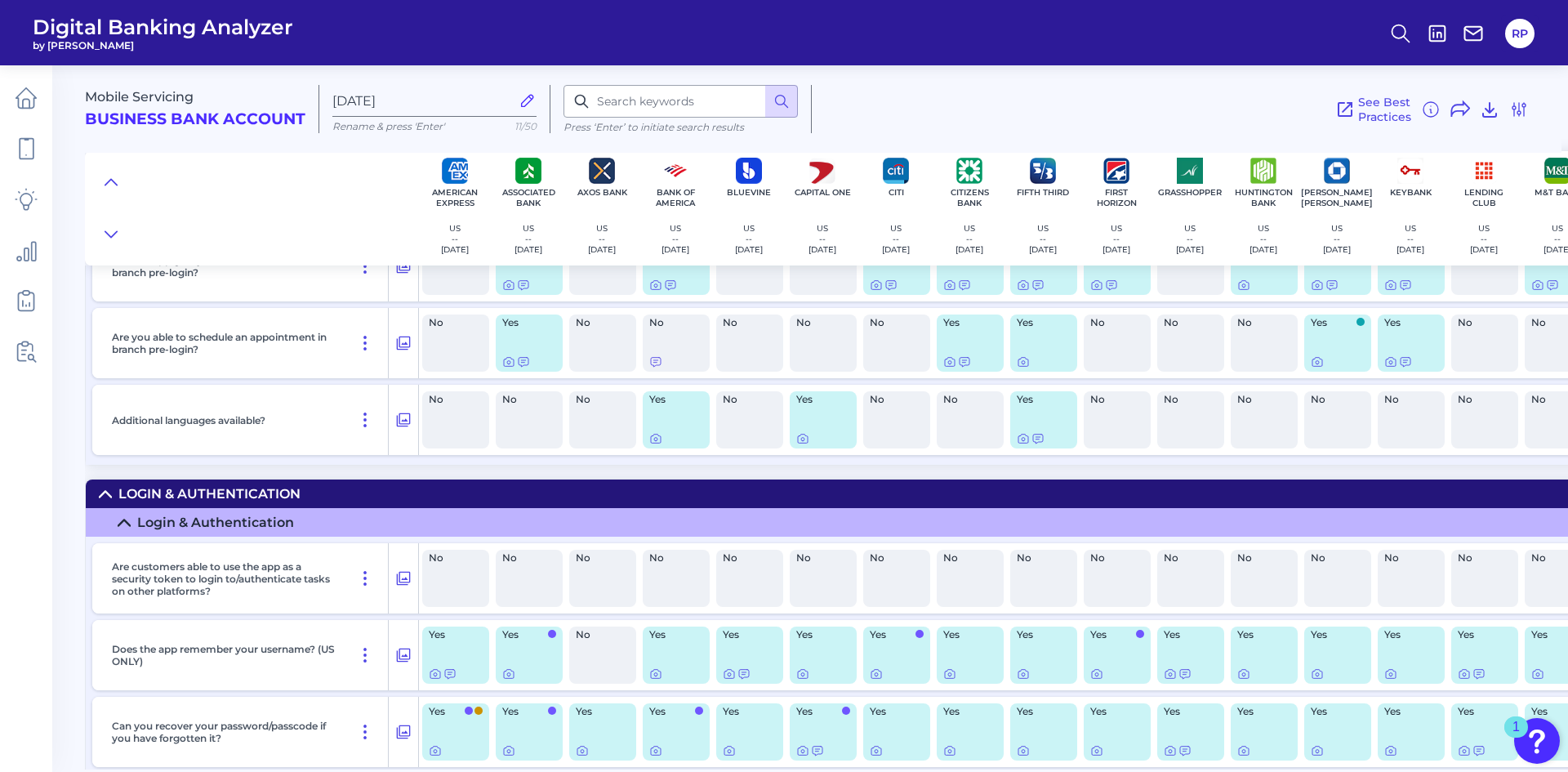
scroll to position [1552, 0]
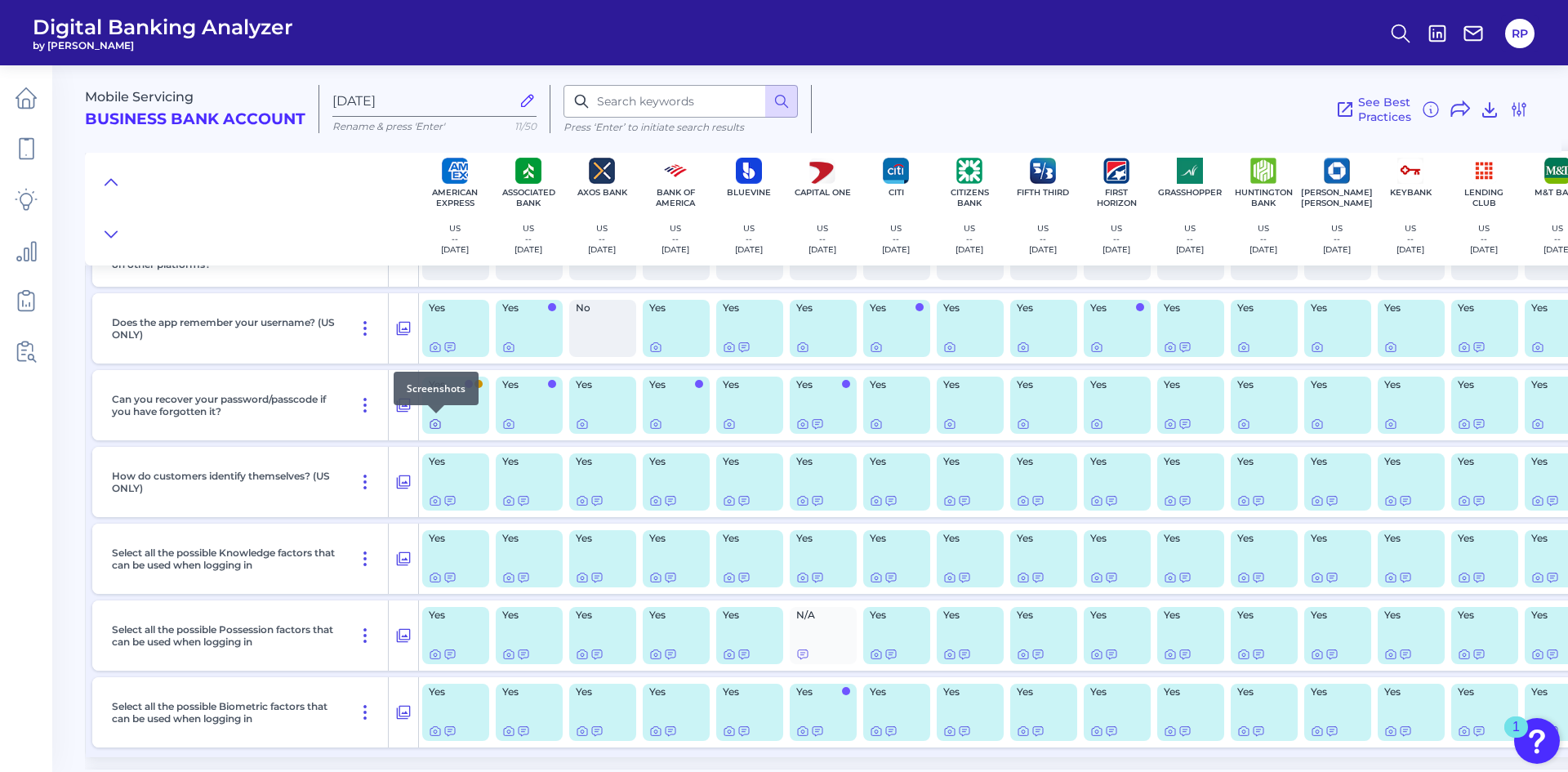
click at [436, 424] on icon at bounding box center [435, 424] width 13 height 13
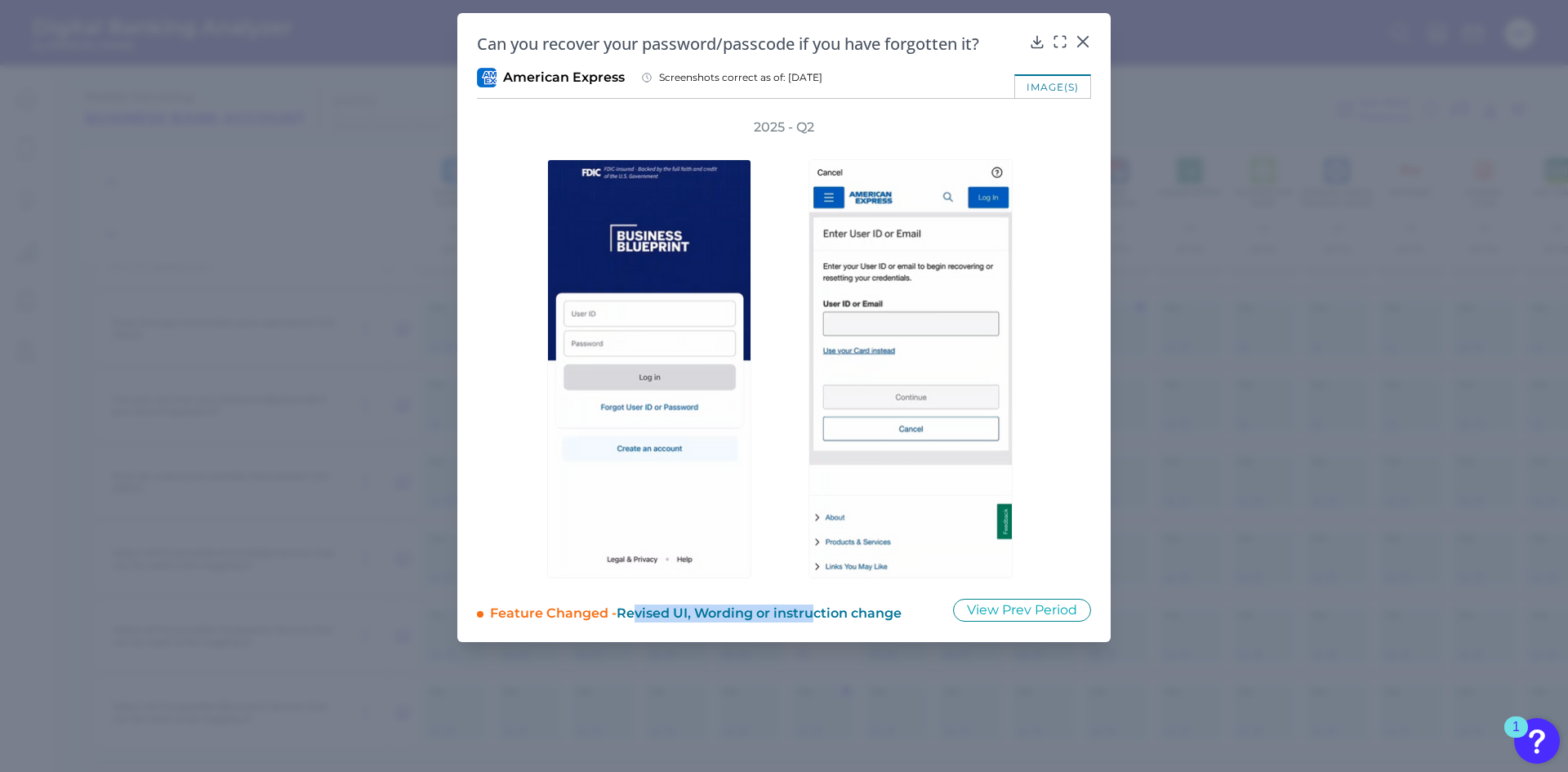
drag, startPoint x: 738, startPoint y: 602, endPoint x: 814, endPoint y: 609, distance: 76.3
click at [814, 609] on span "Revised UI, Wording or instruction change" at bounding box center [760, 613] width 285 height 15
click at [853, 614] on span "Revised UI, Wording or instruction change" at bounding box center [760, 613] width 285 height 15
click at [1005, 616] on button "View Prev Period" at bounding box center [1023, 609] width 138 height 23
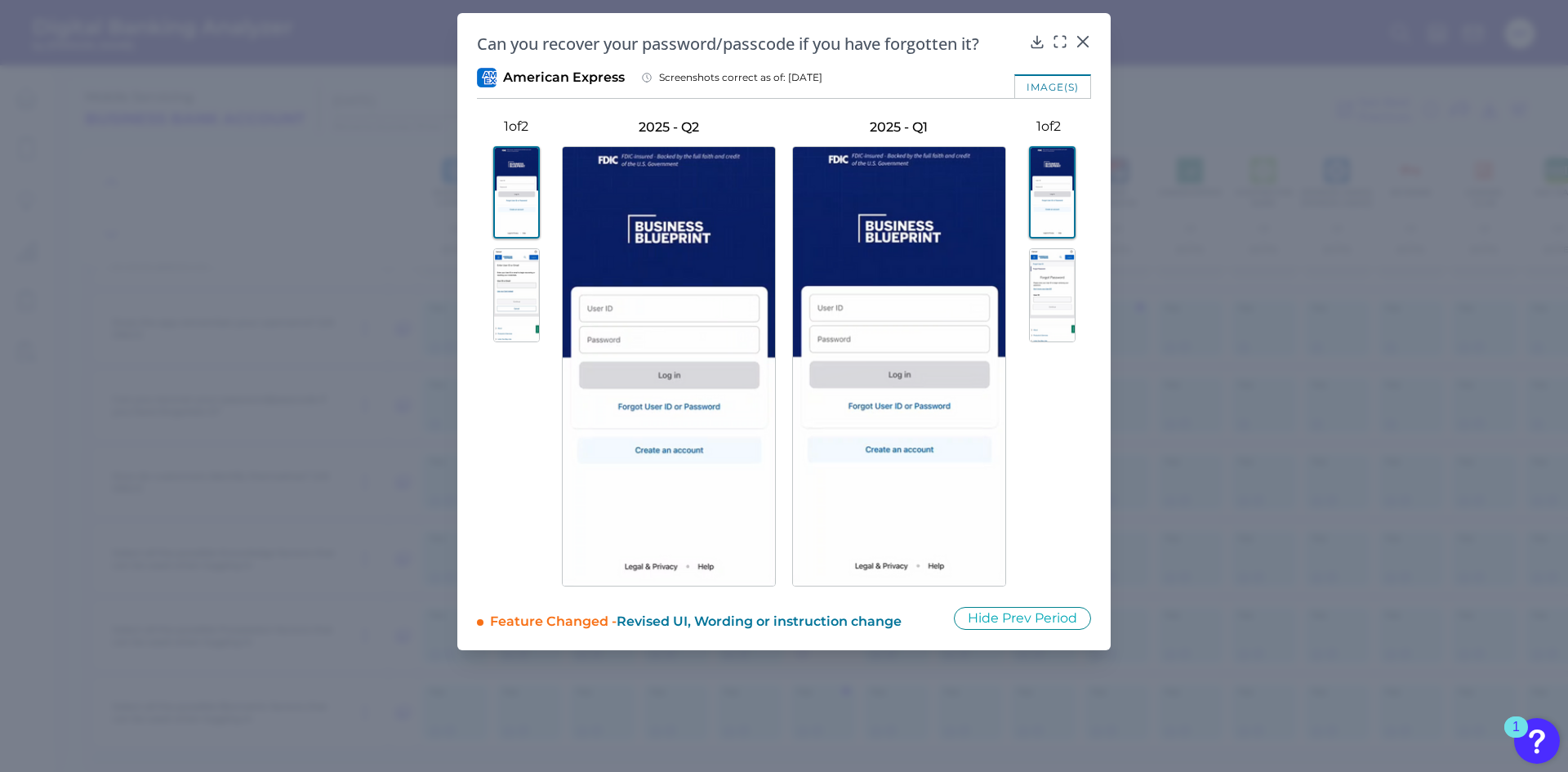
click at [1067, 278] on img at bounding box center [1052, 294] width 46 height 94
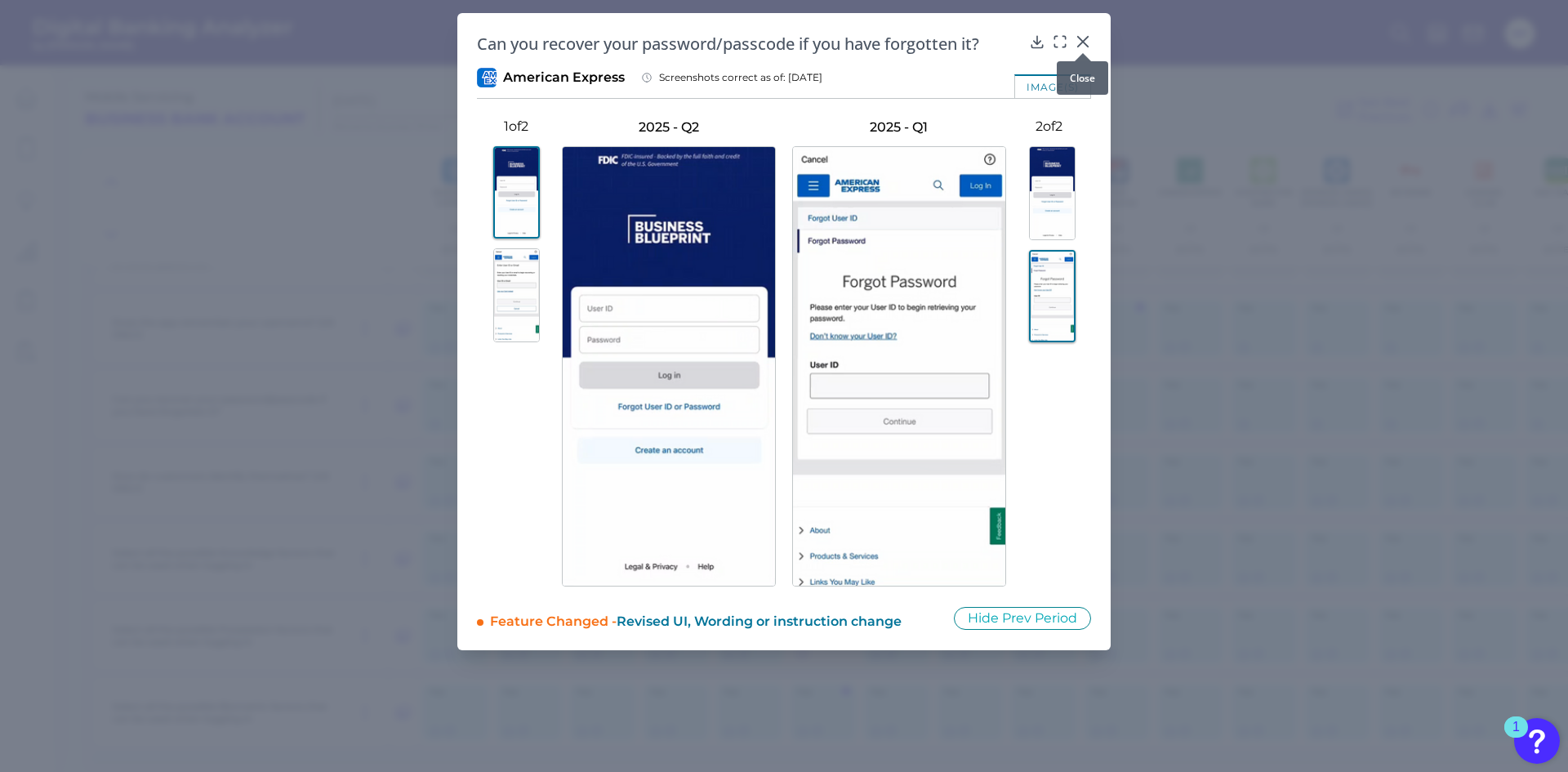
click at [1082, 40] on icon at bounding box center [1084, 42] width 10 height 10
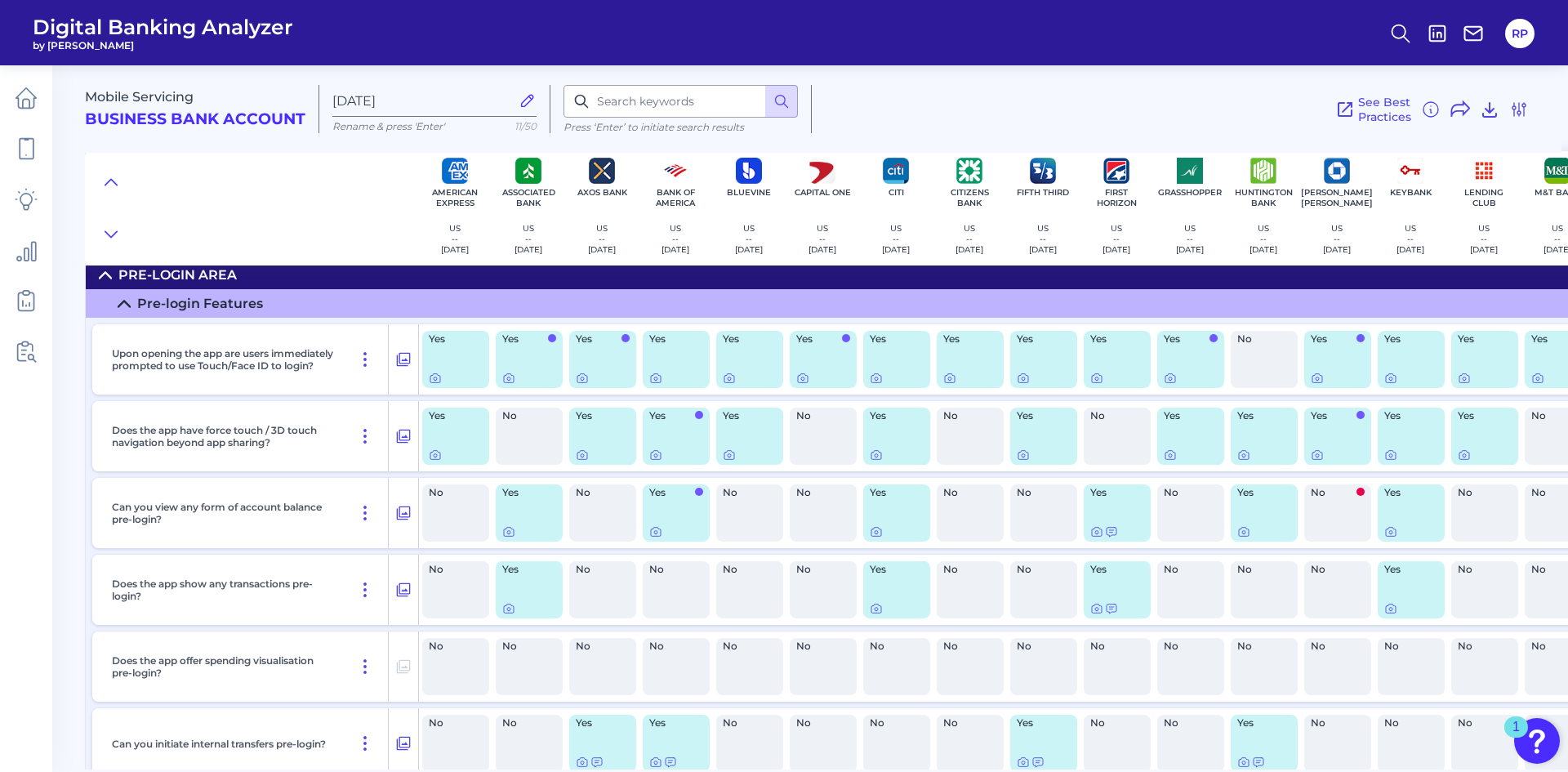
scroll to position [0, 0]
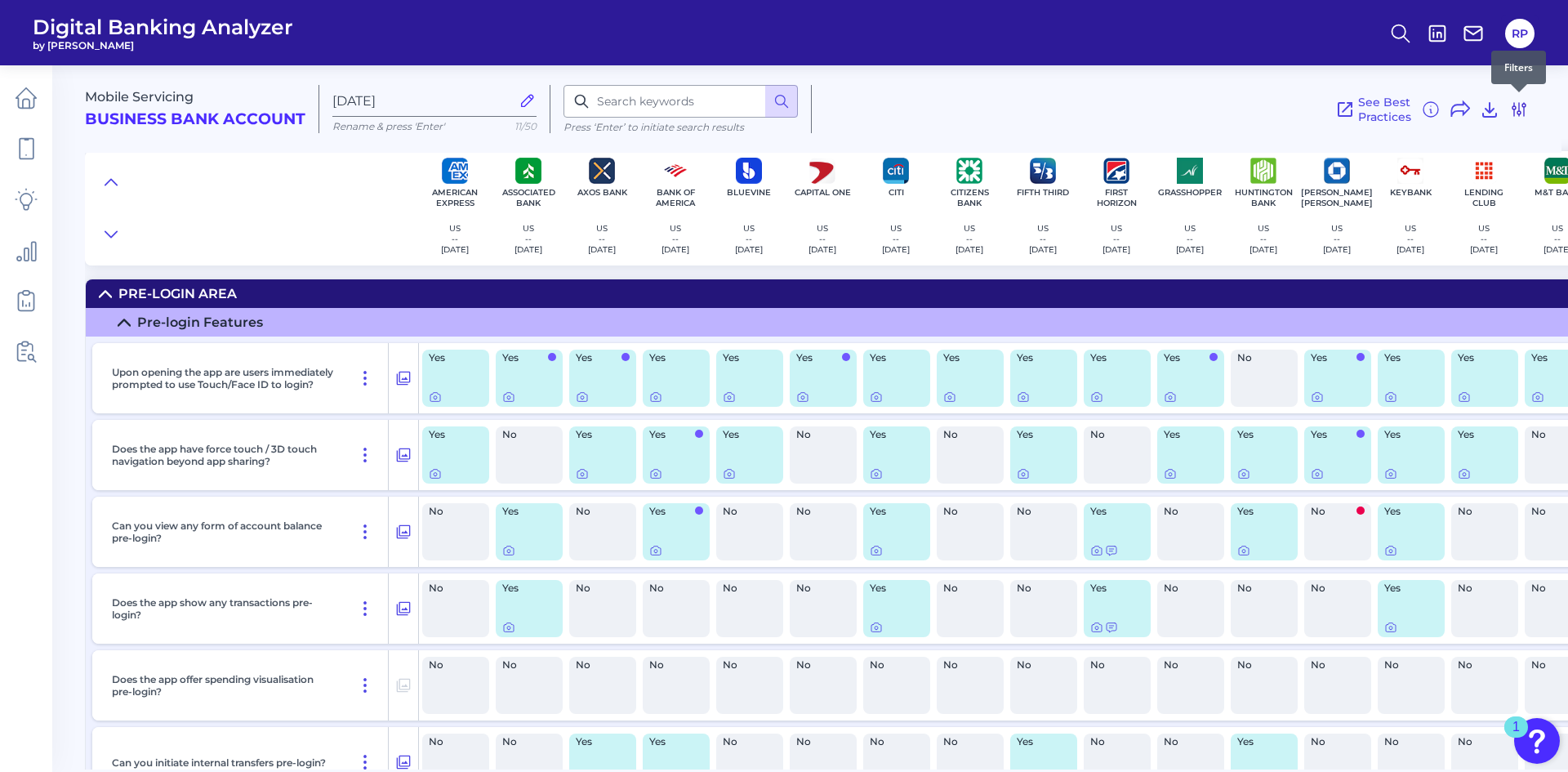
click at [1522, 115] on icon at bounding box center [1519, 109] width 19 height 19
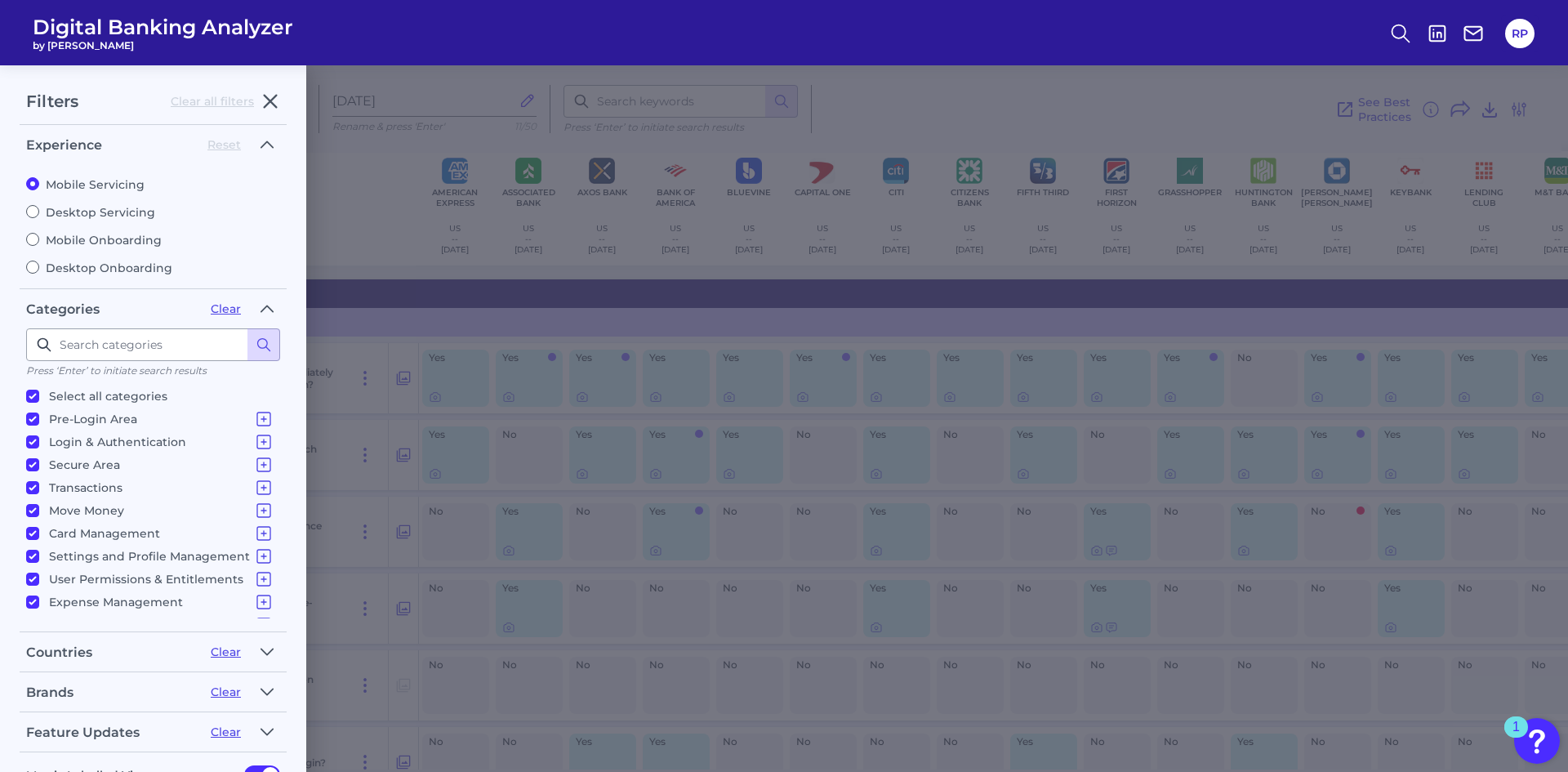
click at [77, 214] on label "Desktop Servicing" at bounding box center [153, 212] width 254 height 14
click at [39, 214] on input "Desktop Servicing" at bounding box center [32, 211] width 13 height 13
radio input "true"
radio input "false"
click at [124, 246] on label "Mobile Onboarding" at bounding box center [153, 240] width 254 height 14
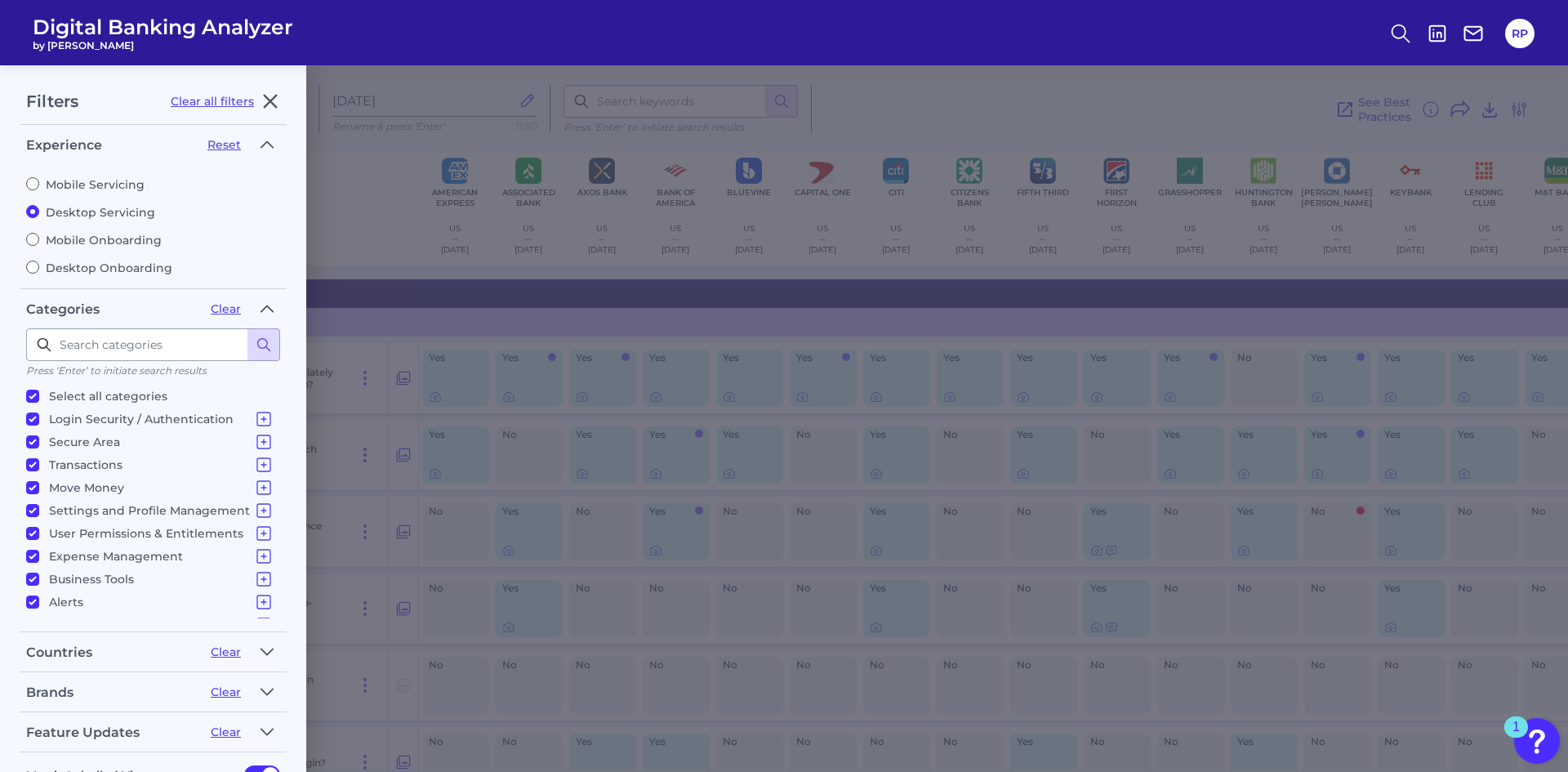
click at [39, 246] on input "Mobile Onboarding" at bounding box center [32, 239] width 13 height 13
radio input "true"
radio input "false"
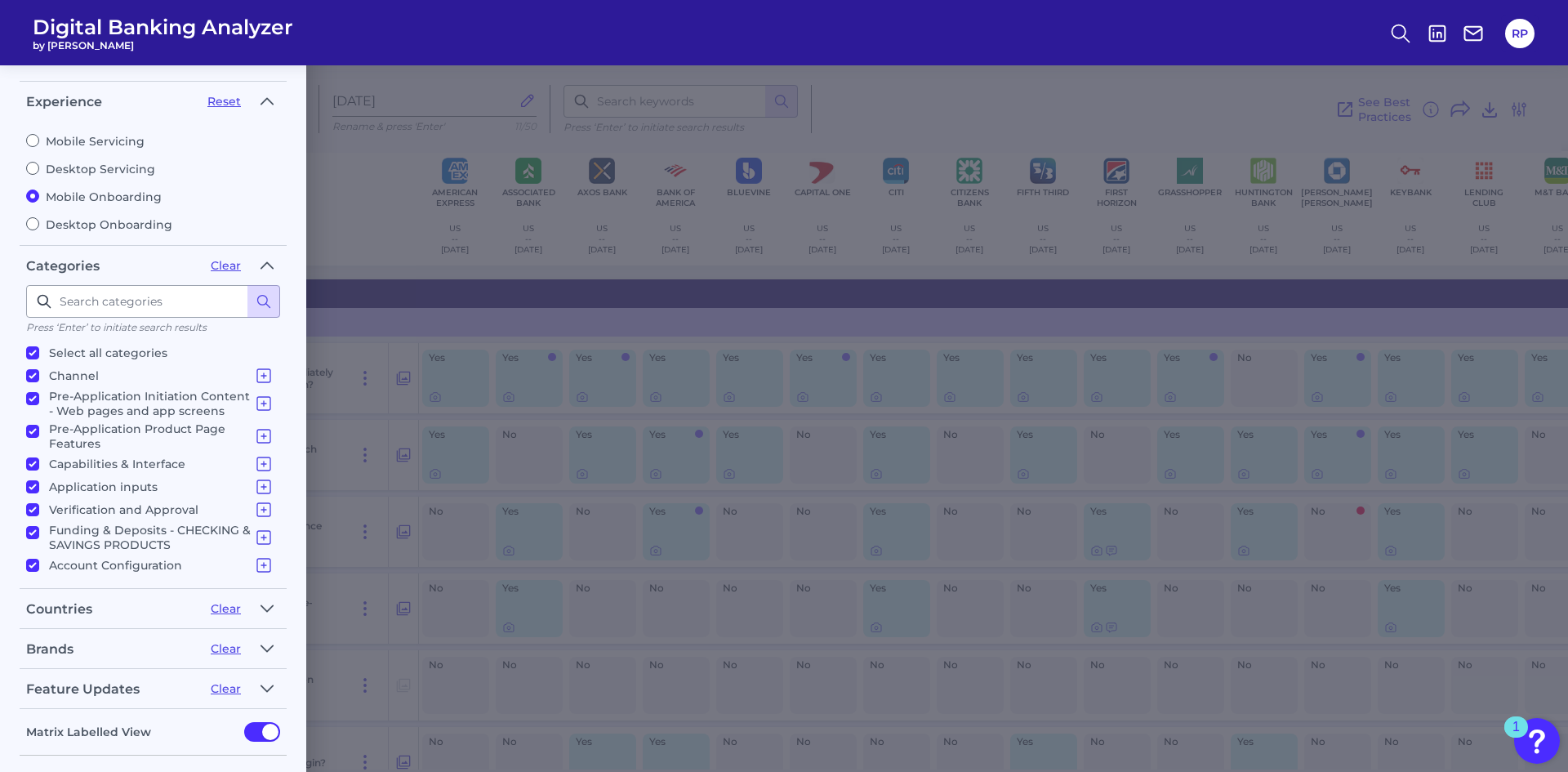
scroll to position [82, 0]
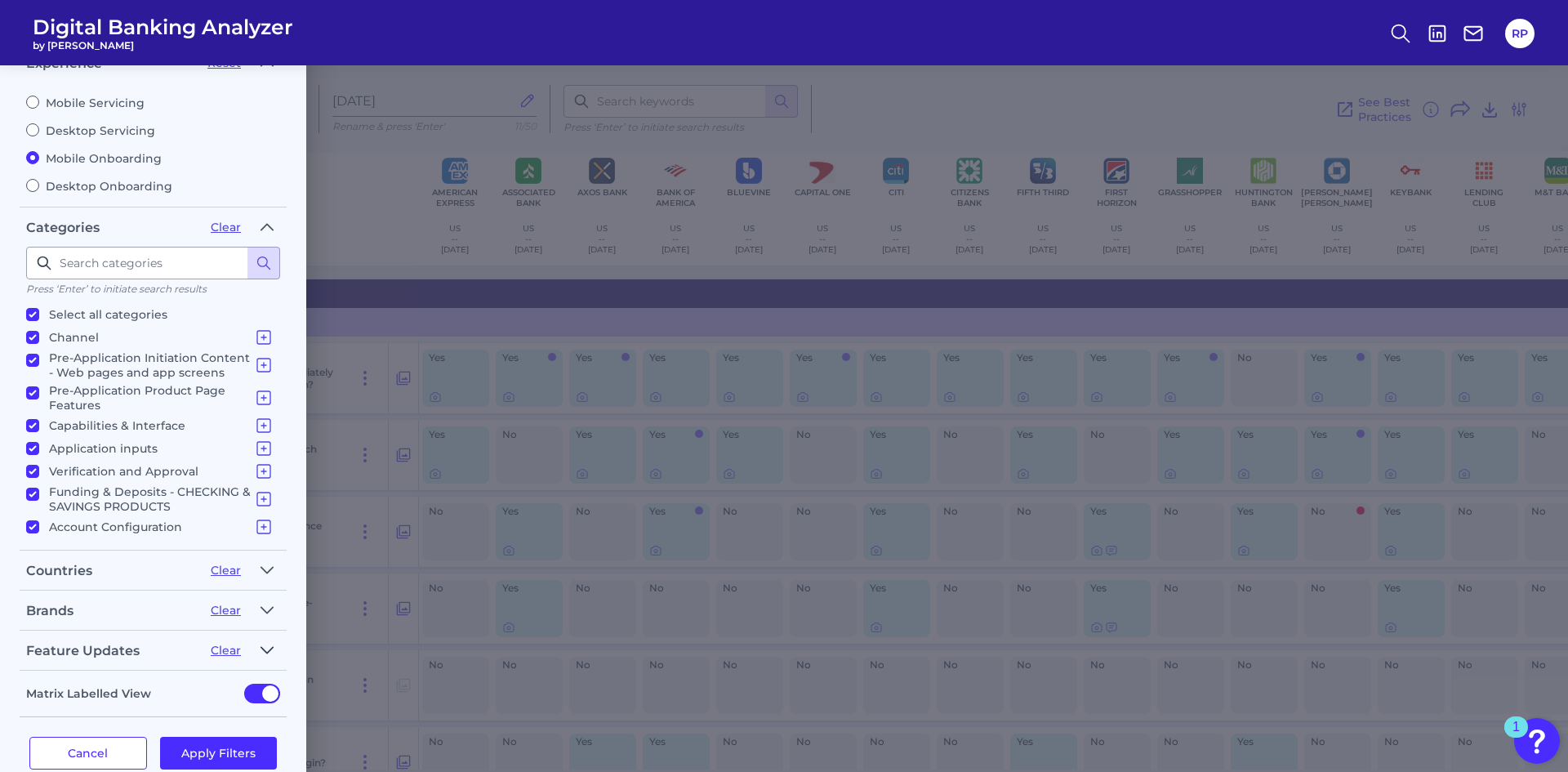
click at [273, 651] on icon "button" at bounding box center [267, 650] width 13 height 19
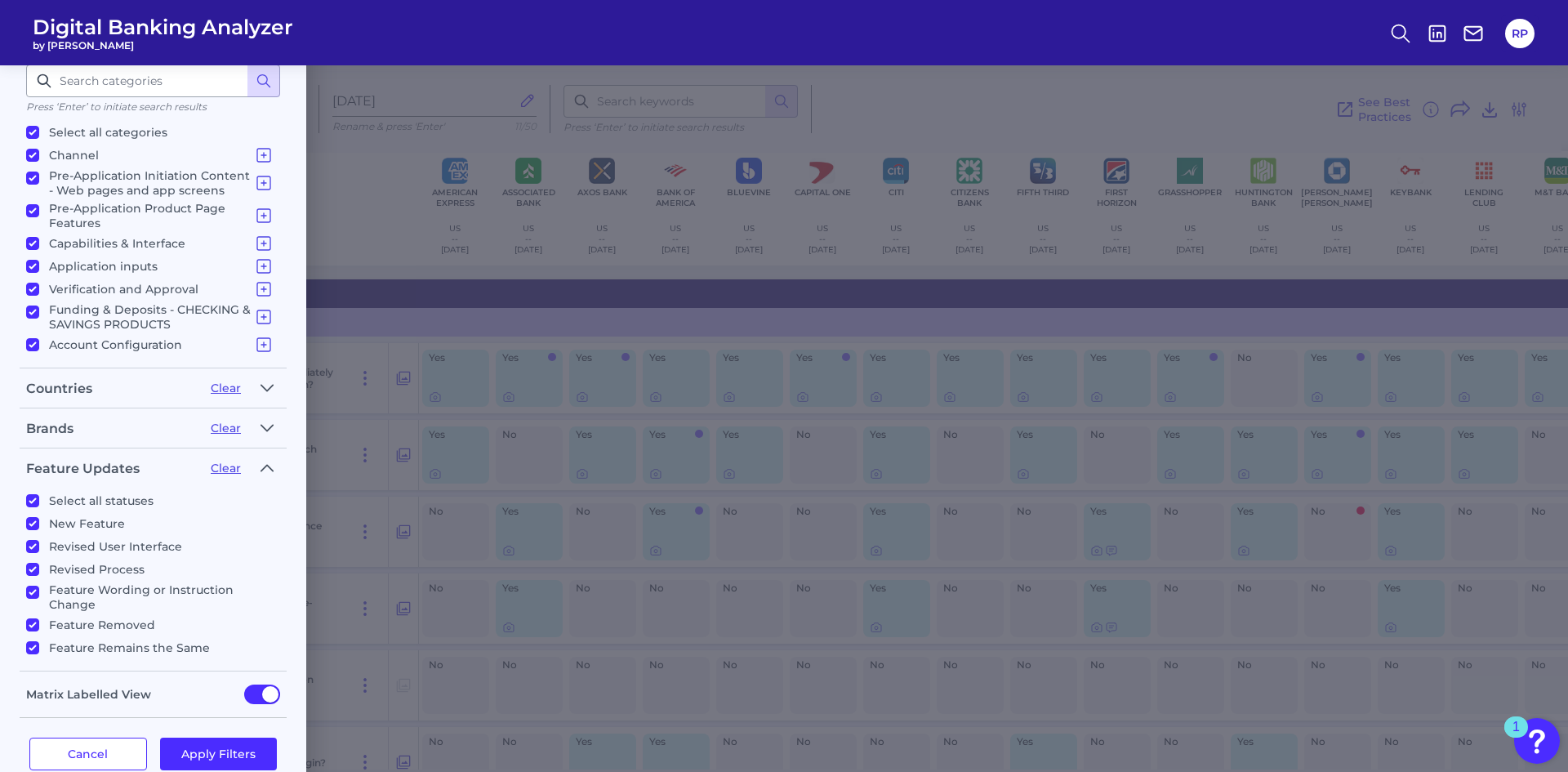
scroll to position [294, 0]
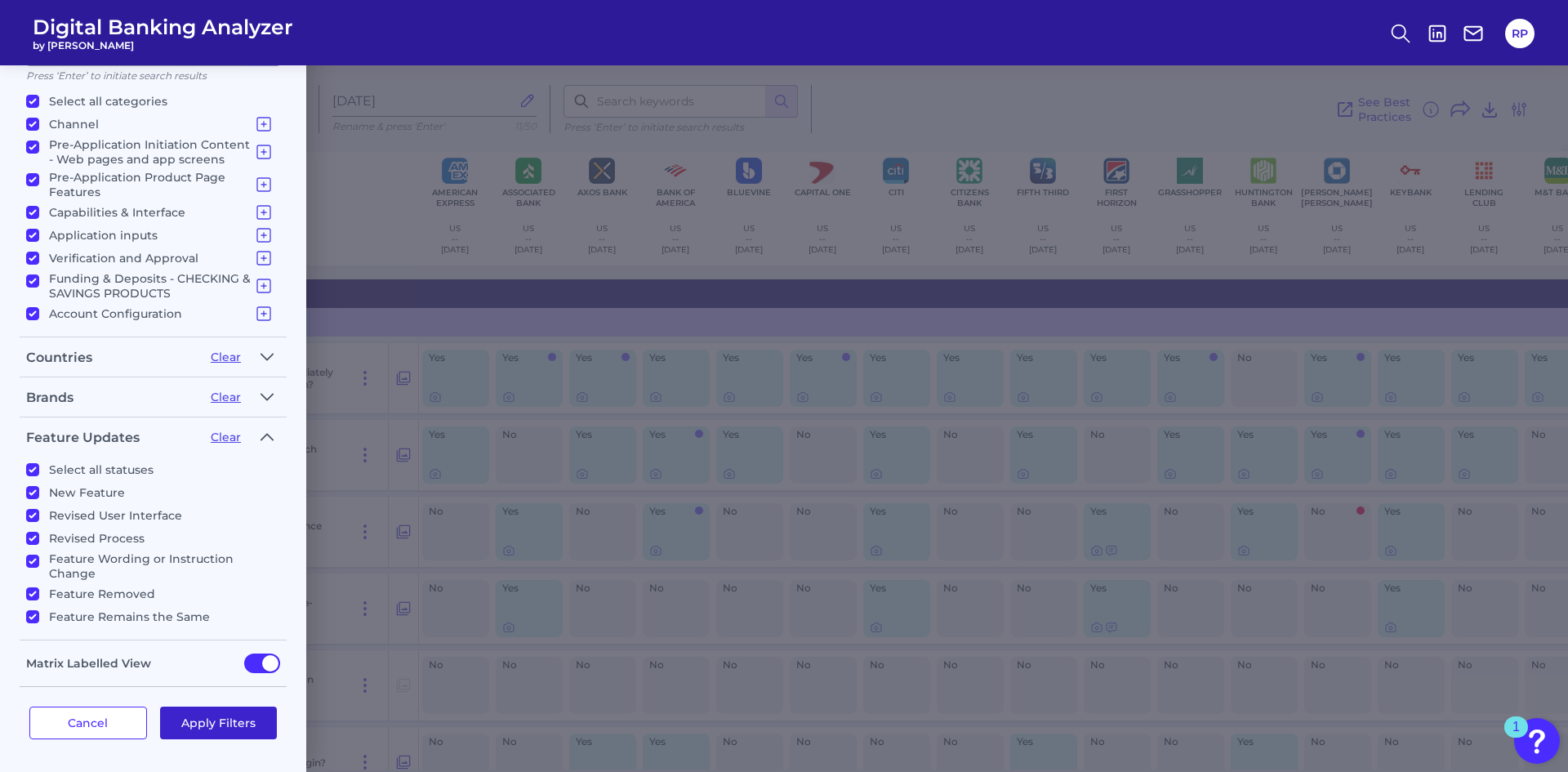
click at [238, 720] on button "Apply Filters" at bounding box center [219, 722] width 117 height 33
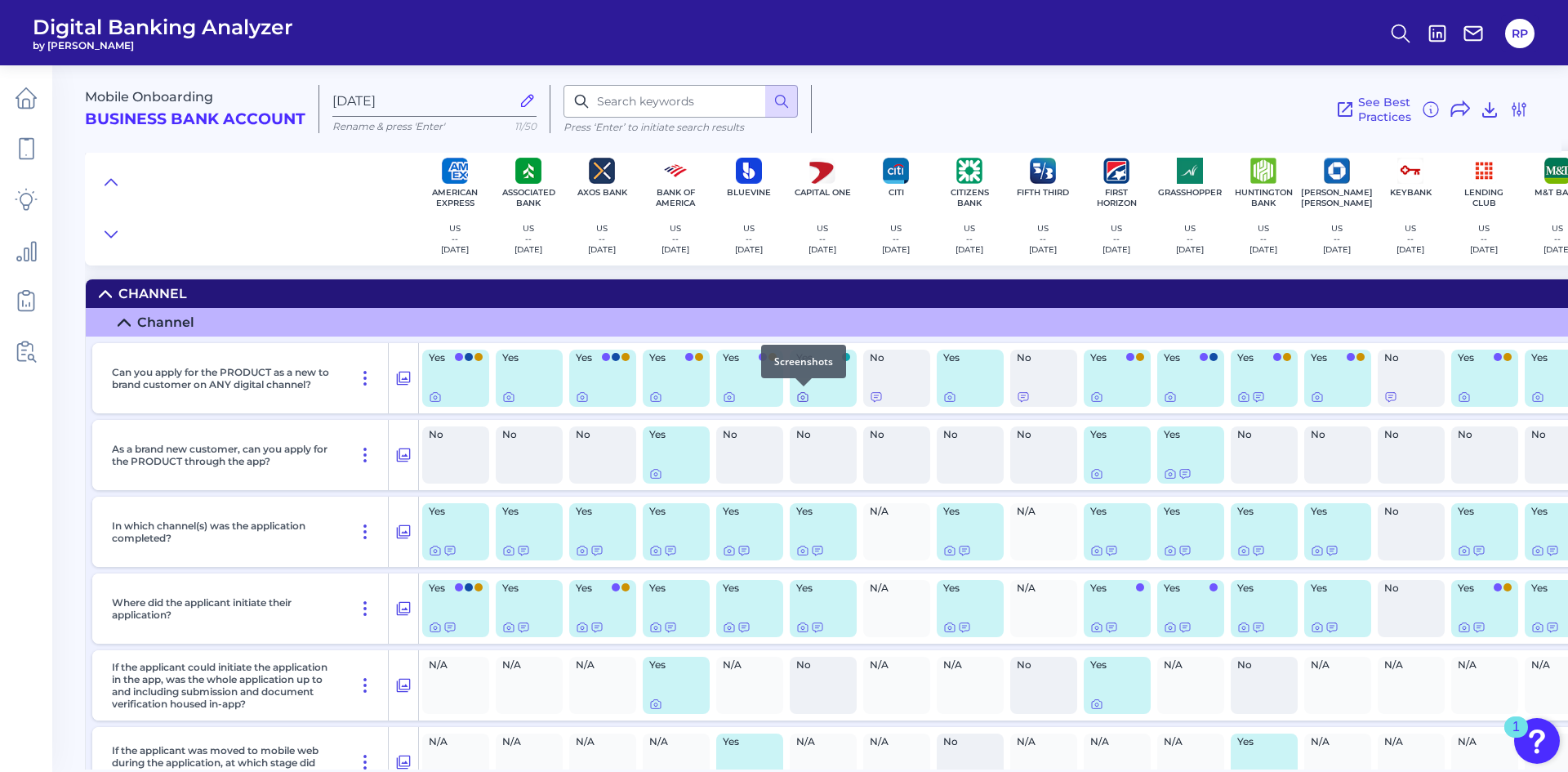
click at [803, 401] on icon at bounding box center [803, 397] width 10 height 9
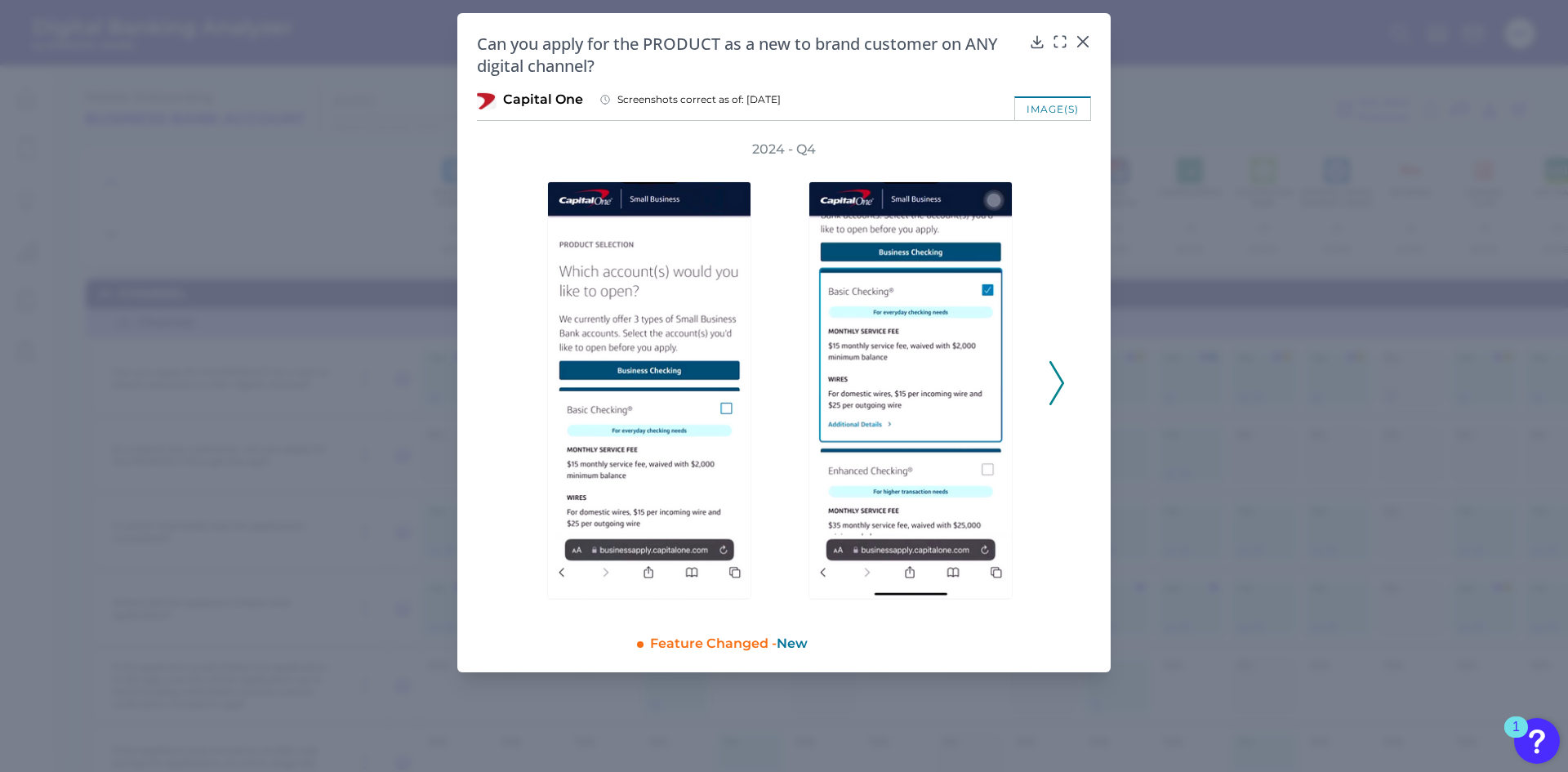
click at [1057, 380] on icon at bounding box center [1057, 383] width 14 height 44
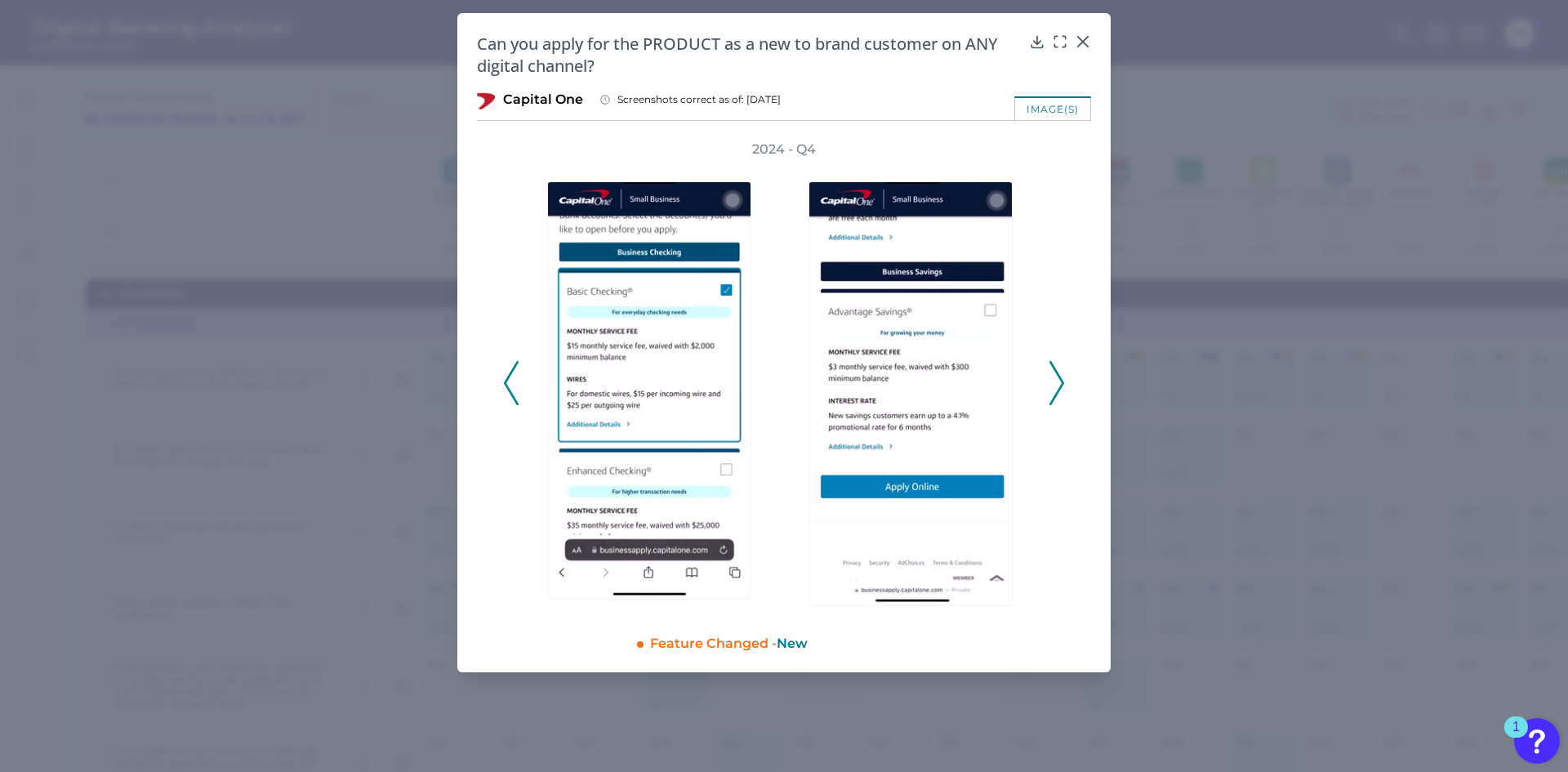
click at [1057, 380] on icon at bounding box center [1057, 383] width 14 height 44
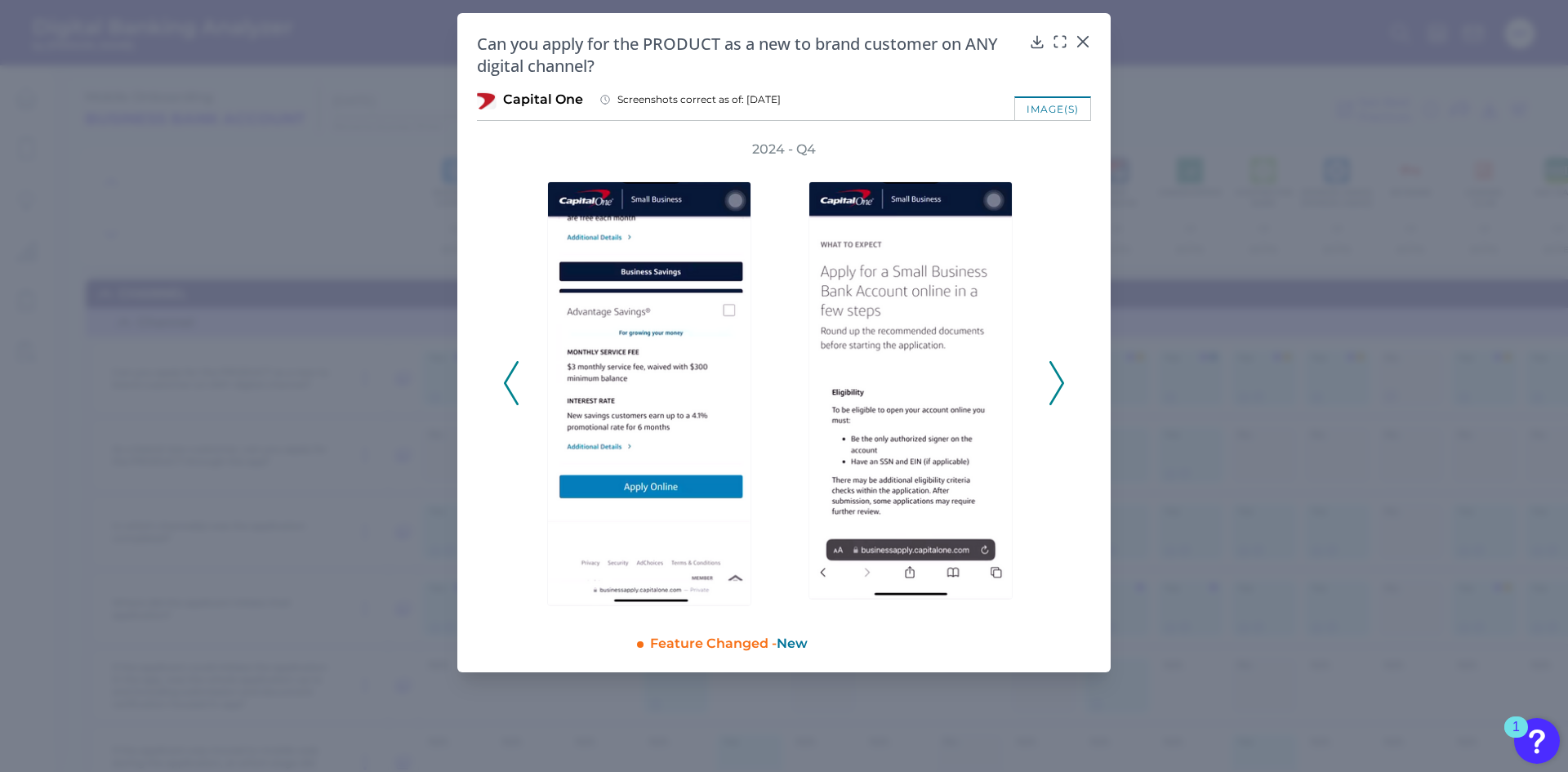
click at [1057, 380] on icon at bounding box center [1057, 383] width 14 height 44
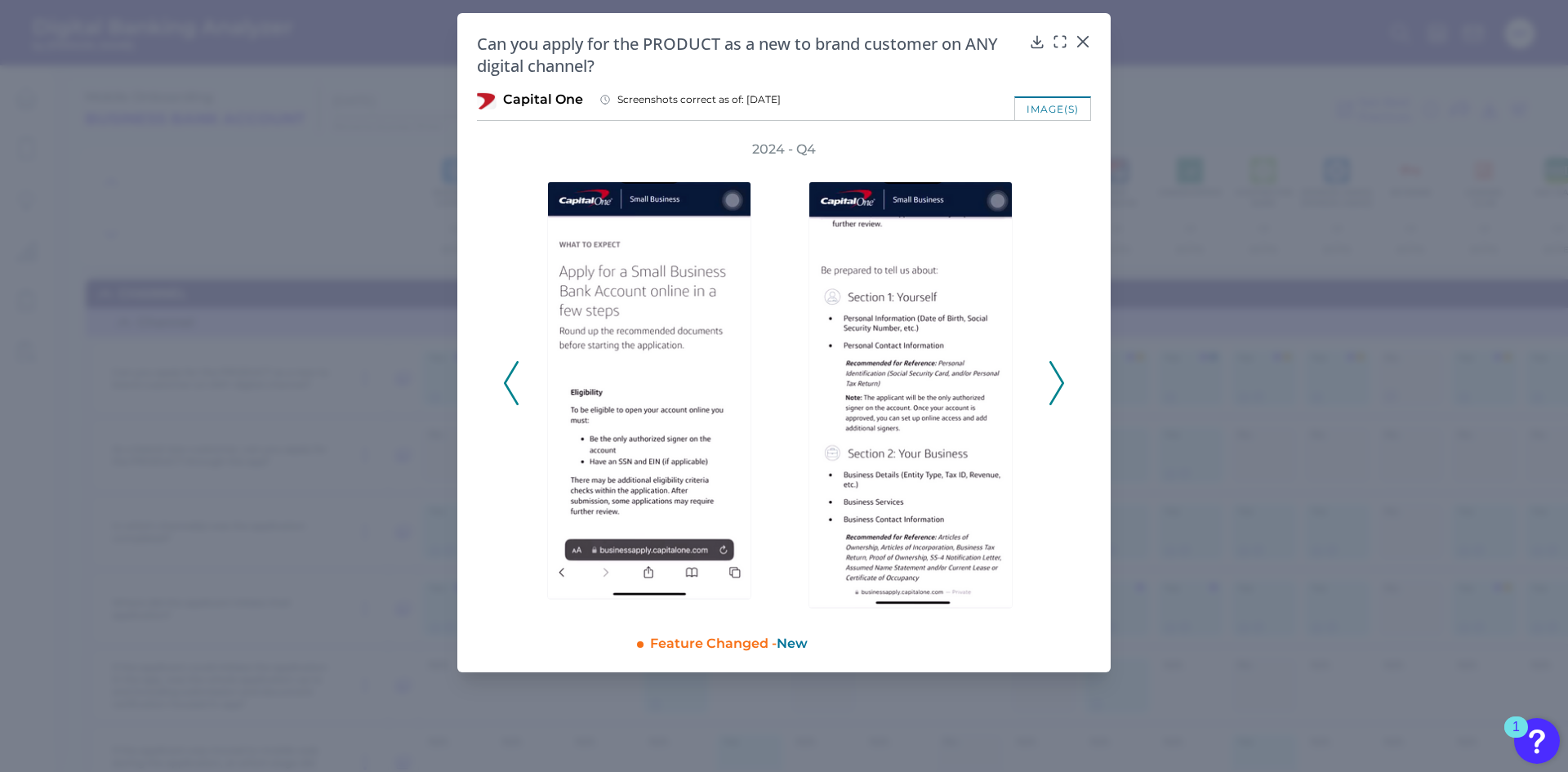
click at [1057, 380] on icon at bounding box center [1057, 383] width 14 height 44
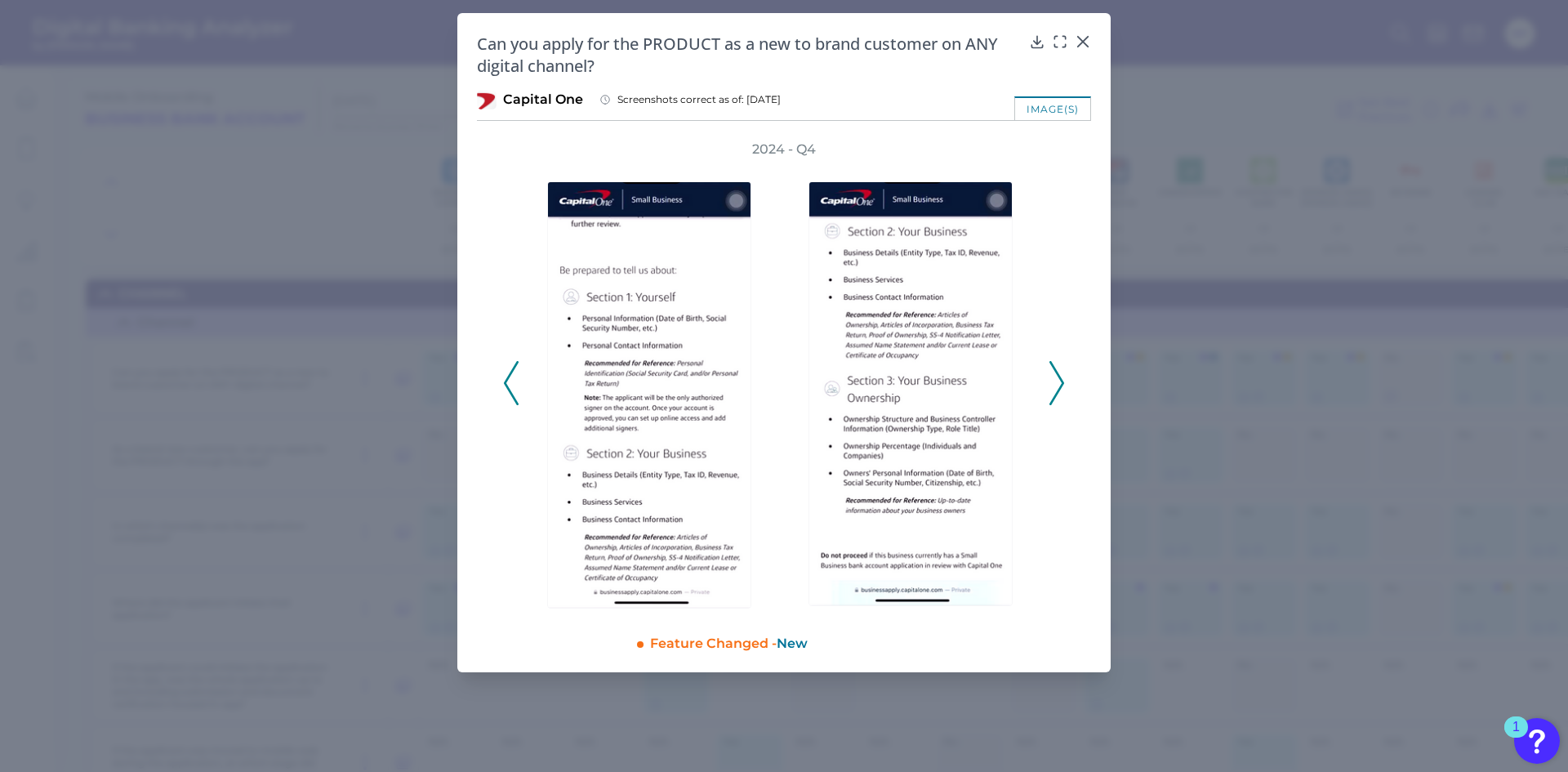
click at [1057, 380] on icon at bounding box center [1057, 383] width 14 height 44
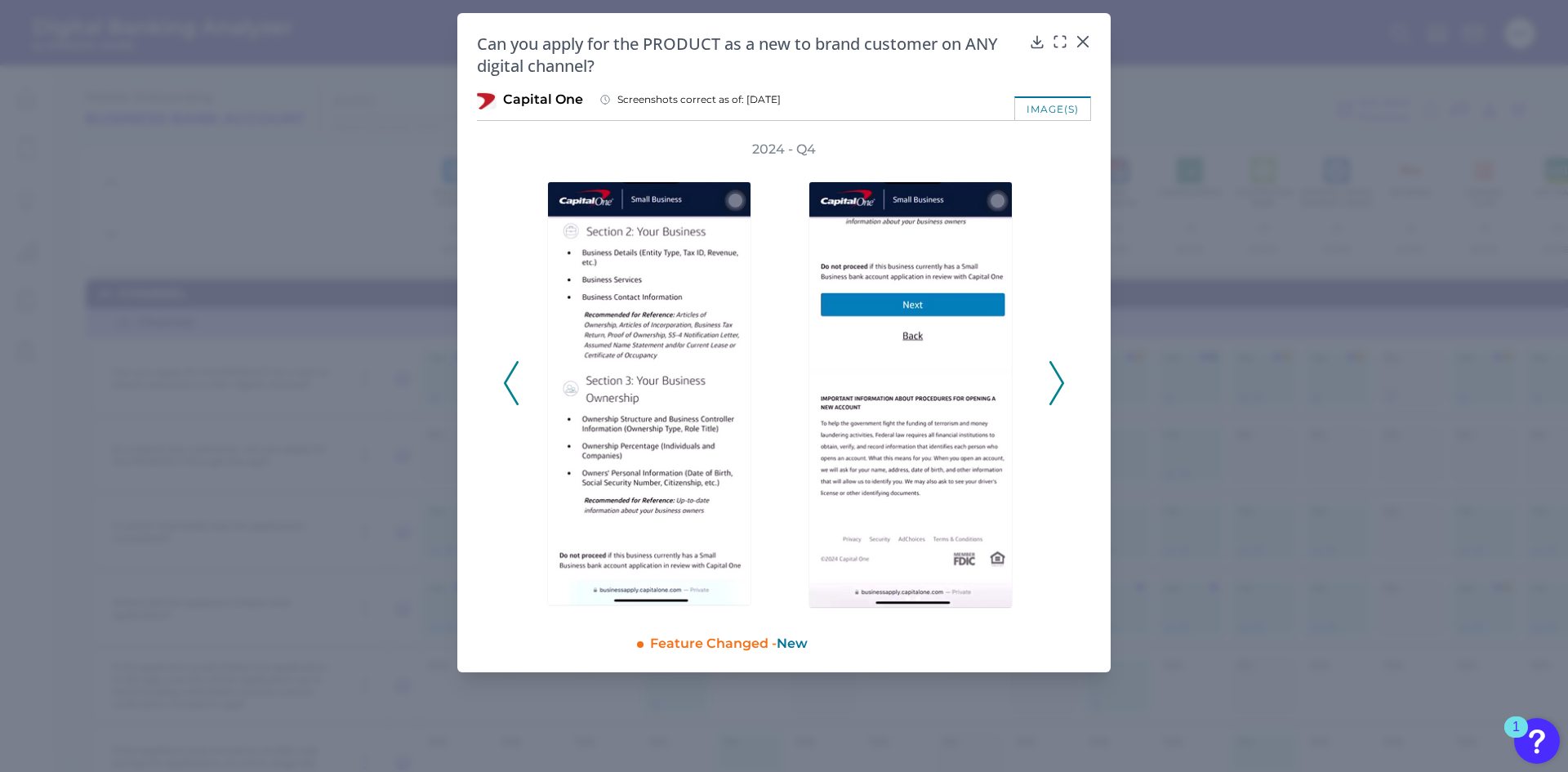
click at [1057, 380] on icon at bounding box center [1057, 383] width 14 height 44
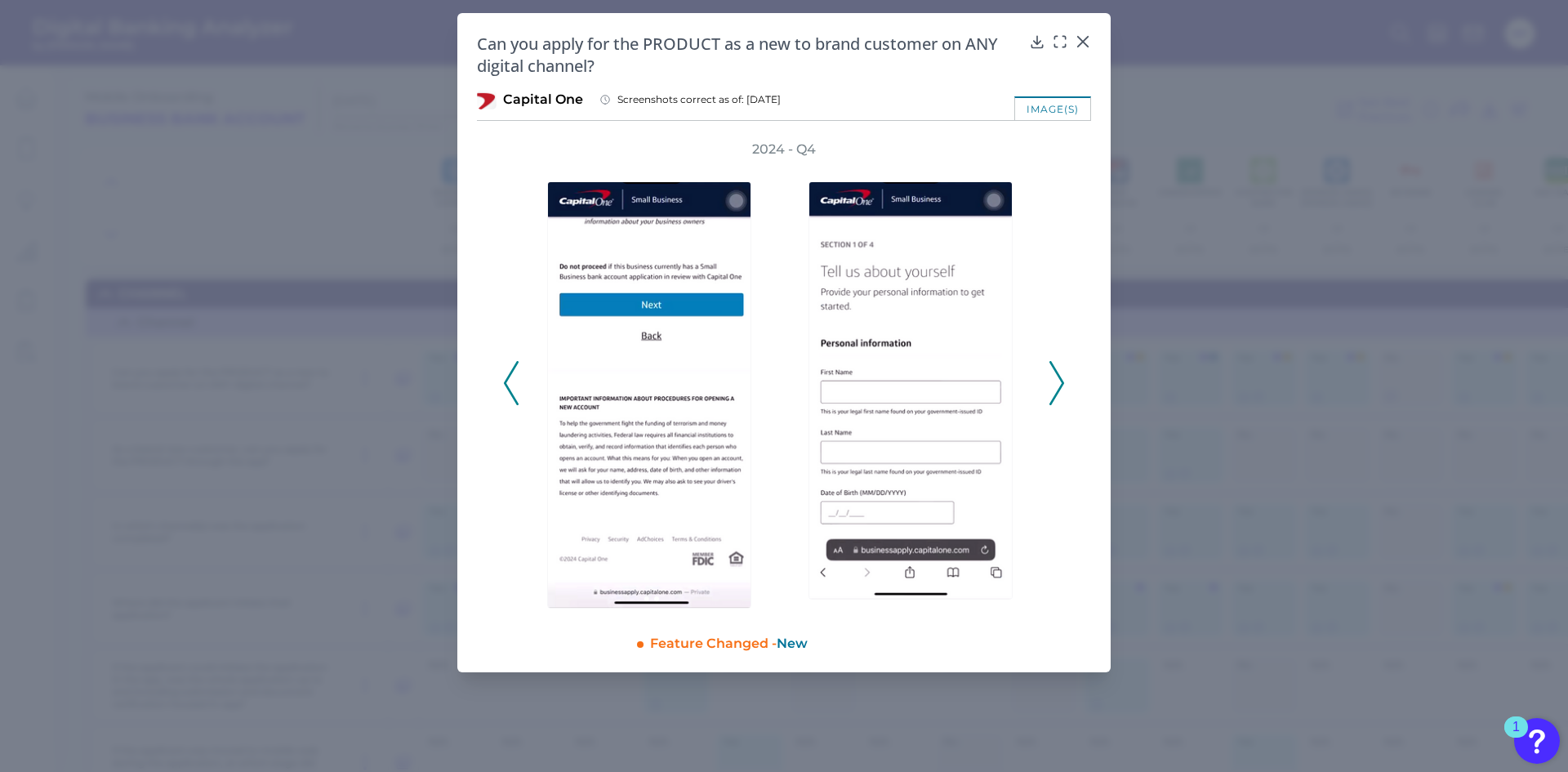
click at [1057, 380] on icon at bounding box center [1057, 383] width 14 height 44
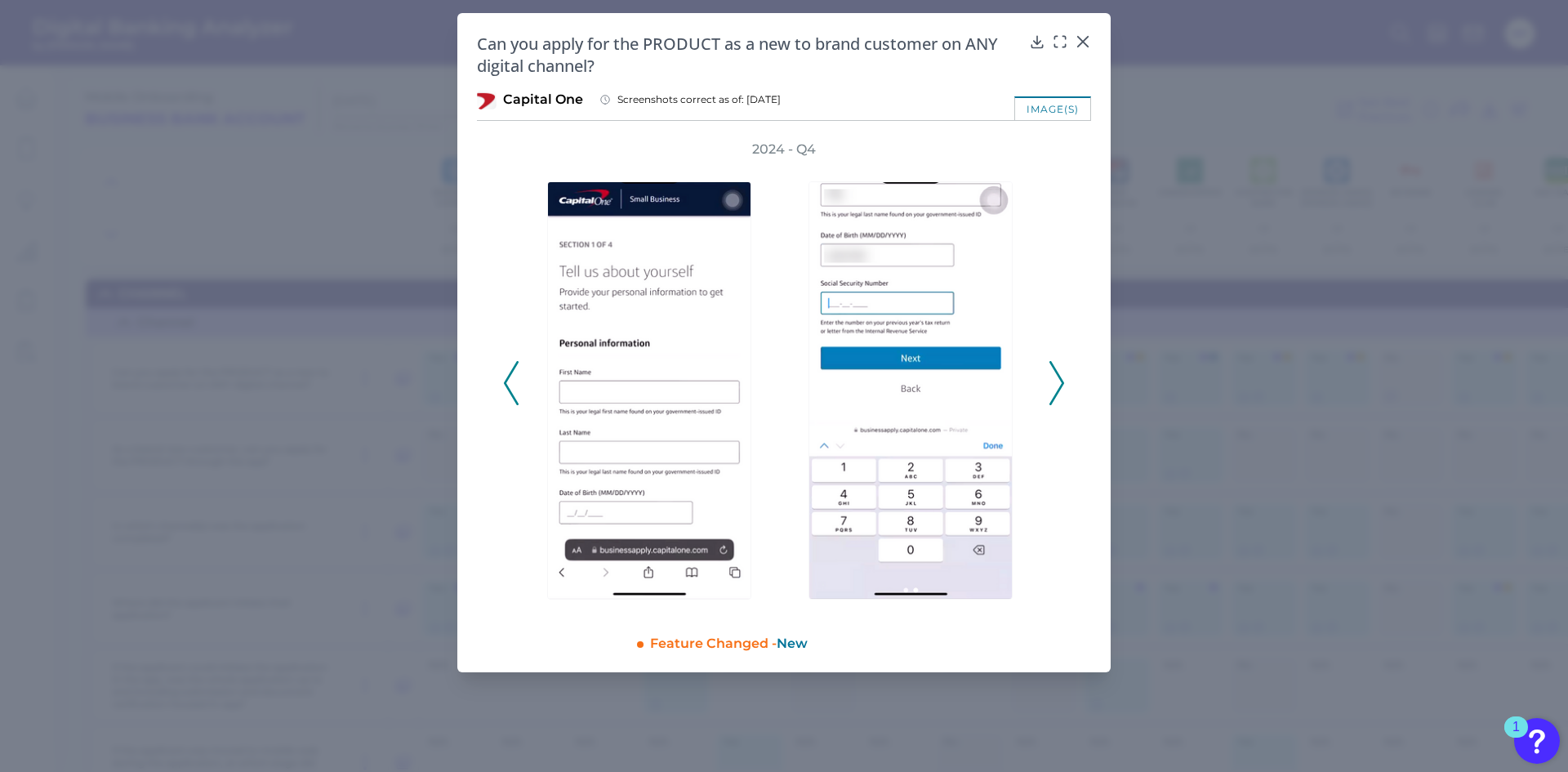
click at [1057, 380] on icon at bounding box center [1057, 383] width 14 height 44
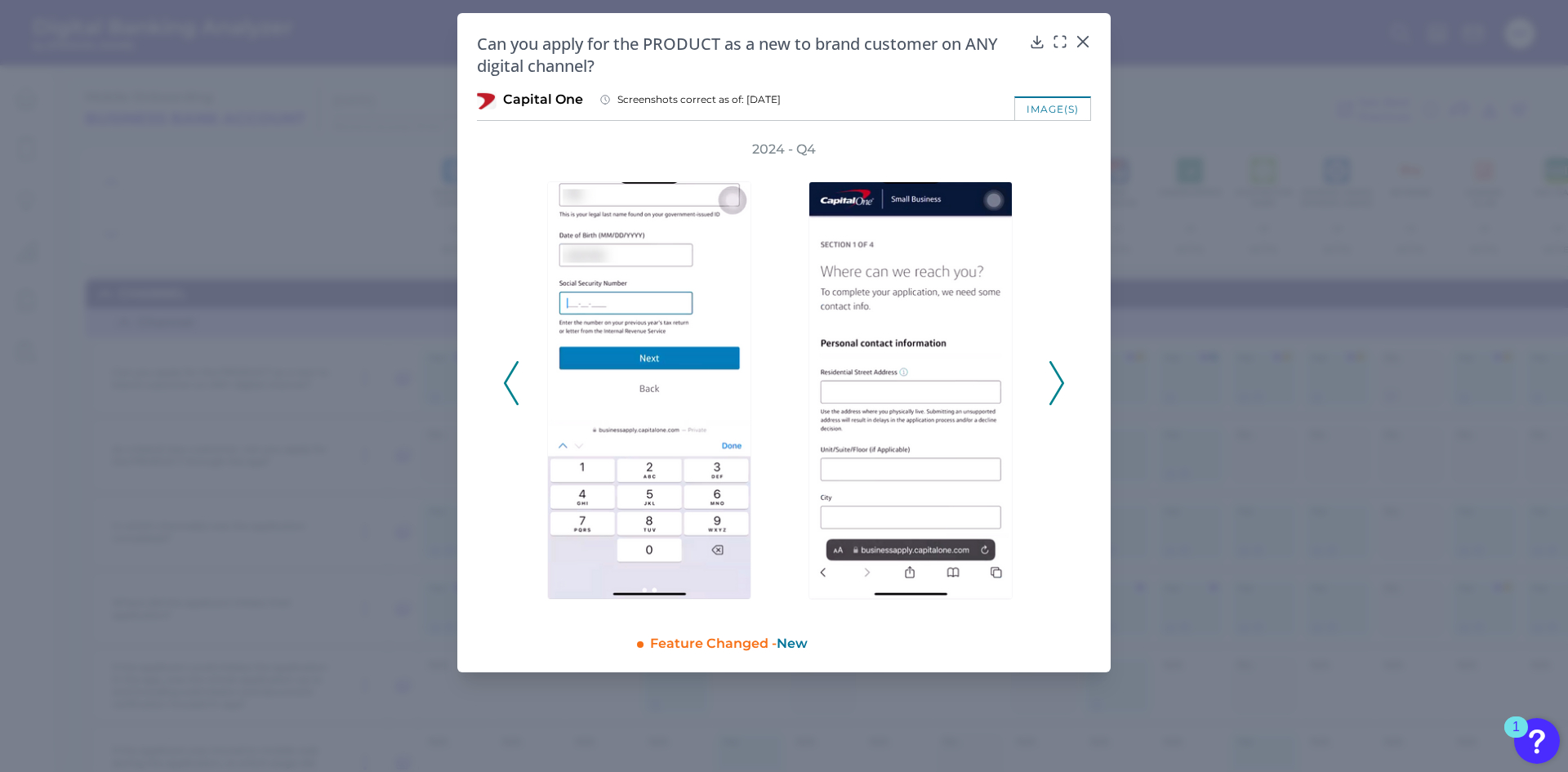
click at [1057, 380] on icon at bounding box center [1057, 383] width 14 height 44
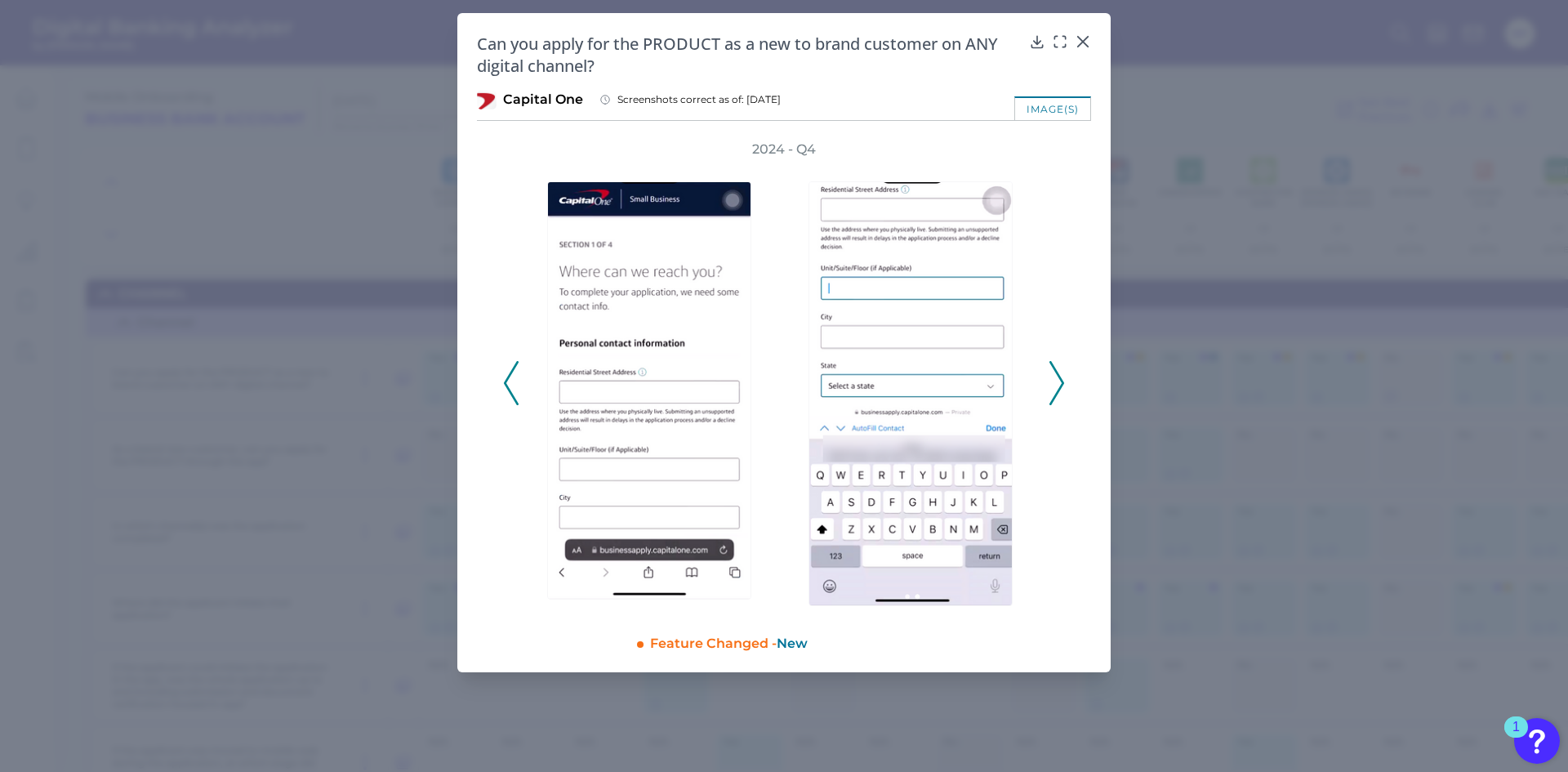
click at [1057, 380] on icon at bounding box center [1057, 383] width 14 height 44
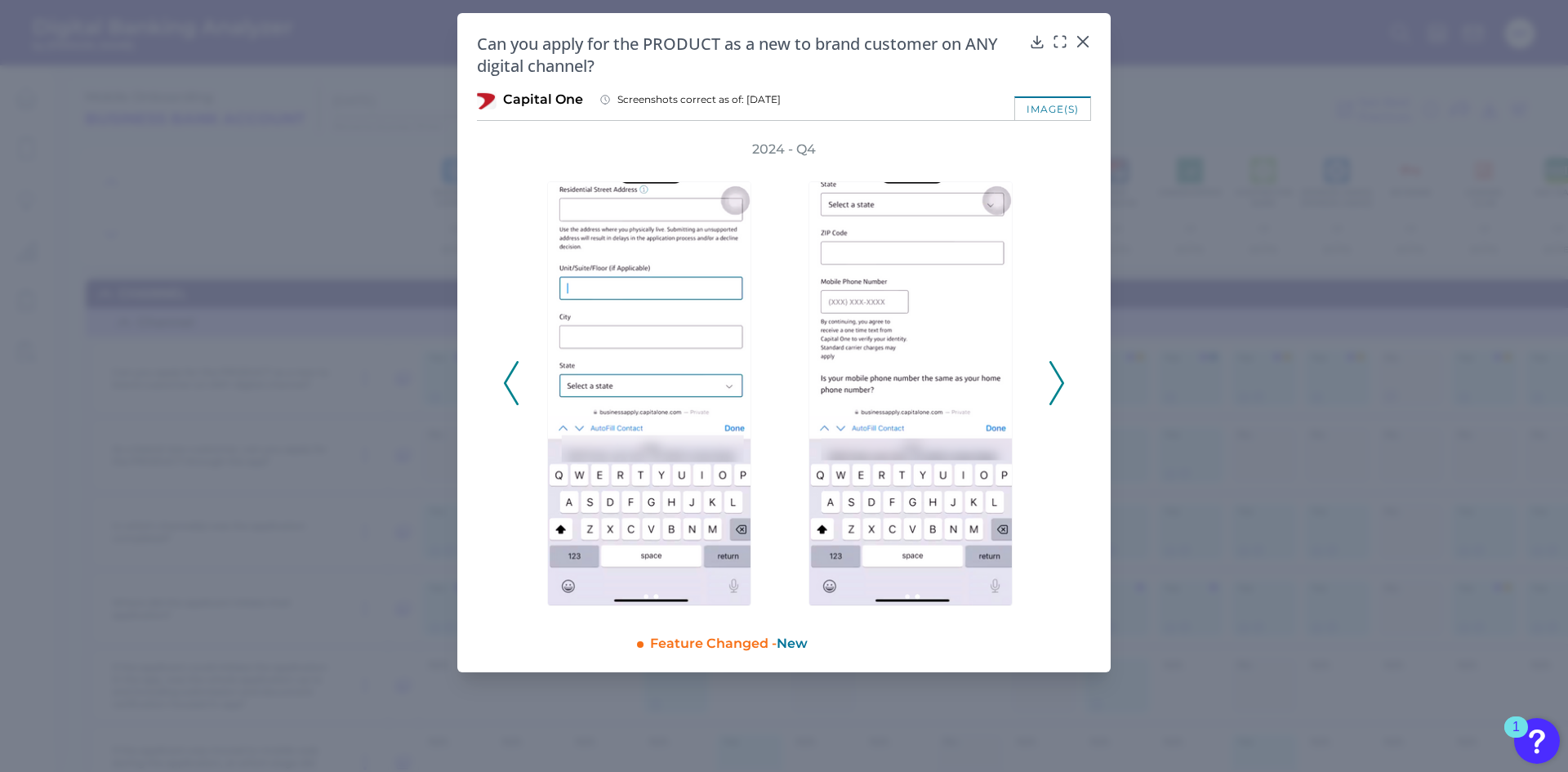
click at [1057, 380] on icon at bounding box center [1057, 383] width 14 height 44
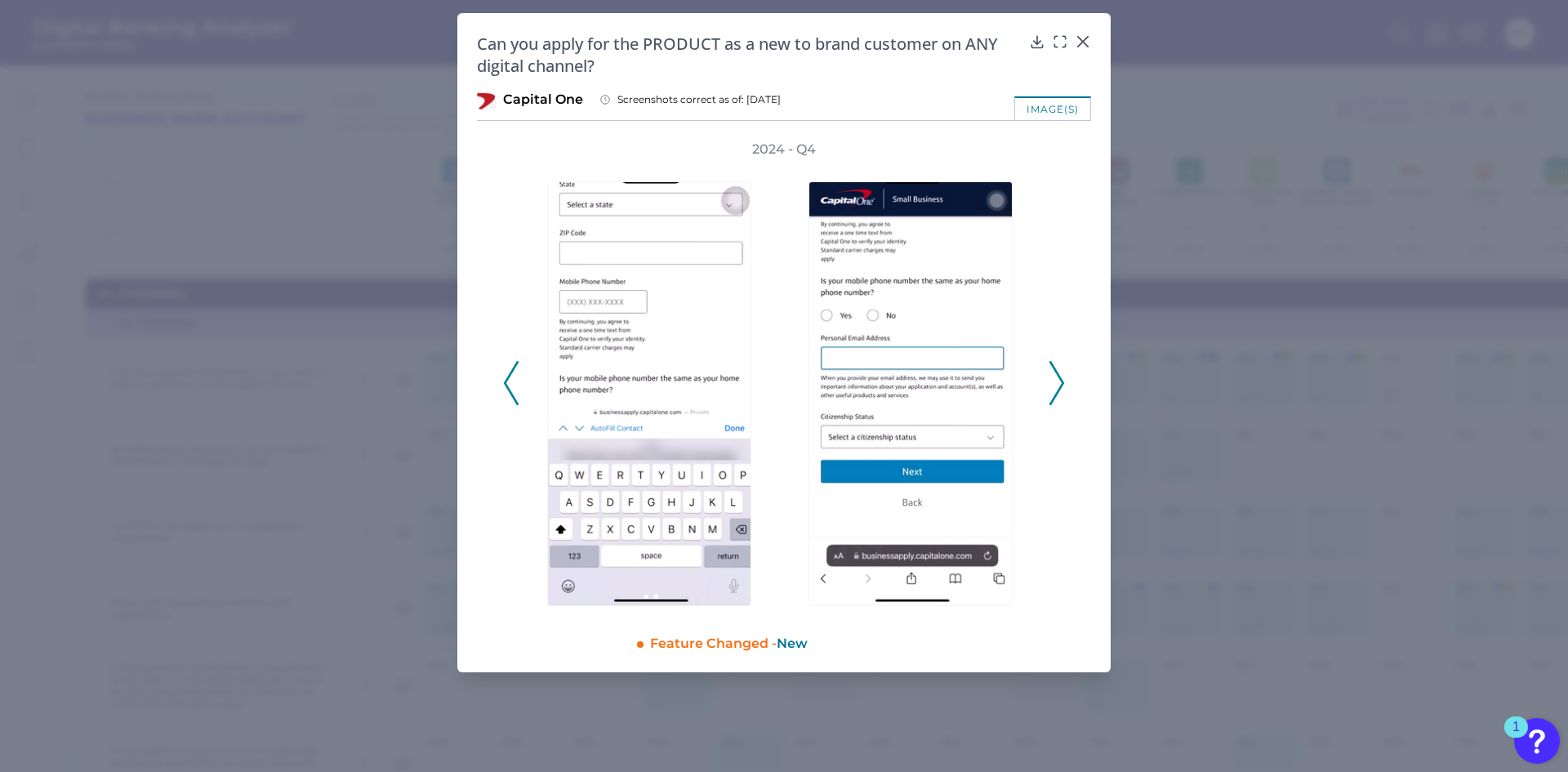
click at [1057, 380] on icon at bounding box center [1057, 383] width 14 height 44
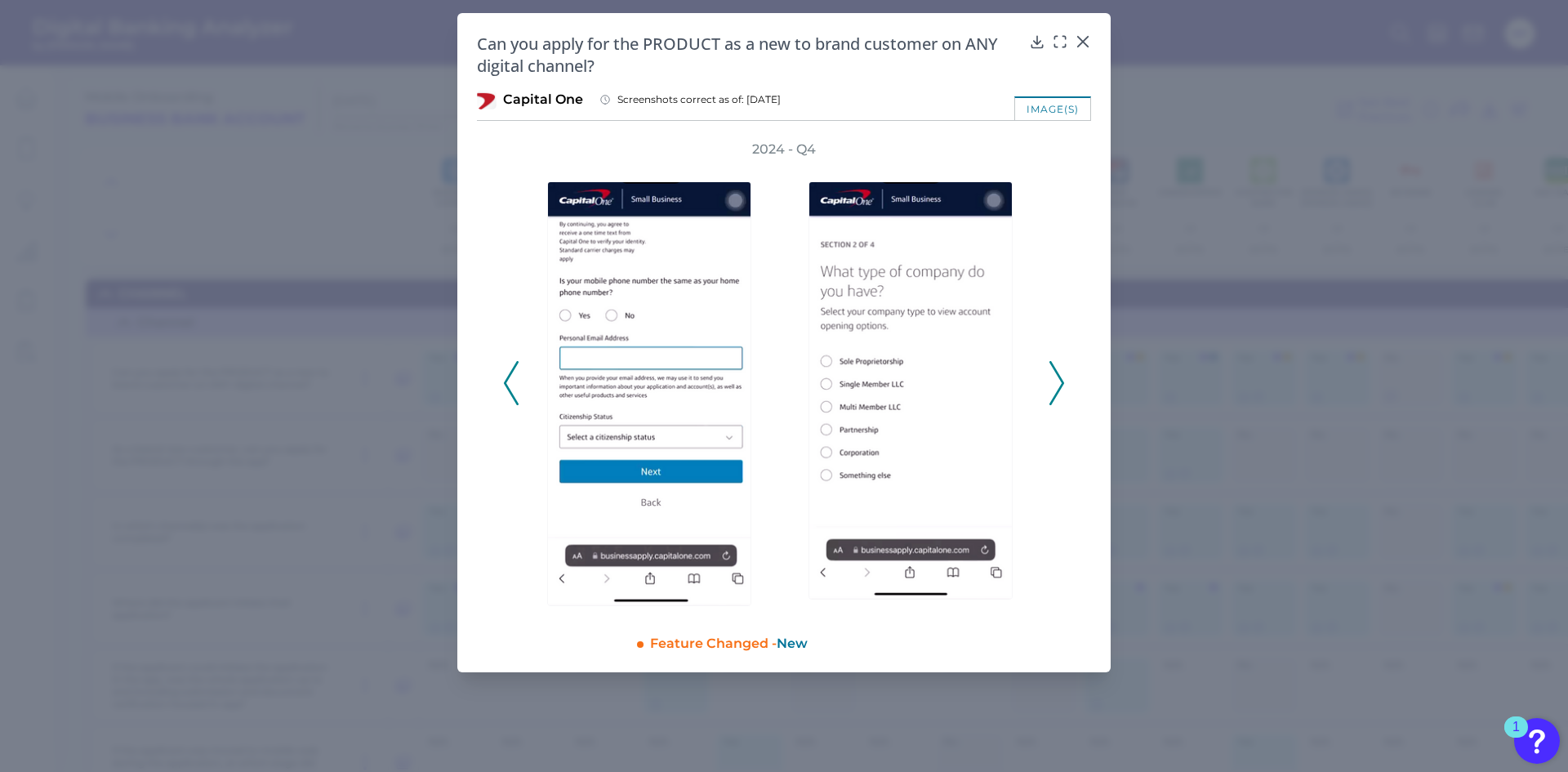
click at [1057, 380] on icon at bounding box center [1057, 383] width 14 height 44
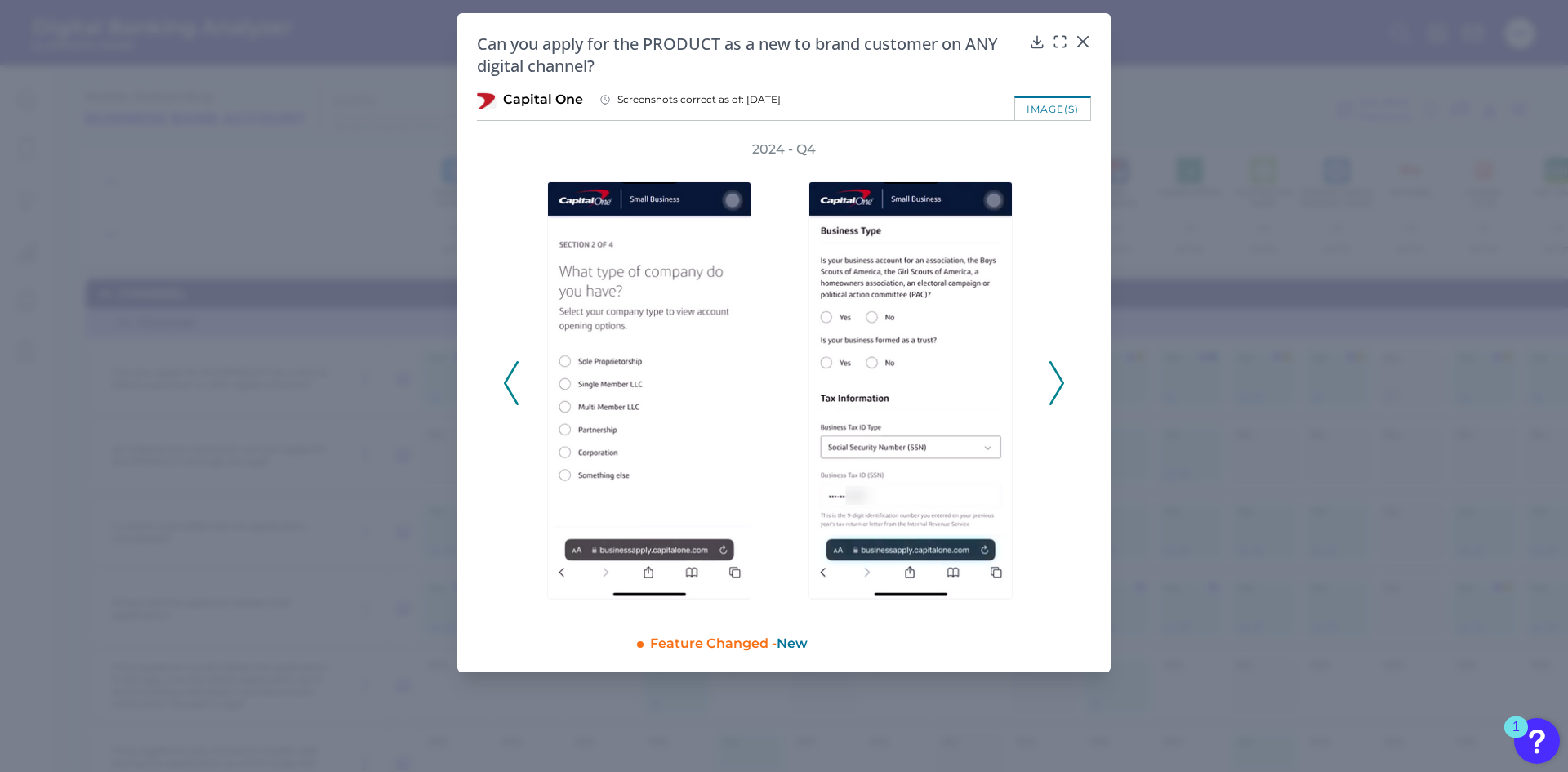
click at [1057, 380] on icon at bounding box center [1057, 383] width 14 height 44
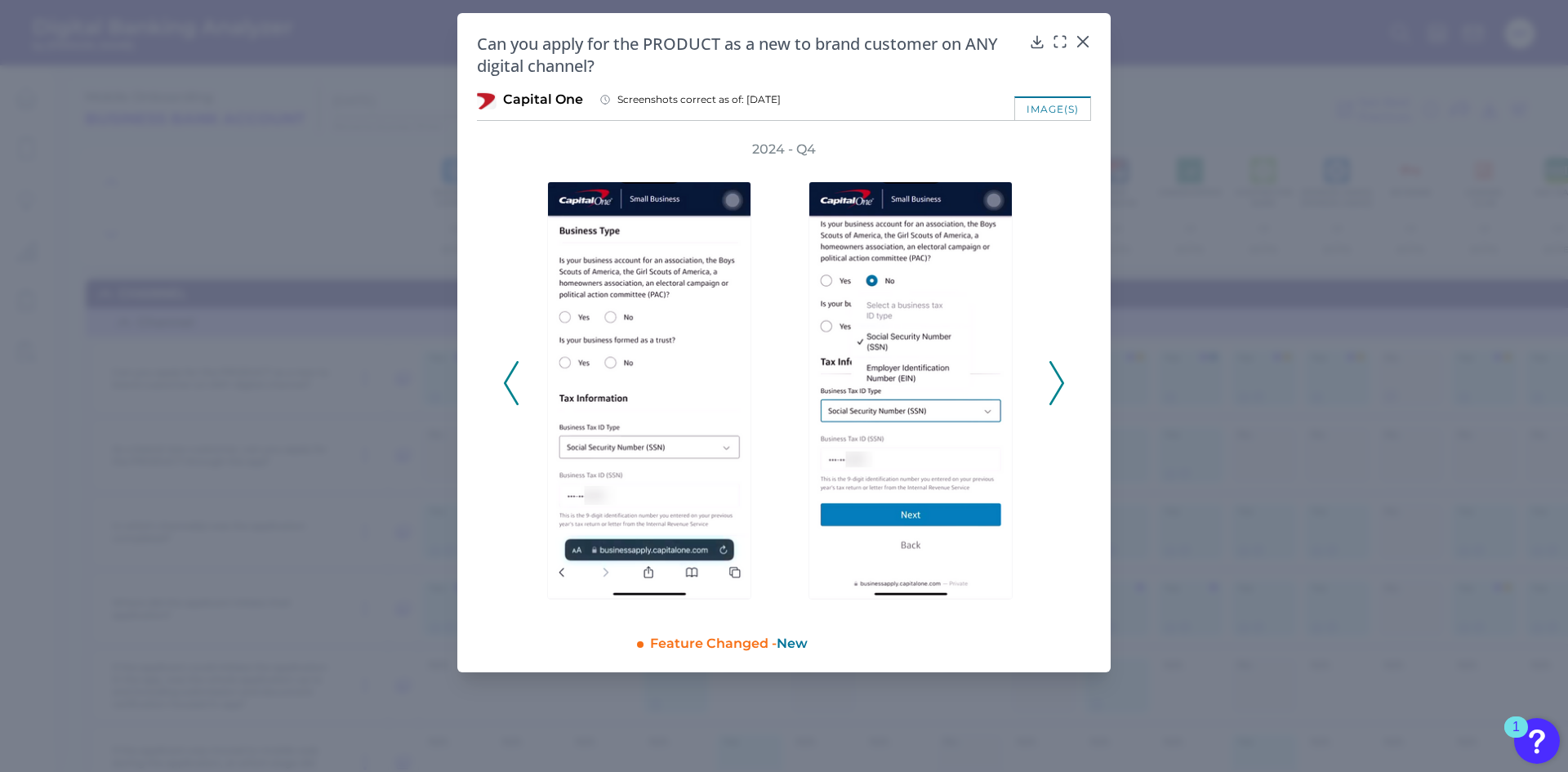
click at [1057, 380] on icon at bounding box center [1057, 383] width 14 height 44
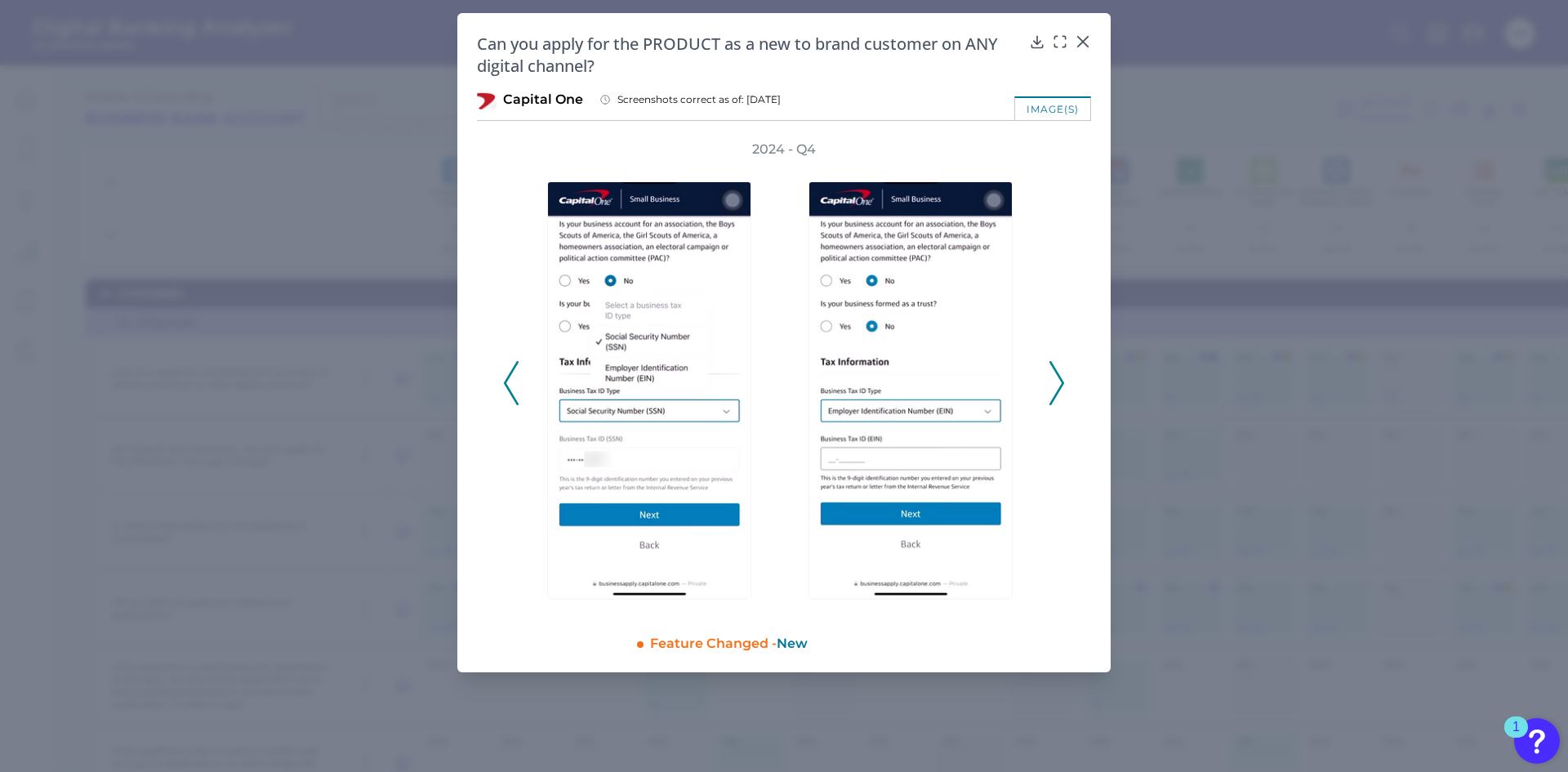
click at [1057, 380] on icon at bounding box center [1057, 383] width 14 height 44
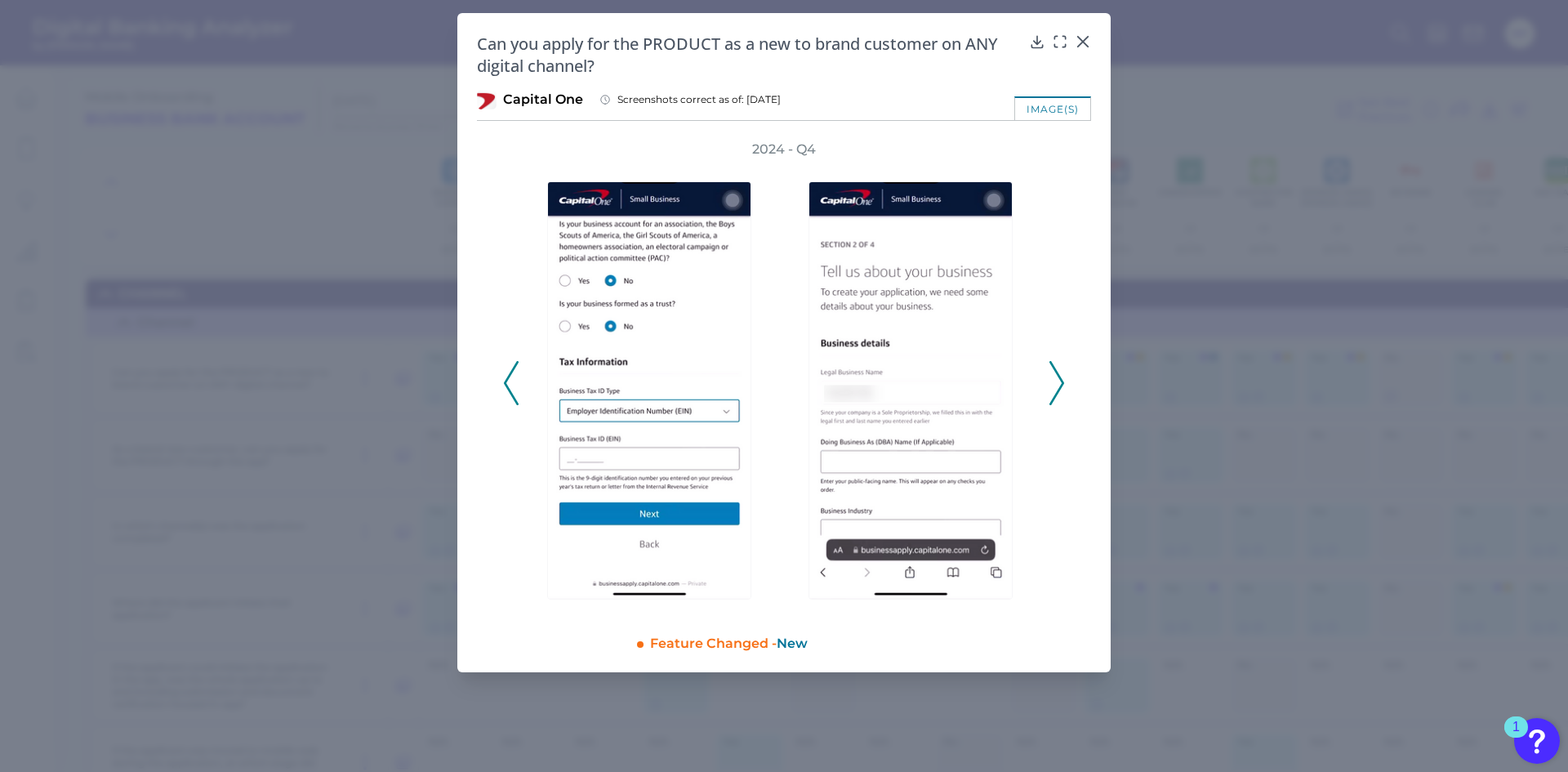
click at [1057, 380] on icon at bounding box center [1057, 383] width 14 height 44
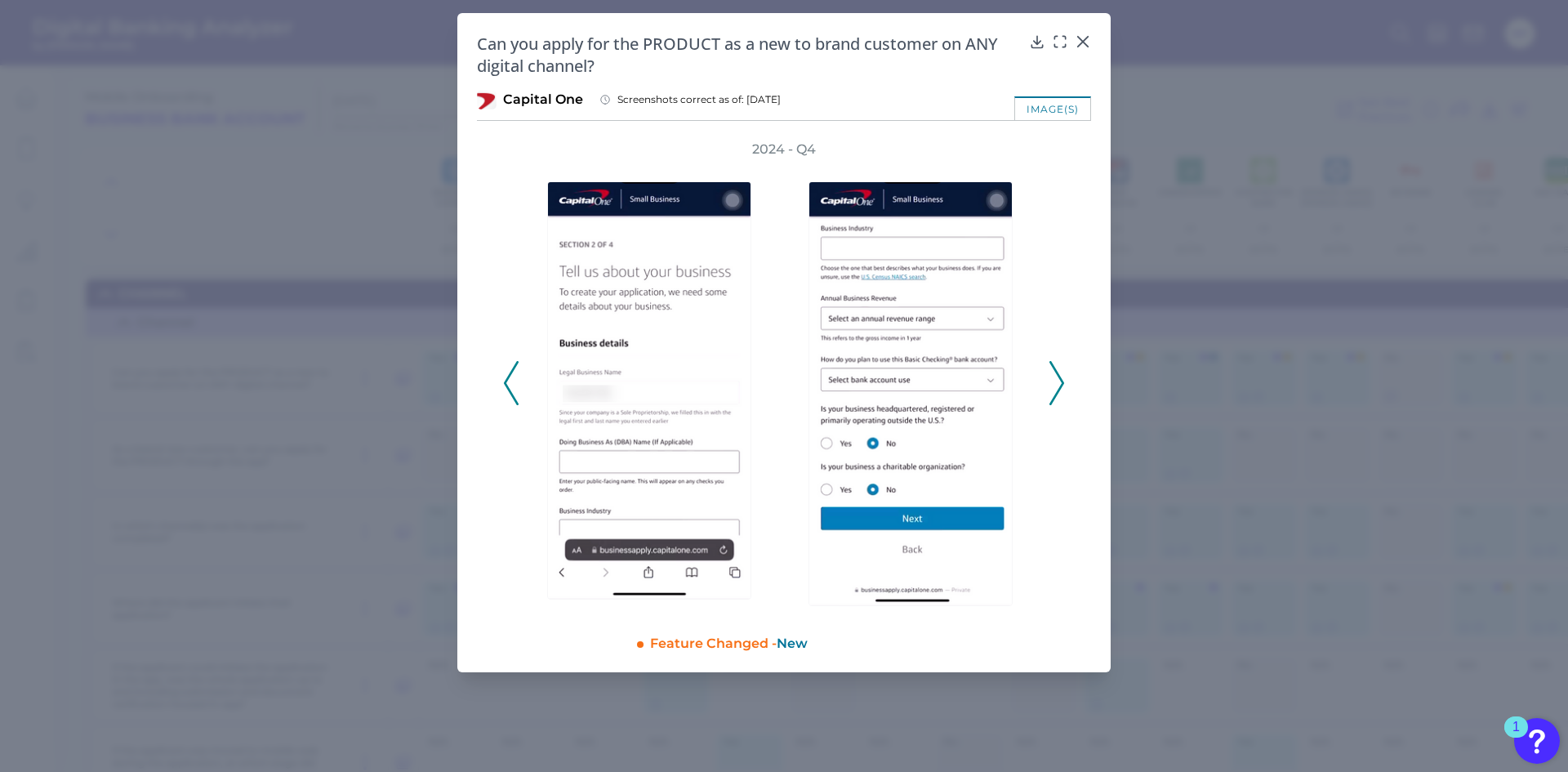
click at [1057, 380] on icon at bounding box center [1057, 383] width 14 height 44
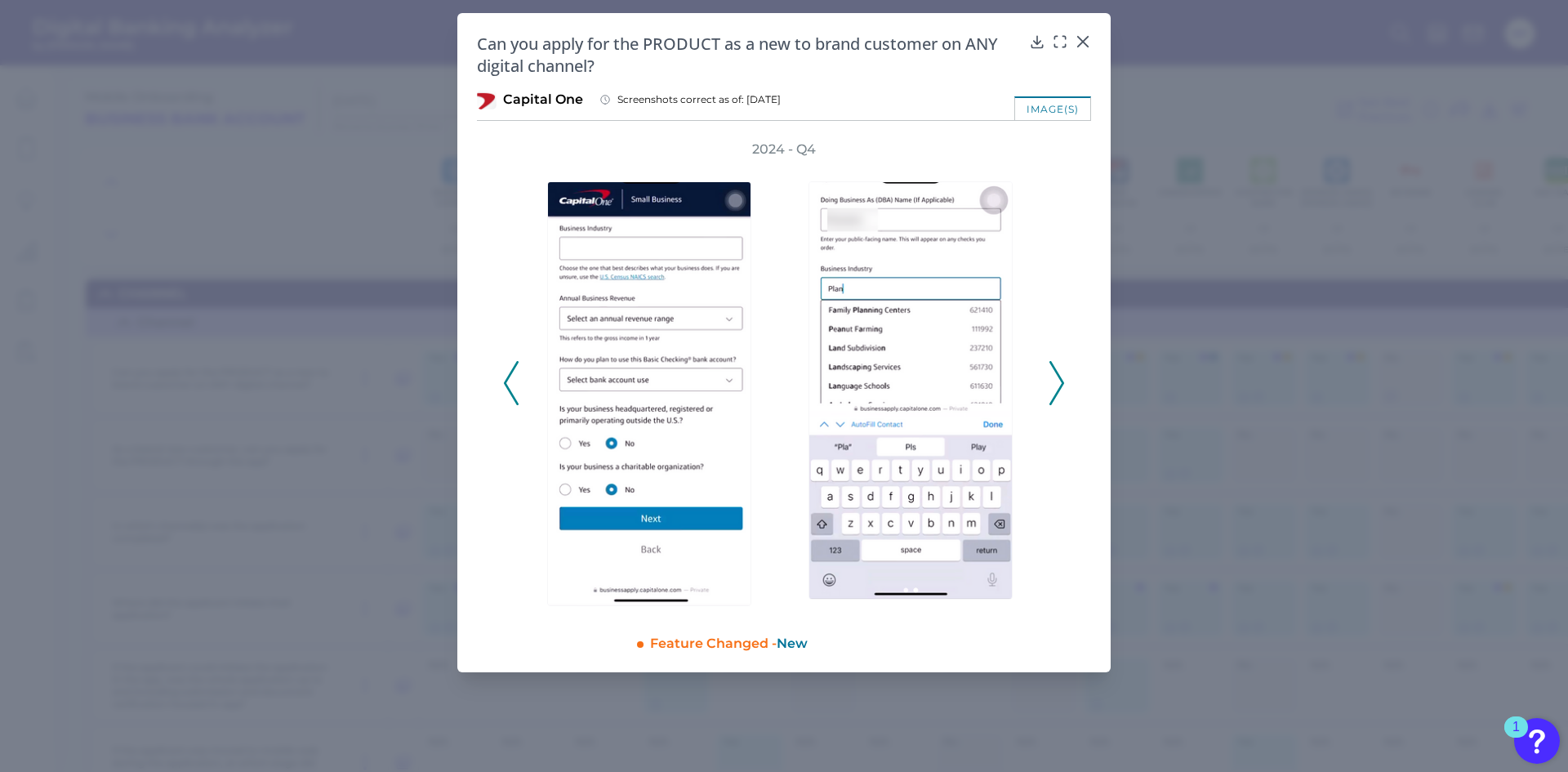
click at [1057, 380] on icon at bounding box center [1057, 383] width 14 height 44
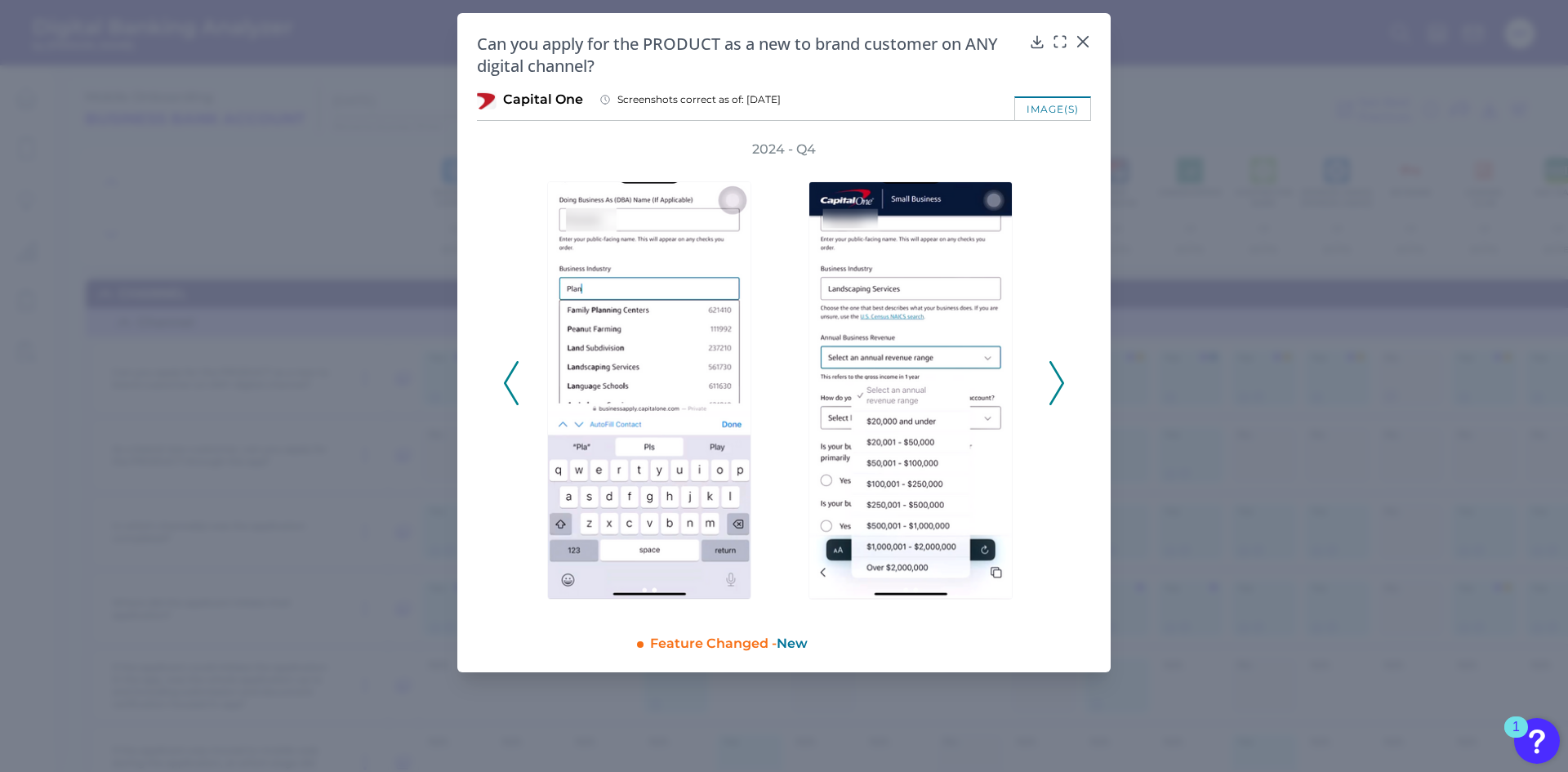
click at [1057, 380] on icon at bounding box center [1057, 383] width 14 height 44
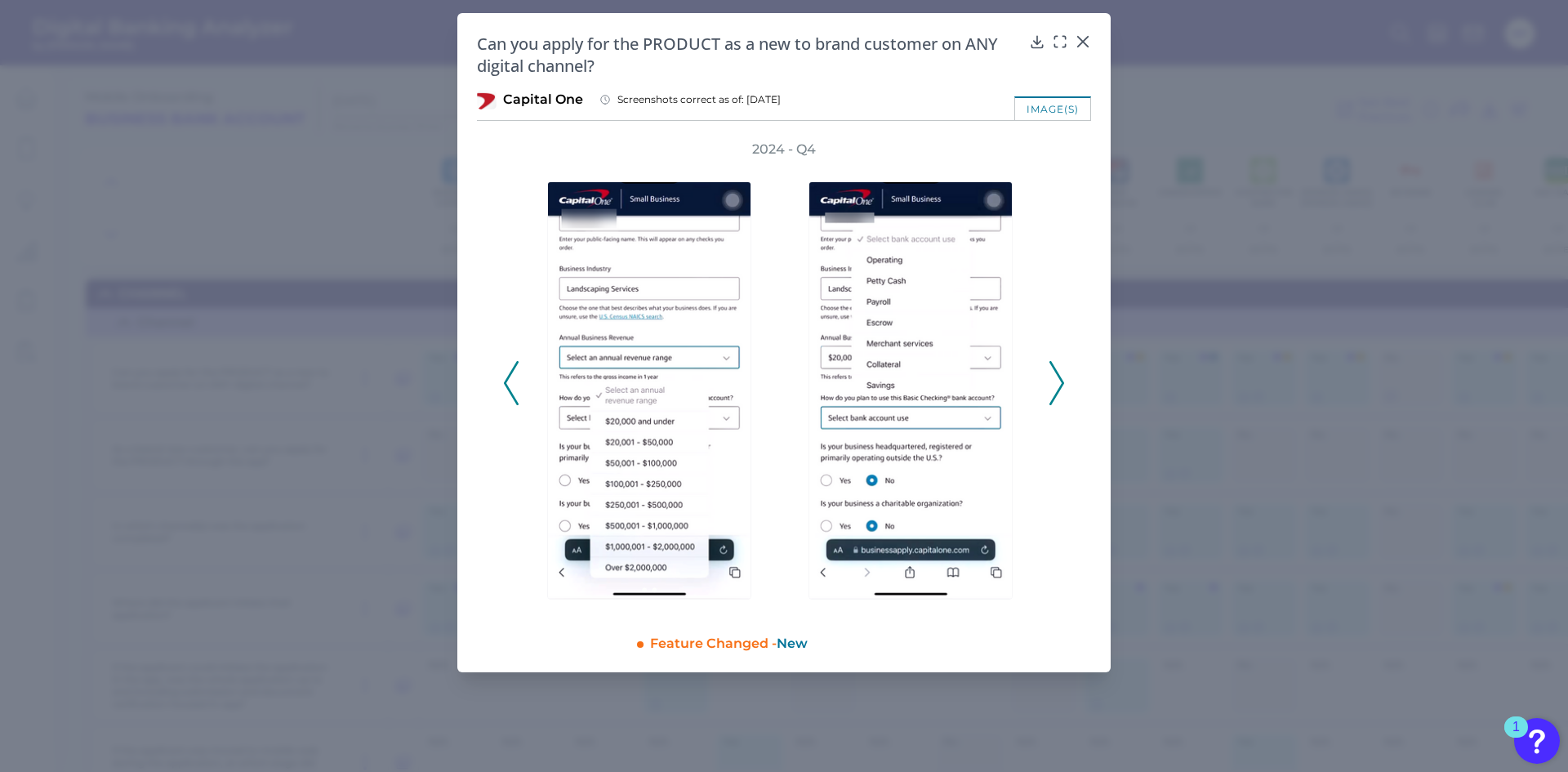
click at [1057, 380] on icon at bounding box center [1057, 383] width 14 height 44
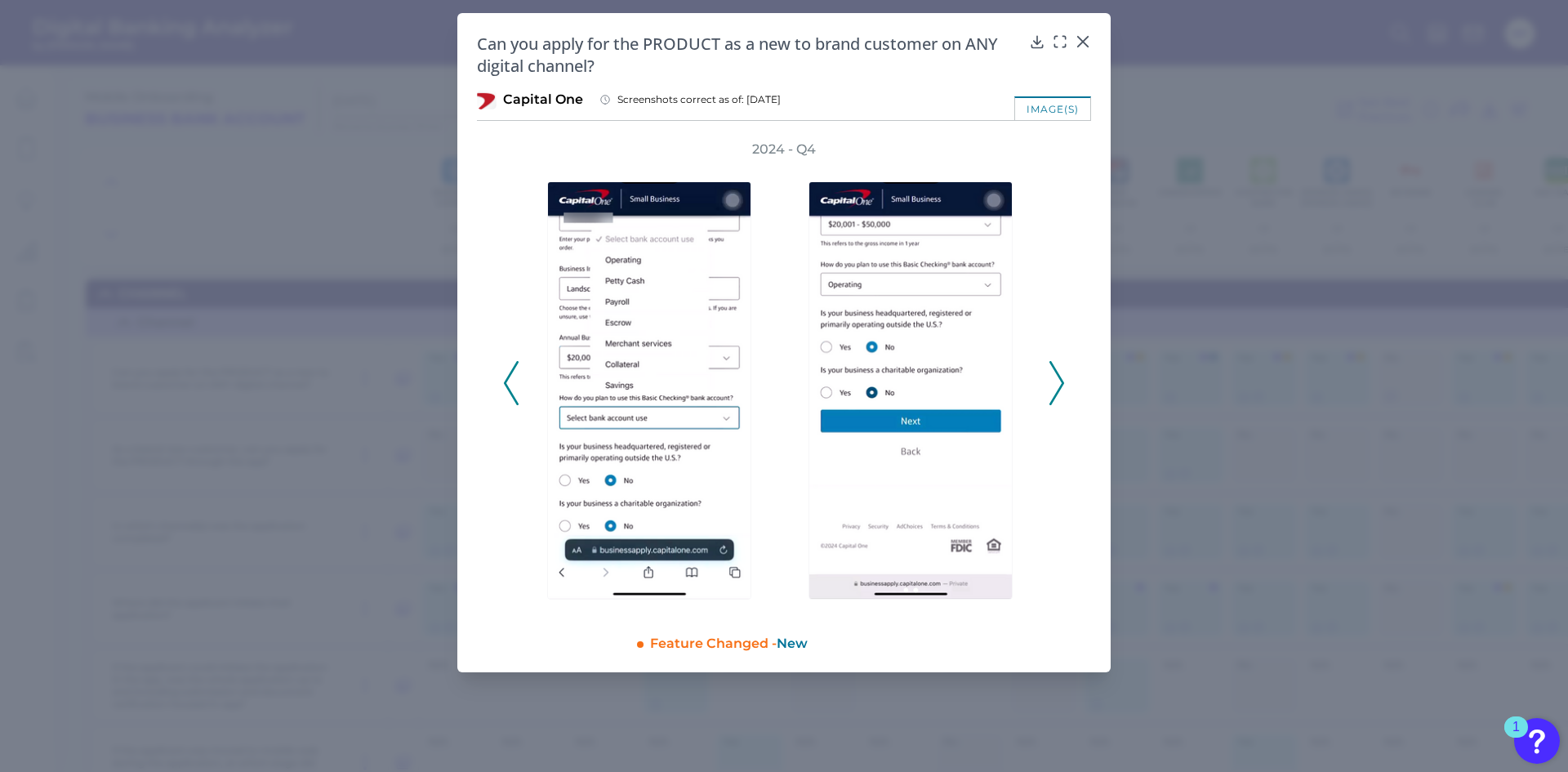
click at [1057, 380] on icon at bounding box center [1057, 383] width 14 height 44
